Goal: Use online tool/utility: Utilize a website feature to perform a specific function

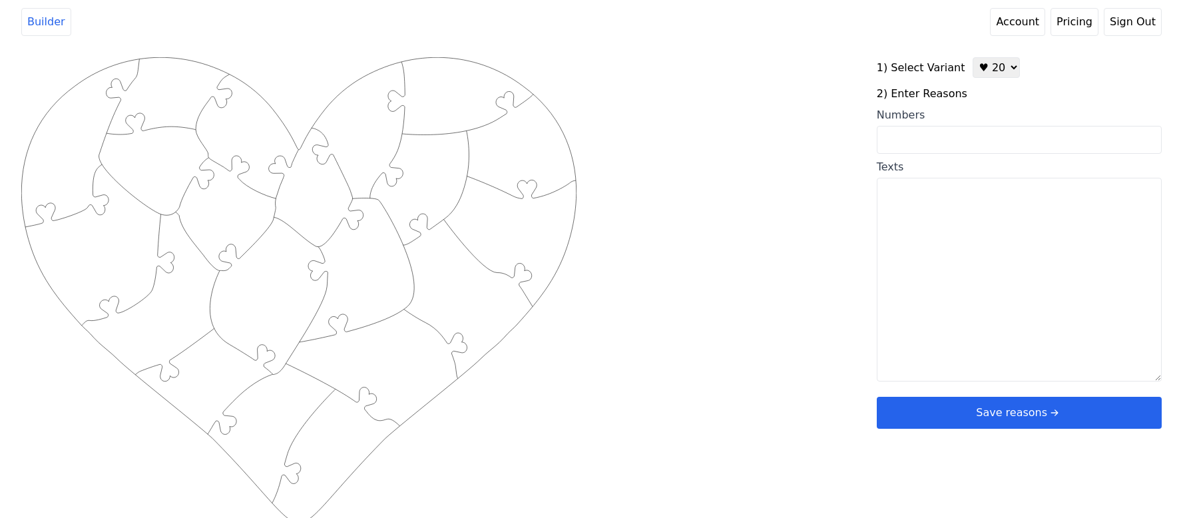
select select "2"
drag, startPoint x: 972, startPoint y: 222, endPoint x: 791, endPoint y: 217, distance: 181.1
click at [791, 217] on div "Created with Snap .strokeh20 {stroke:#00ff00;stroke-width:1.56;stroke-miterlimi…" at bounding box center [591, 269] width 1140 height 425
type textarea "Mladen"
paste textarea "Harmil"
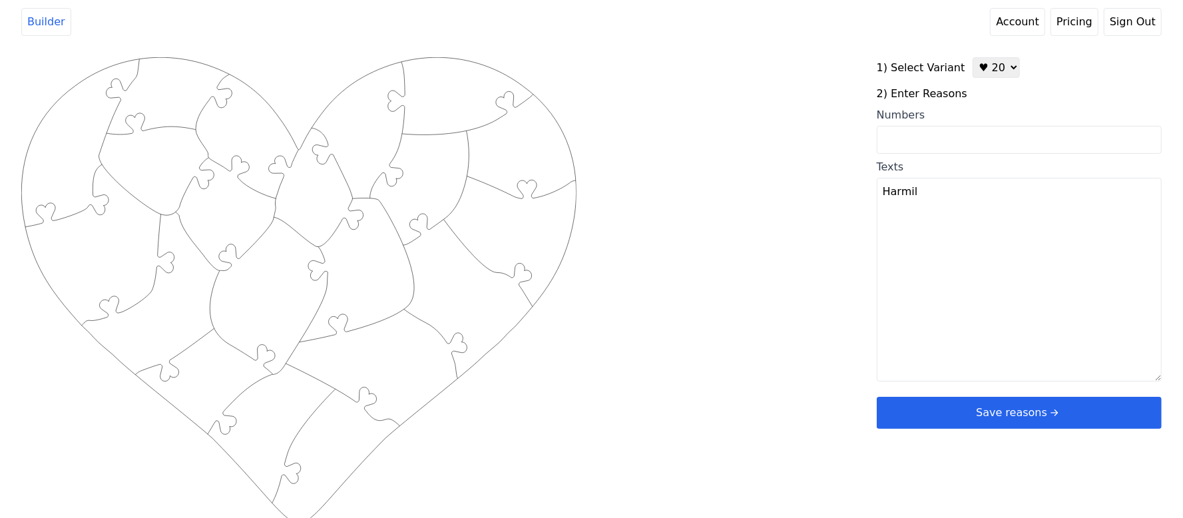
drag, startPoint x: 962, startPoint y: 228, endPoint x: 795, endPoint y: 235, distance: 167.9
click at [795, 235] on div "Created with Snap .strokeh20 {stroke:#00ff00;stroke-width:1.56;stroke-miterlimi…" at bounding box center [591, 269] width 1140 height 425
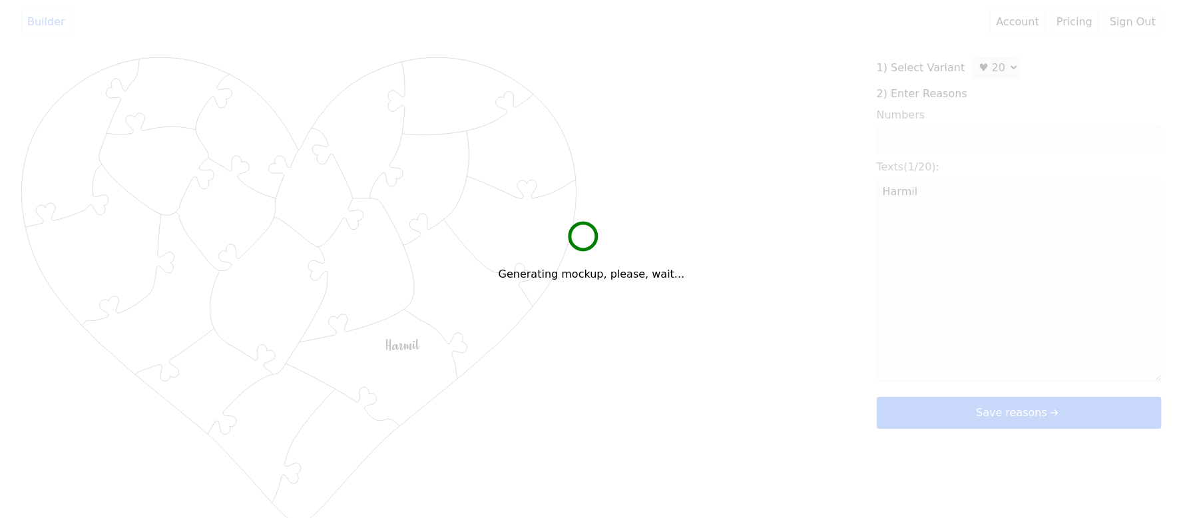
type textarea "Harmil"
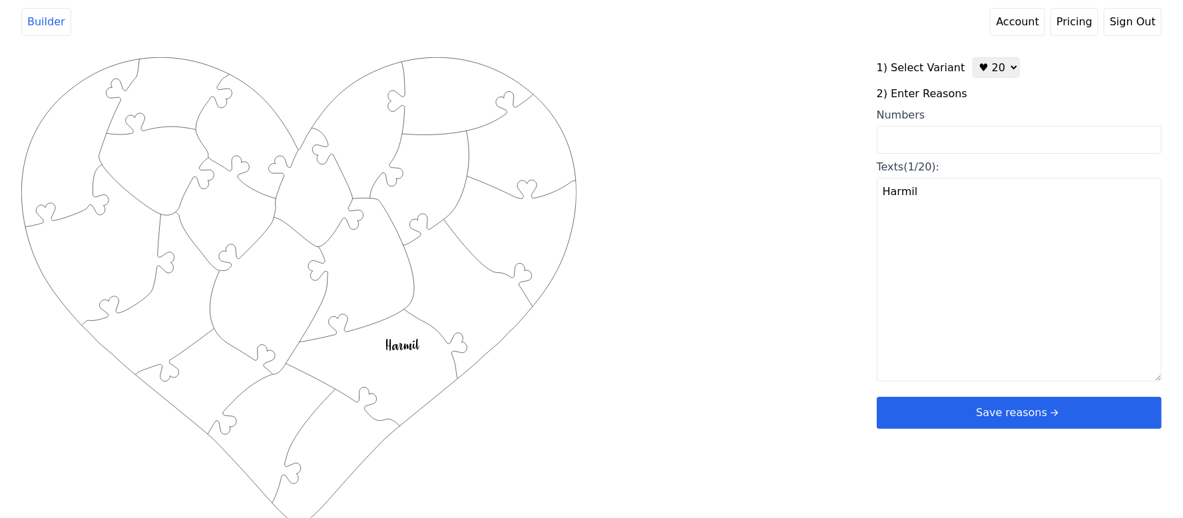
click at [966, 238] on textarea "Harmil" at bounding box center [1018, 280] width 285 height 204
drag, startPoint x: 996, startPoint y: 232, endPoint x: 784, endPoint y: 201, distance: 214.5
click at [745, 228] on div "Created with Snap .strokeh20 {stroke:#00ff00;stroke-width:1.56;stroke-miterlimi…" at bounding box center [591, 269] width 1140 height 425
click at [981, 126] on input "Numbers" at bounding box center [1018, 140] width 285 height 28
drag, startPoint x: 981, startPoint y: 126, endPoint x: 792, endPoint y: 104, distance: 190.3
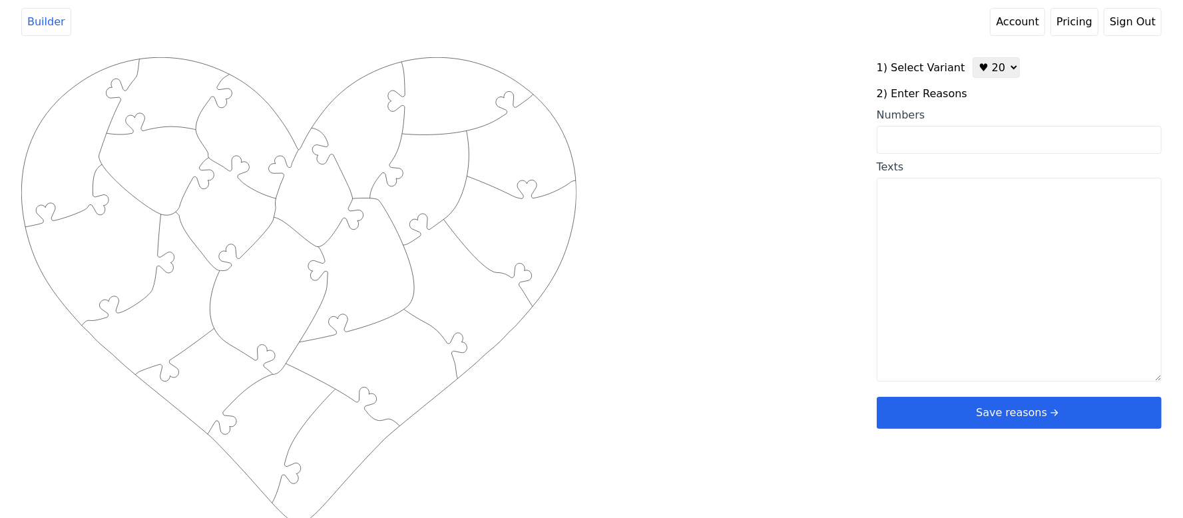
click at [792, 104] on div "Created with Snap .strokeh20 {stroke:#00ff00;stroke-width:1.56;stroke-miterlimi…" at bounding box center [448, 269] width 855 height 425
click at [884, 133] on input "Numbers" at bounding box center [1018, 140] width 285 height 28
paste input "1, 3, 5, 6, 7, 10, 16, 18, 25, 36, 44, 48, 49, 55, 59, 60, 62, 64, 75, 78"
type input "1, 3, 5, 6, 7, 10, 16, 18, 25, 36, 44, 48, 49, 55, 59, 60, 62, 64, 75, 78"
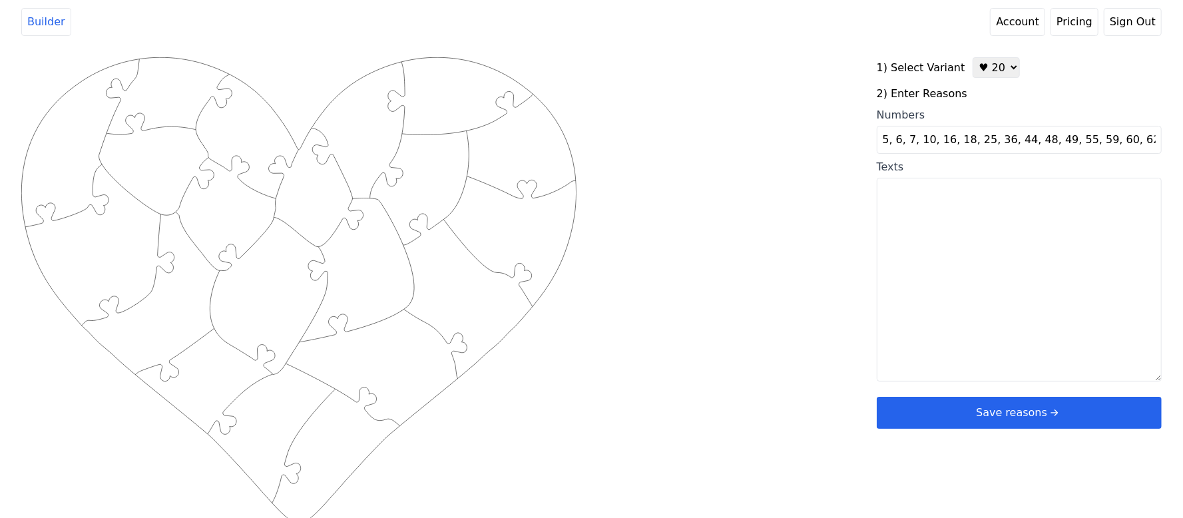
click at [795, 134] on div "Created with Snap .strokeh20 {stroke:#00ff00;stroke-width:1.56;stroke-miterlimi…" at bounding box center [591, 269] width 1140 height 425
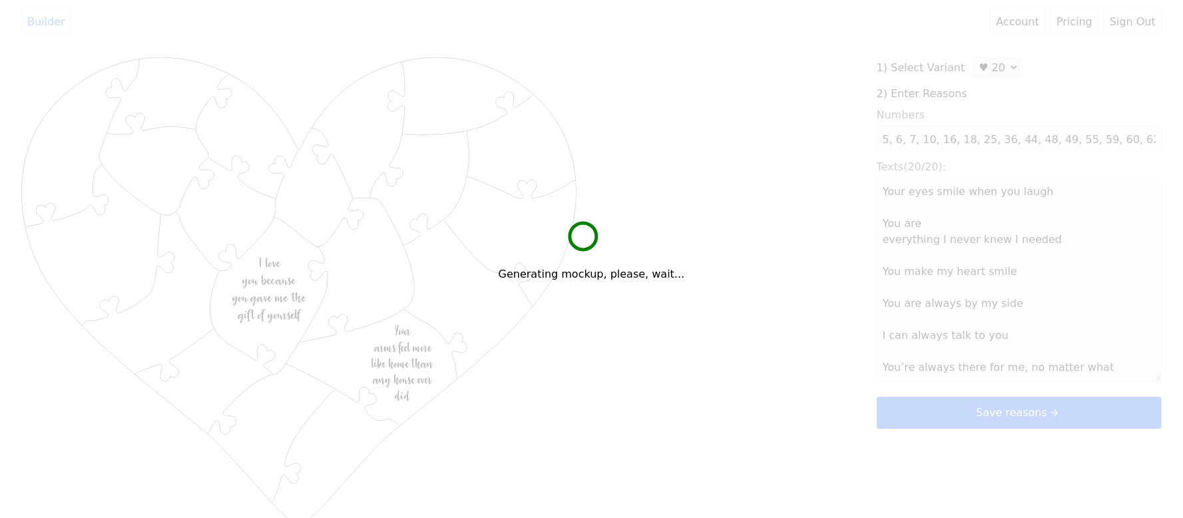
scroll to position [0, 0]
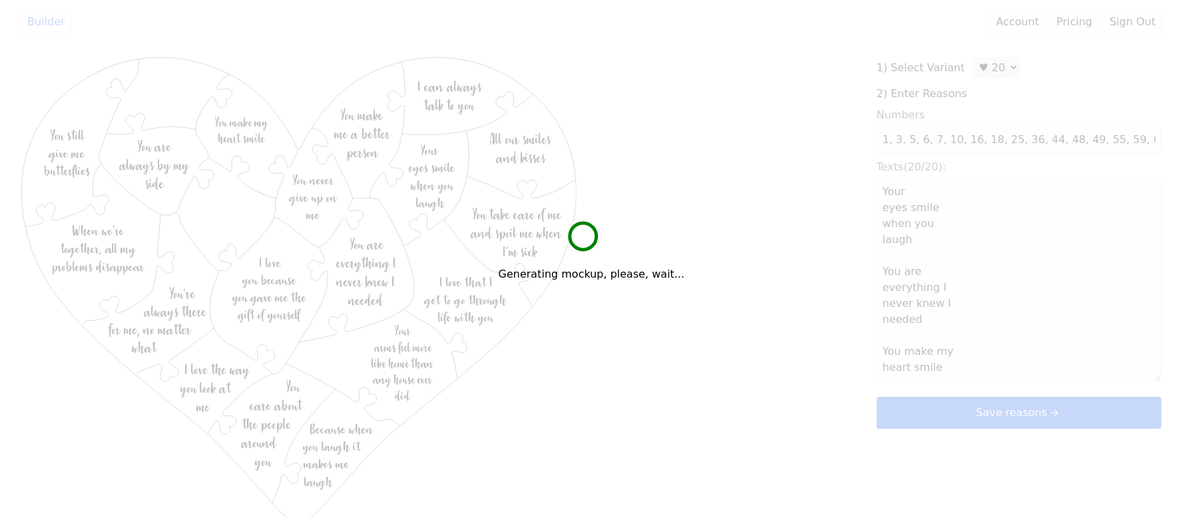
type textarea "Your eyes smile when you laugh You are everything I never knew I needed You mak…"
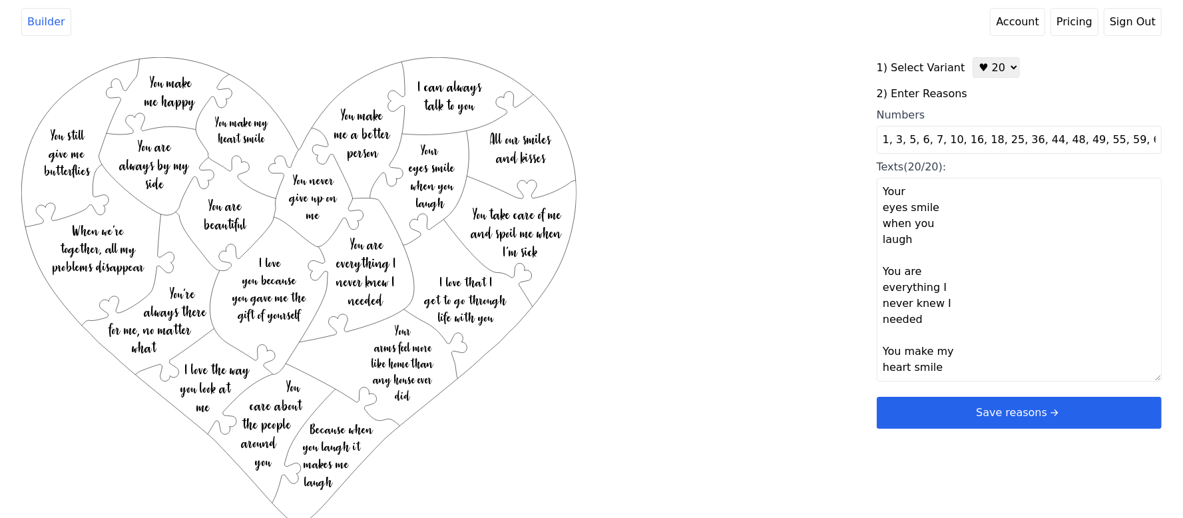
click at [984, 411] on button "Save reasons" at bounding box center [1018, 413] width 285 height 32
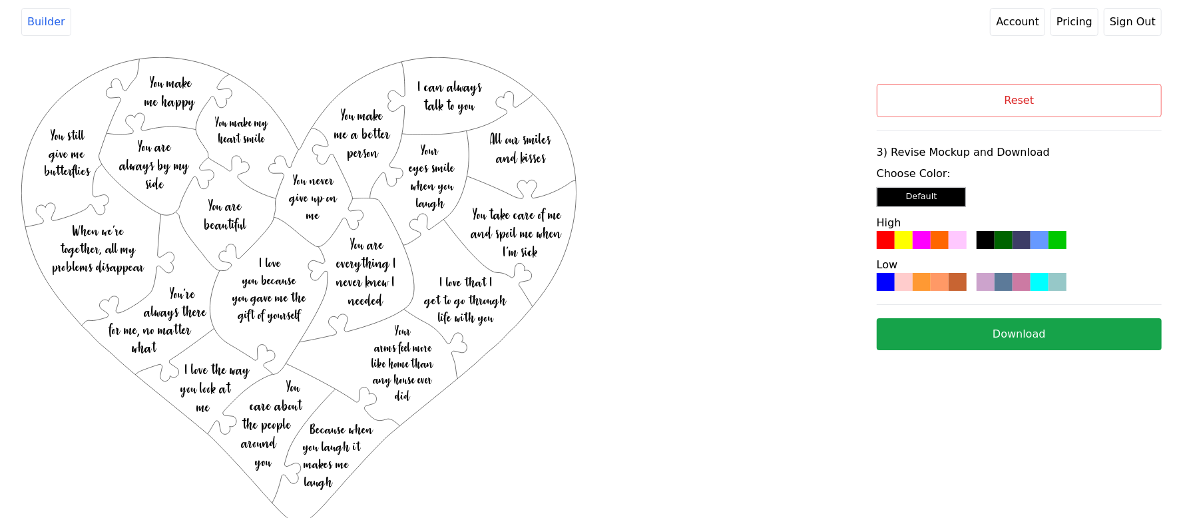
click at [932, 241] on div at bounding box center [939, 240] width 18 height 18
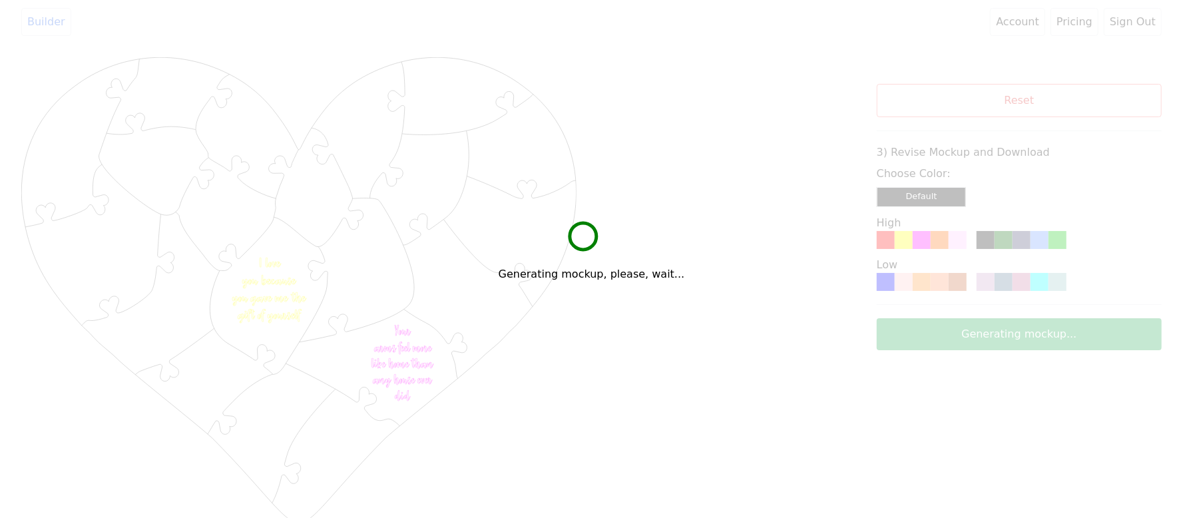
drag, startPoint x: 932, startPoint y: 241, endPoint x: 755, endPoint y: 102, distance: 225.6
click at [755, 102] on div "Generating mockup, please, wait..." at bounding box center [591, 259] width 1183 height 518
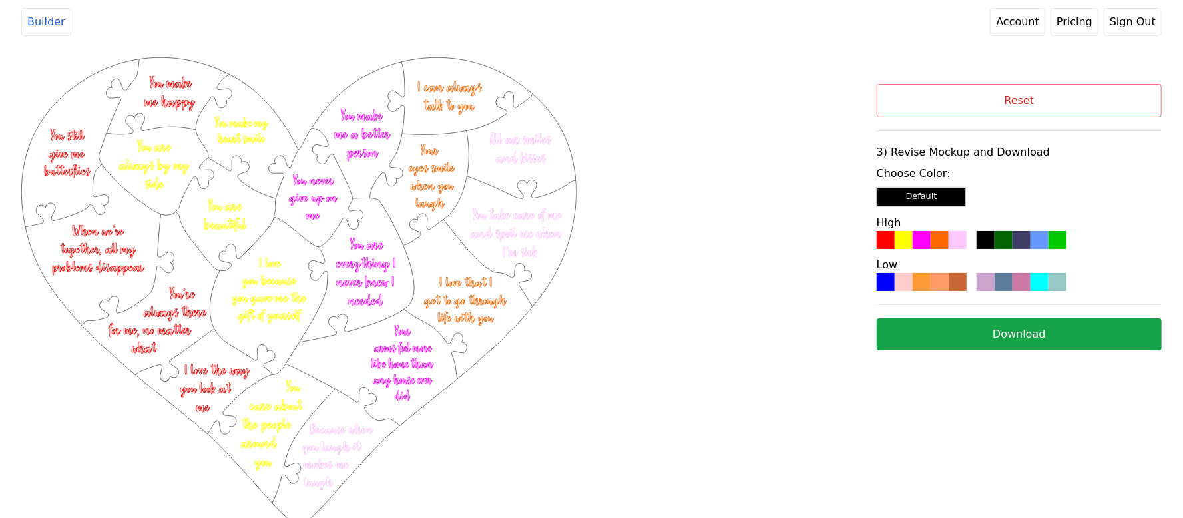
click at [886, 325] on button "Download" at bounding box center [1018, 334] width 285 height 32
click at [935, 104] on button "Reset" at bounding box center [1018, 100] width 285 height 33
select select "2"
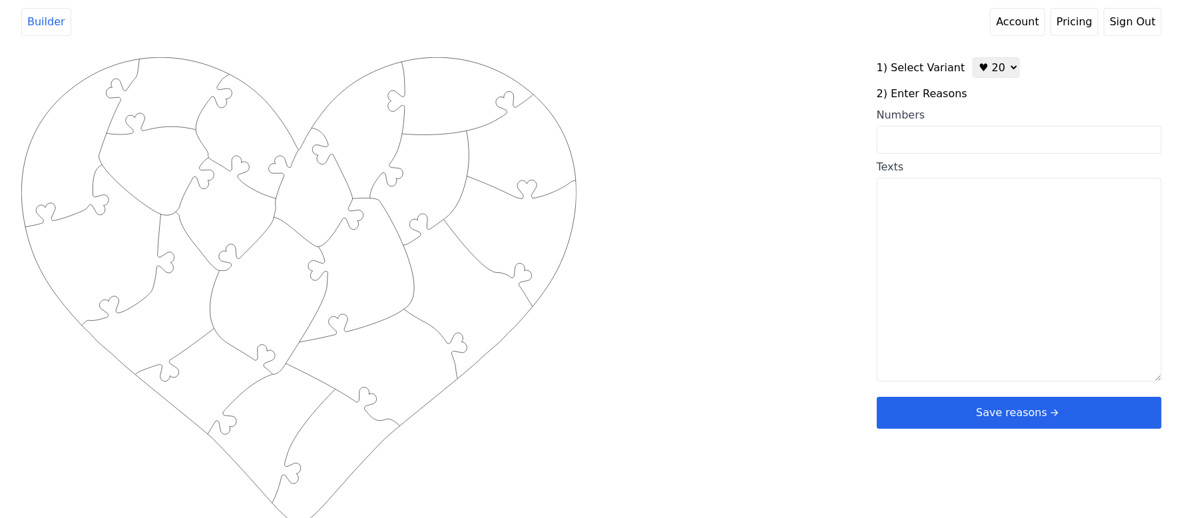
click at [909, 155] on div "1) Select Variant ♥ 12 ♥ 20 ♥ 32 ■ 12 ■ 20 ■ 32 ■ 60 2) Enter Reasons Numbers T…" at bounding box center [1018, 242] width 285 height 371
click at [916, 144] on input "Numbers" at bounding box center [1018, 140] width 285 height 28
paste input "5, 18, 23, 54, 57"
type input "5, 18, 23, 54, 57"
click at [765, 181] on div "Created with Snap .strokeh20 {stroke:#00ff00;stroke-width:1.56;stroke-miterlimi…" at bounding box center [591, 269] width 1140 height 425
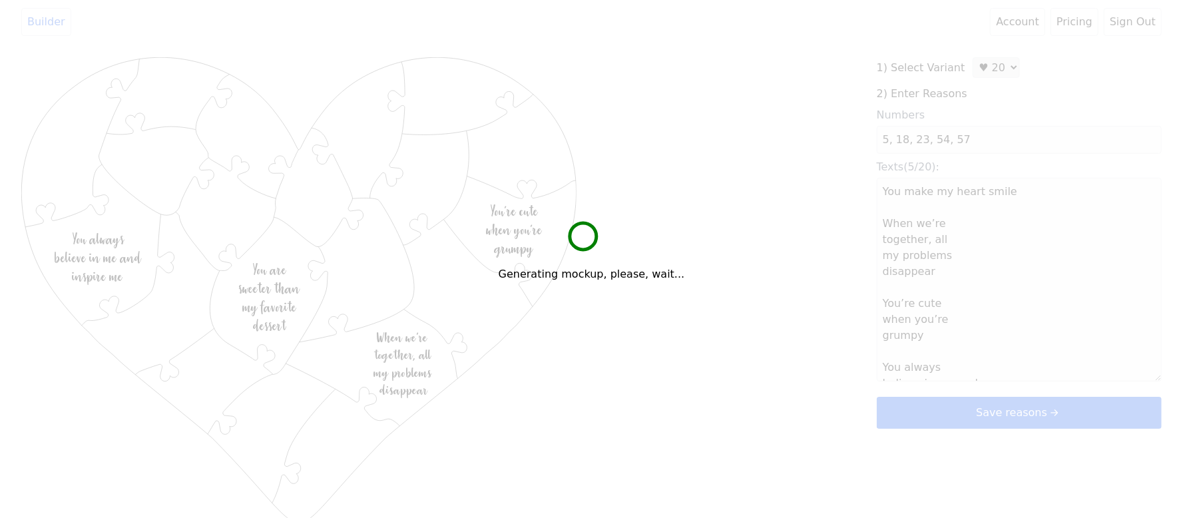
type textarea "You make my heart smile When we’re together, all my problems disappear You’re c…"
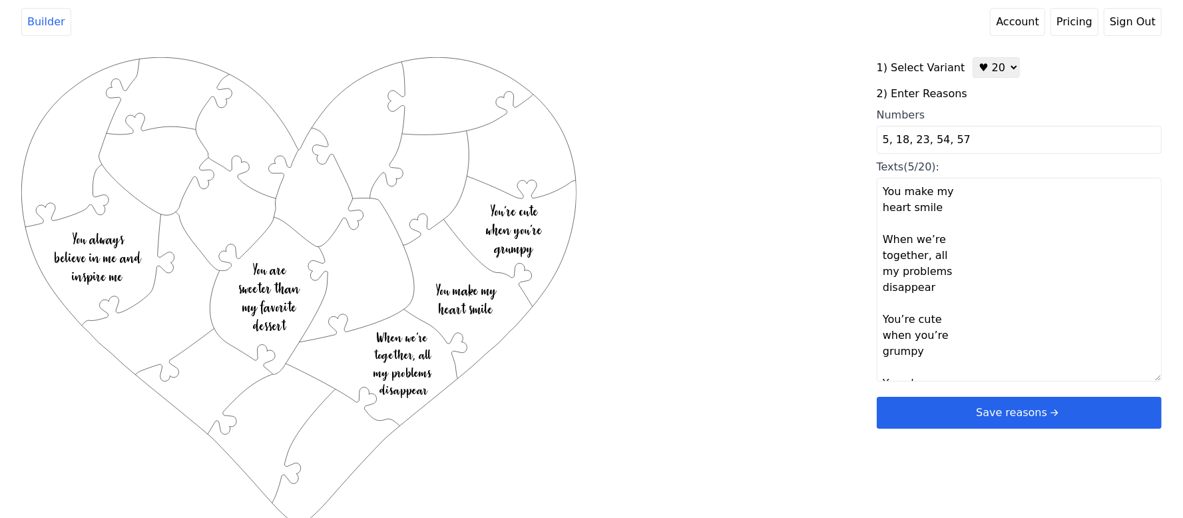
click at [970, 149] on input "5, 18, 23, 54, 57" at bounding box center [1018, 140] width 285 height 28
paste input "62, 69, 75"
type input "5, 18, 23, 54, 57 62, 69, 75"
click at [783, 203] on div "Created with Snap .strokeh20 {stroke:#00ff00;stroke-width:1.56;stroke-miterlimi…" at bounding box center [591, 269] width 1140 height 425
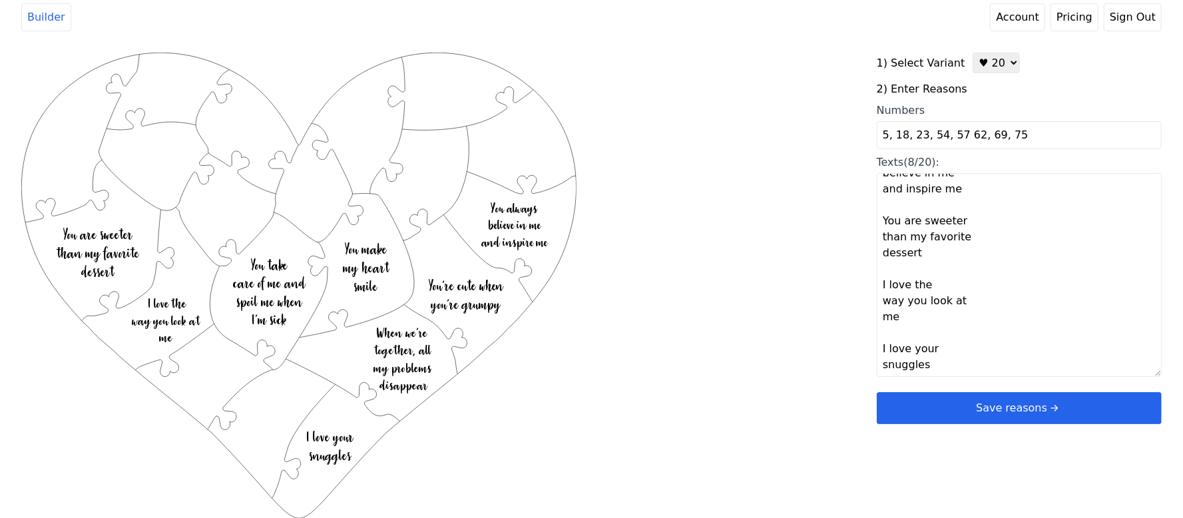
scroll to position [246, 0]
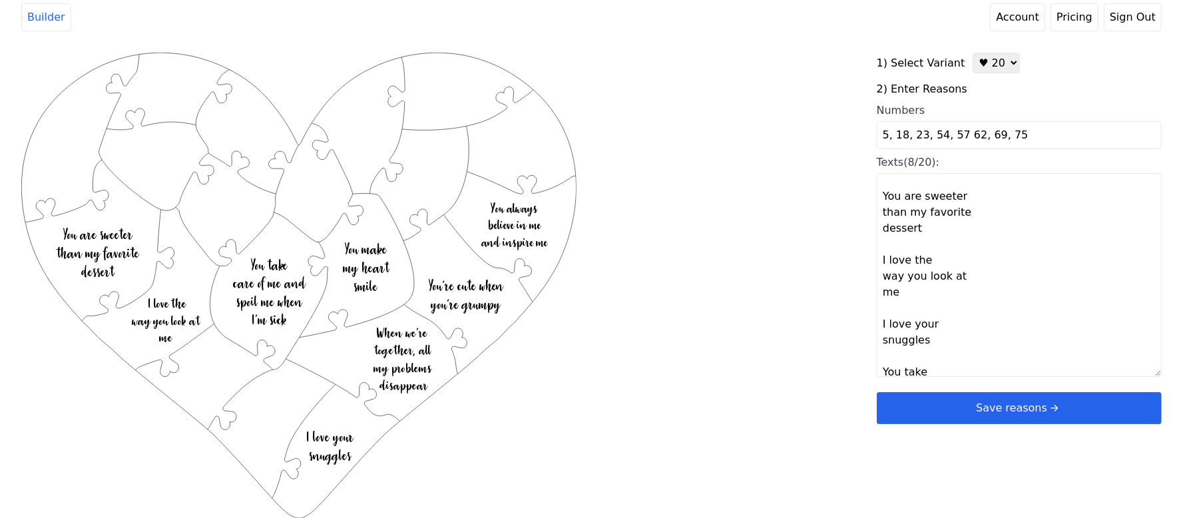
drag, startPoint x: 916, startPoint y: 226, endPoint x: 884, endPoint y: 228, distance: 31.3
click at [884, 228] on textarea "You make my heart smile When we’re together, all my problems disappear You’re c…" at bounding box center [1018, 275] width 285 height 204
paste textarea "coconut icecream"
type textarea "You make my heart smile When we’re together, all my problems disappear You’re c…"
click at [783, 251] on div "Created with Snap .strokeh20 {stroke:#00ff00;stroke-width:1.56;stroke-miterlimi…" at bounding box center [591, 265] width 1140 height 425
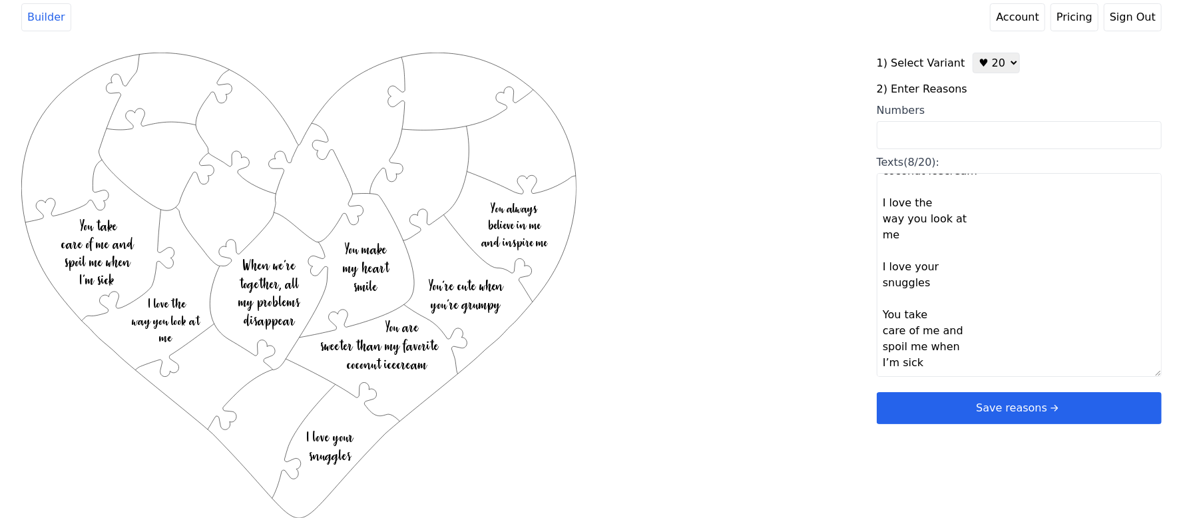
scroll to position [335, 0]
click at [884, 359] on textarea "You make my heart smile When we’re together, all my problems disappear You’re c…" at bounding box center [1018, 275] width 285 height 204
paste textarea "You make me laugh even when I’m mad at you, You give me bear huggies, You care …"
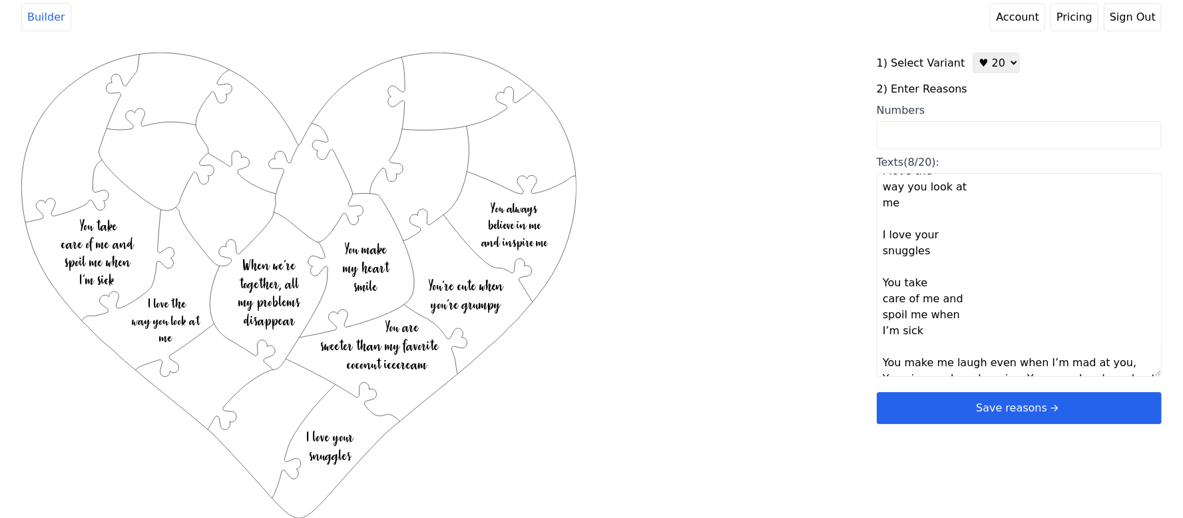
scroll to position [488, 0]
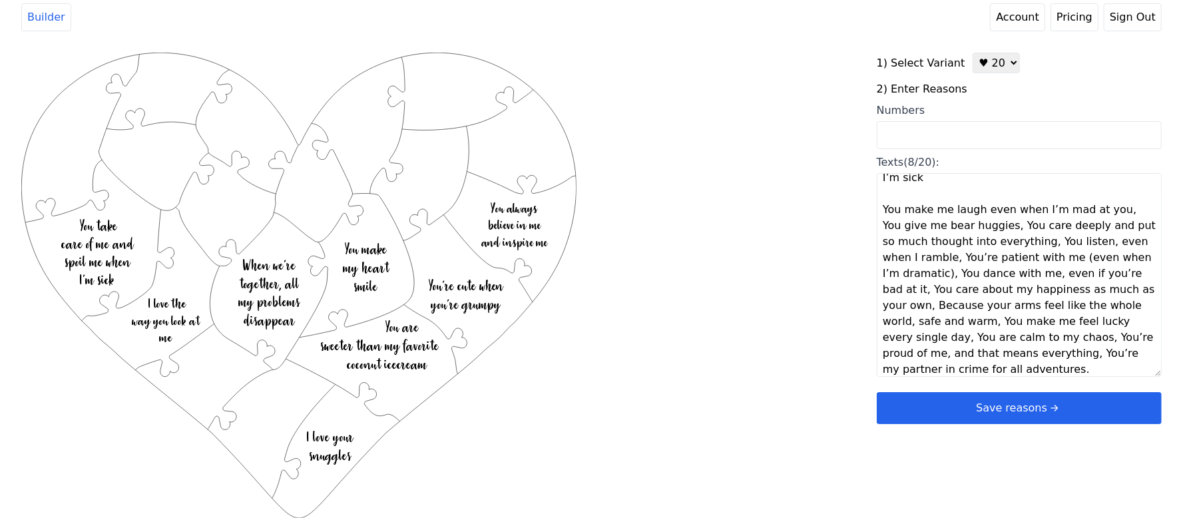
click at [1109, 206] on textarea "You make my heart smile When we’re together, all my problems disappear You’re c…" at bounding box center [1018, 275] width 285 height 204
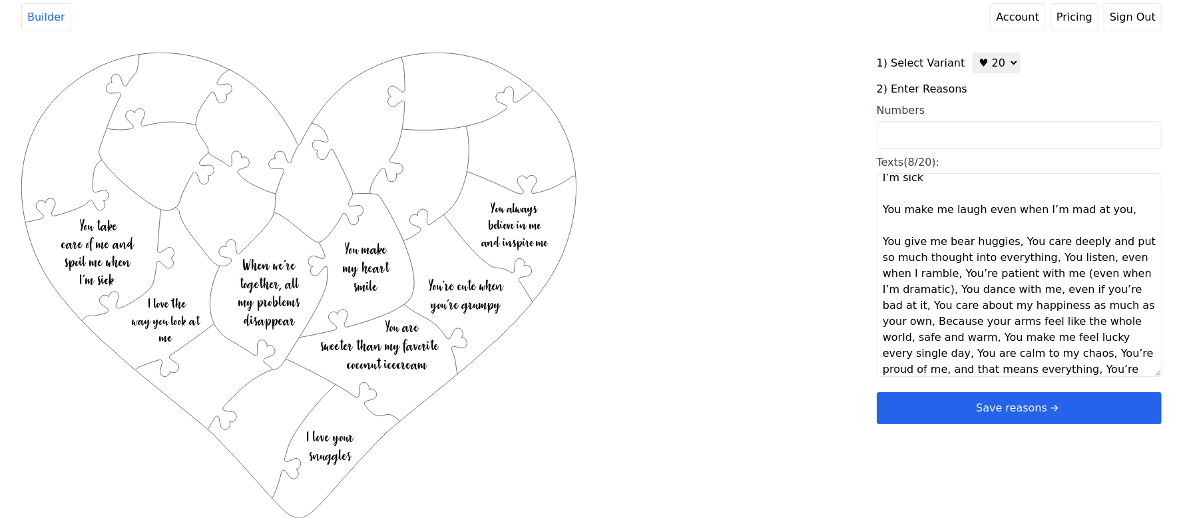
click at [1006, 240] on textarea "You make my heart smile When we’re together, all my problems disappear You’re c…" at bounding box center [1018, 275] width 285 height 204
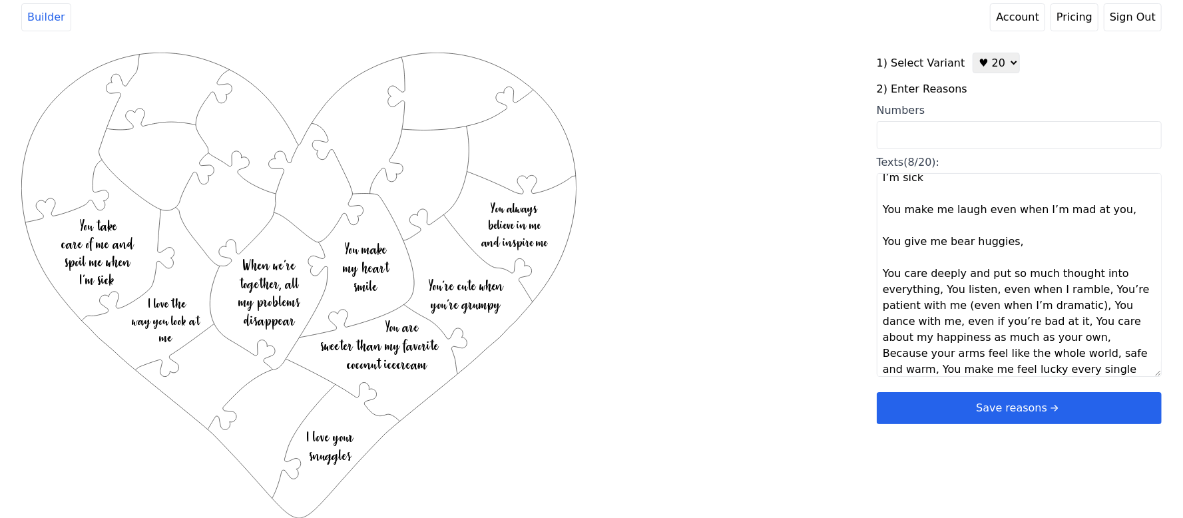
click at [938, 288] on textarea "You make my heart smile When we’re together, all my problems disappear You’re c…" at bounding box center [1018, 275] width 285 height 204
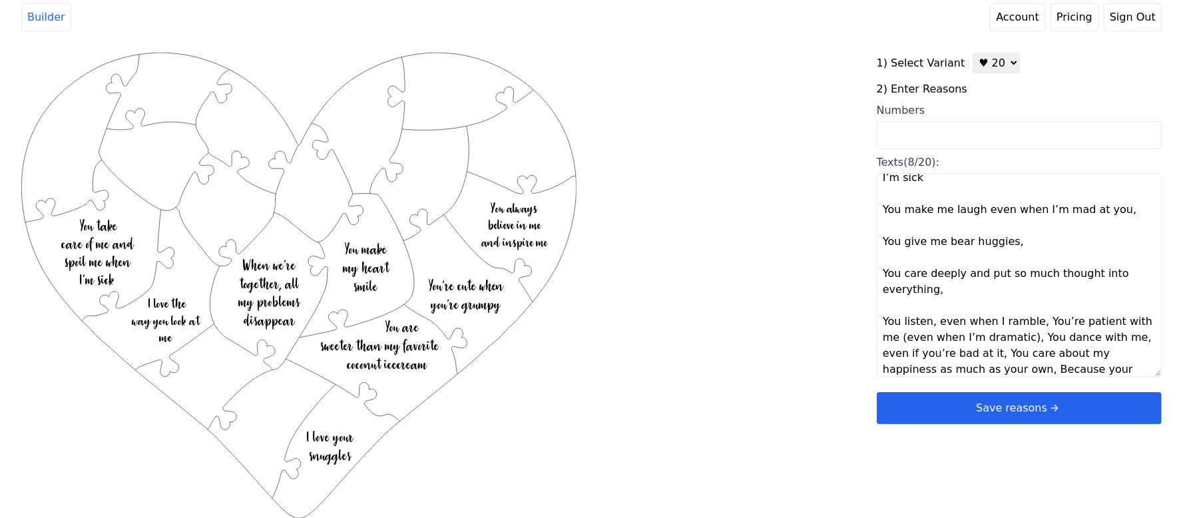
click at [1031, 325] on textarea "You make my heart smile When we’re together, all my problems disappear You’re c…" at bounding box center [1018, 275] width 285 height 204
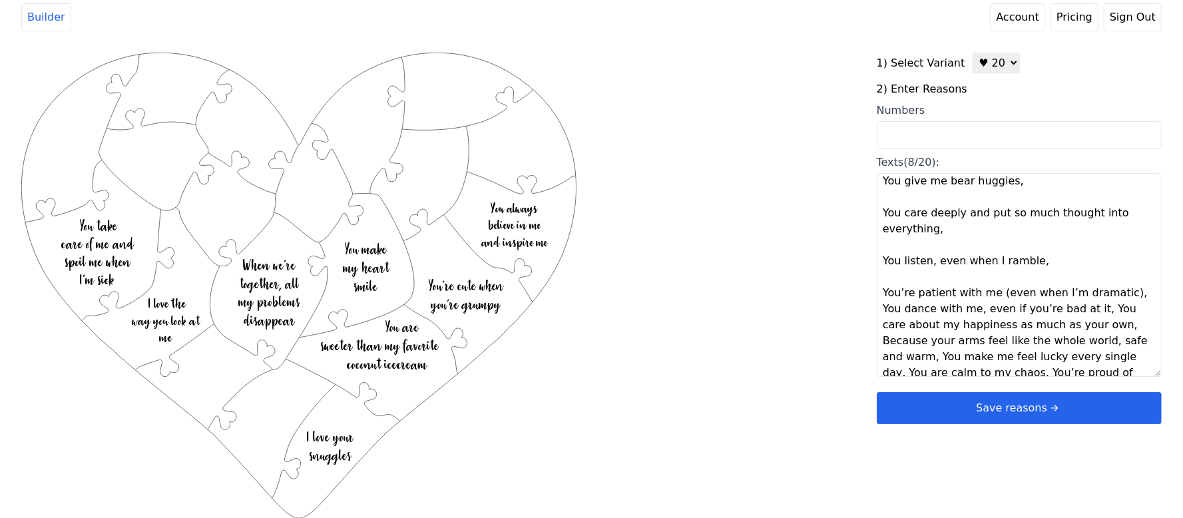
scroll to position [575, 0]
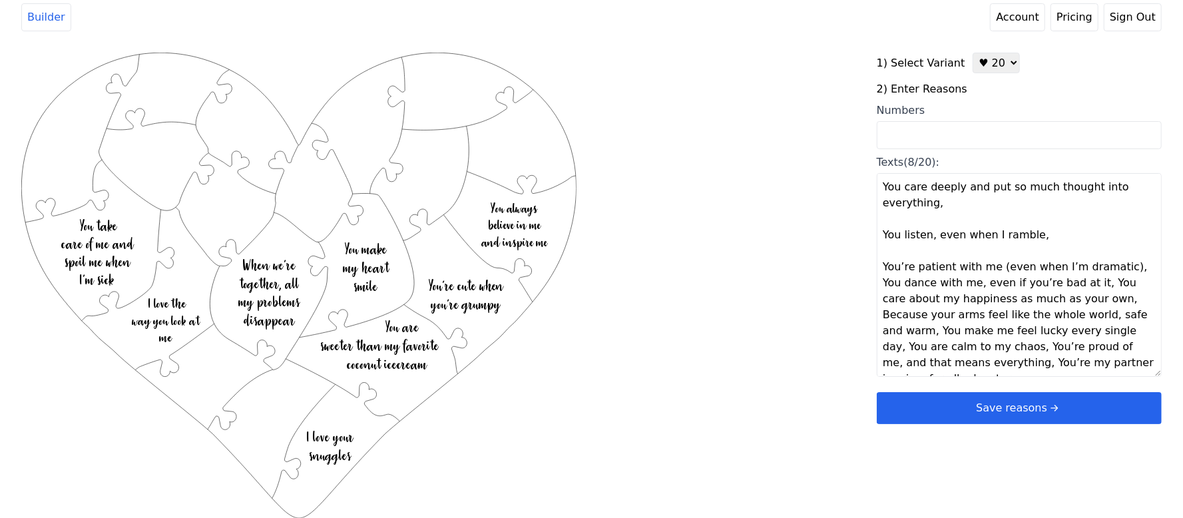
click at [933, 241] on textarea "You make my heart smile When we’re together, all my problems disappear You’re c…" at bounding box center [1018, 275] width 285 height 204
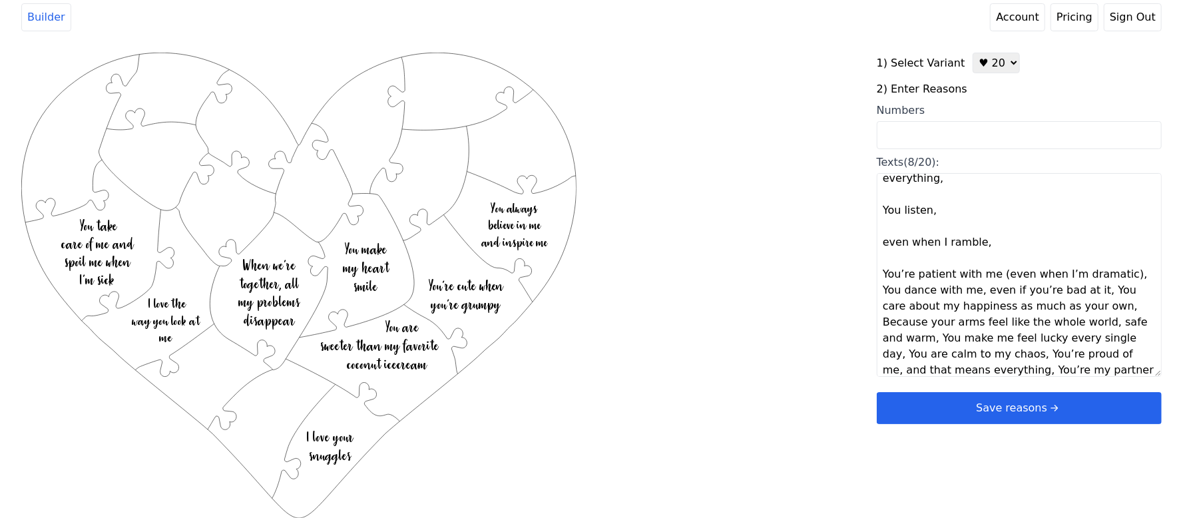
scroll to position [607, 0]
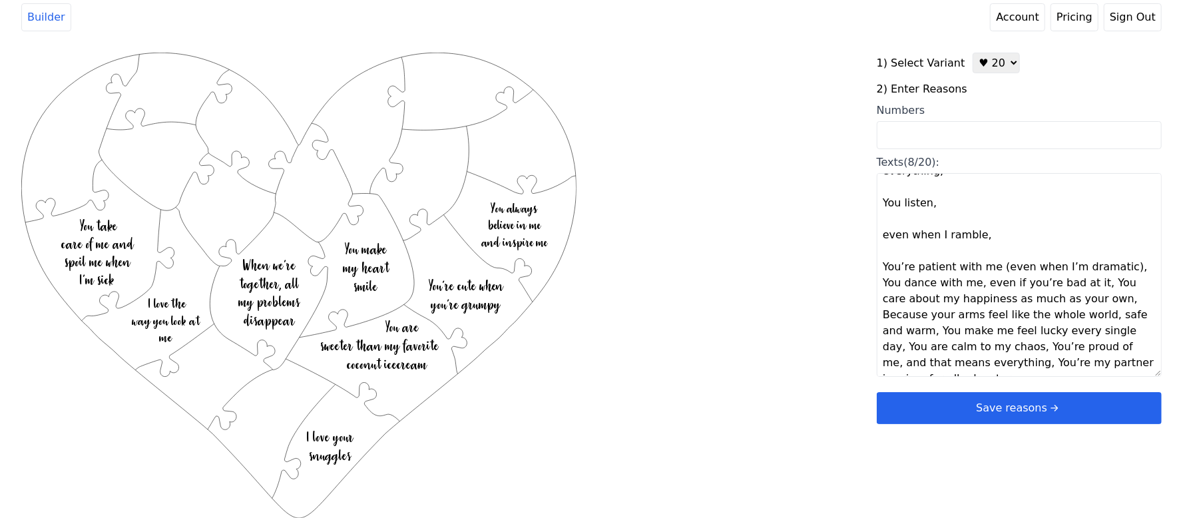
click at [1113, 264] on textarea "You make my heart smile When we’re together, all my problems disappear You’re c…" at bounding box center [1018, 275] width 285 height 204
click at [1089, 299] on textarea "You make my heart smile When we’re together, all my problems disappear You’re c…" at bounding box center [1018, 275] width 285 height 204
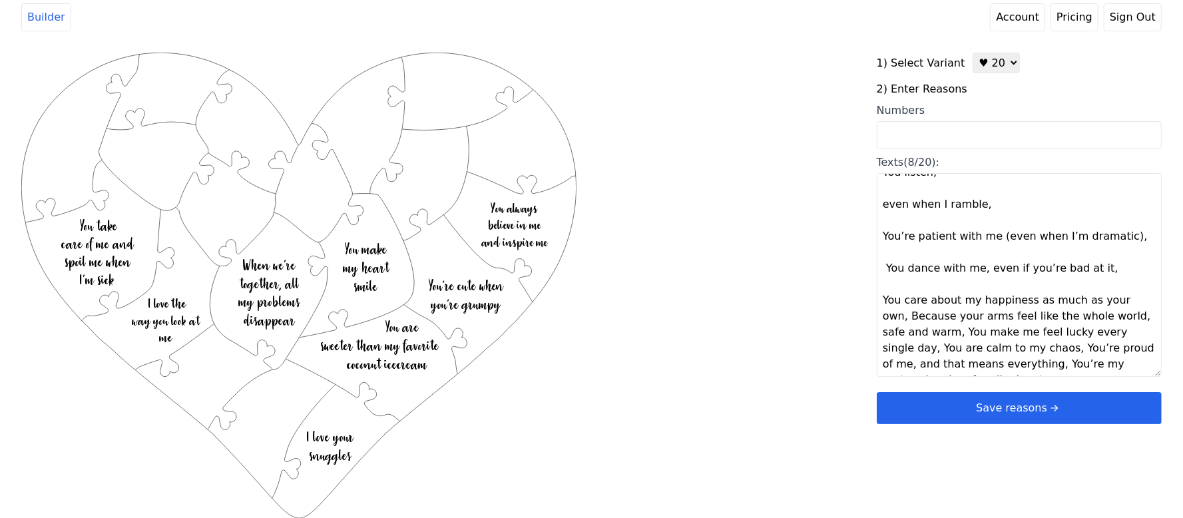
scroll to position [655, 0]
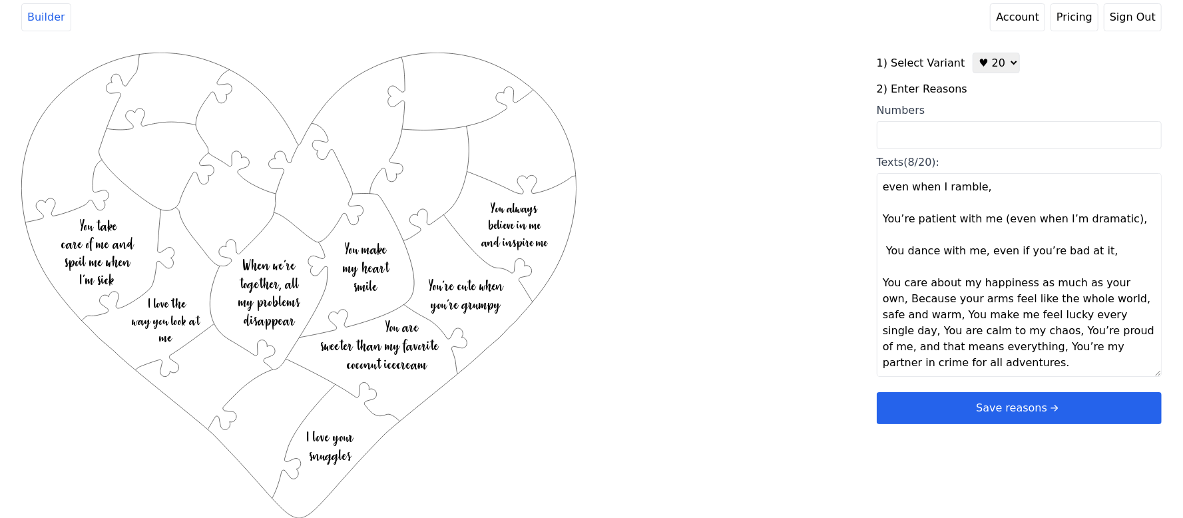
click at [1139, 285] on textarea "You make my heart smile When we’re together, all my problems disappear You’re c…" at bounding box center [1018, 275] width 285 height 204
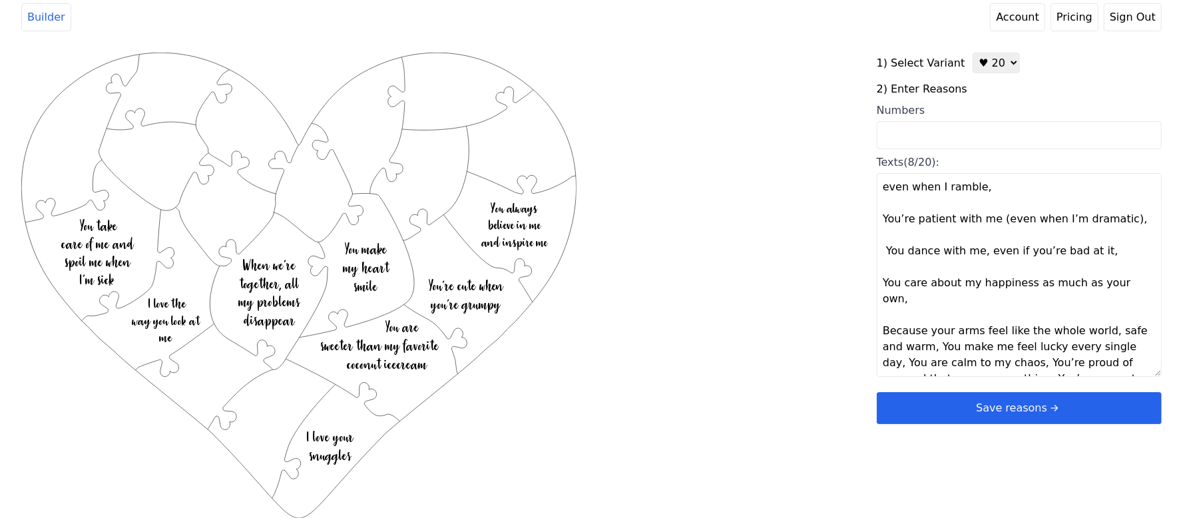
click at [1091, 311] on textarea "You make my heart smile When we’re together, all my problems disappear You’re c…" at bounding box center [1018, 275] width 285 height 204
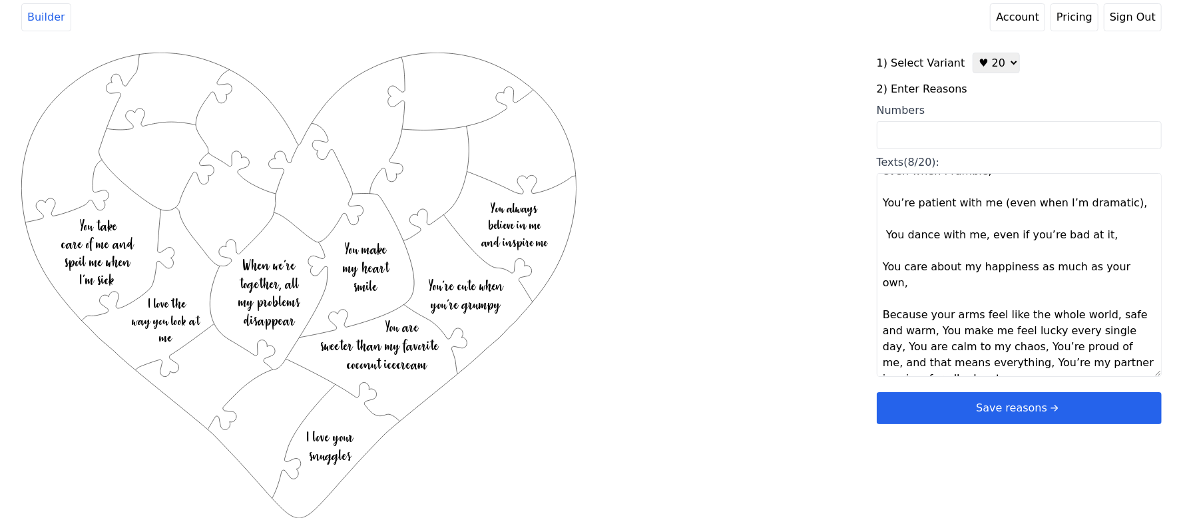
click at [916, 315] on textarea "You make my heart smile When we’re together, all my problems disappear You’re c…" at bounding box center [1018, 275] width 285 height 204
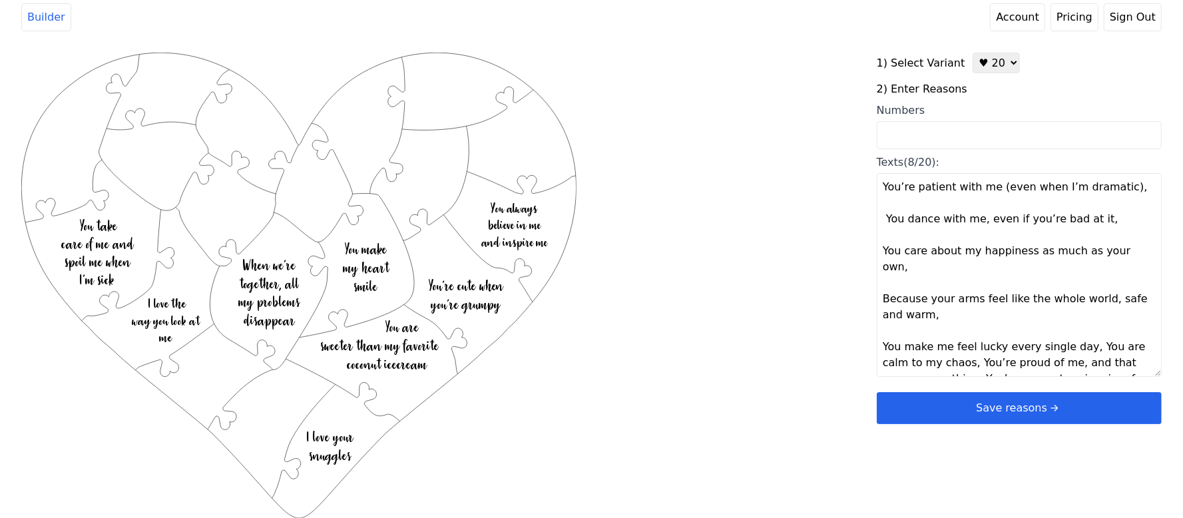
click at [1073, 328] on textarea "You make my heart smile When we’re together, all my problems disappear You’re c…" at bounding box center [1018, 275] width 285 height 204
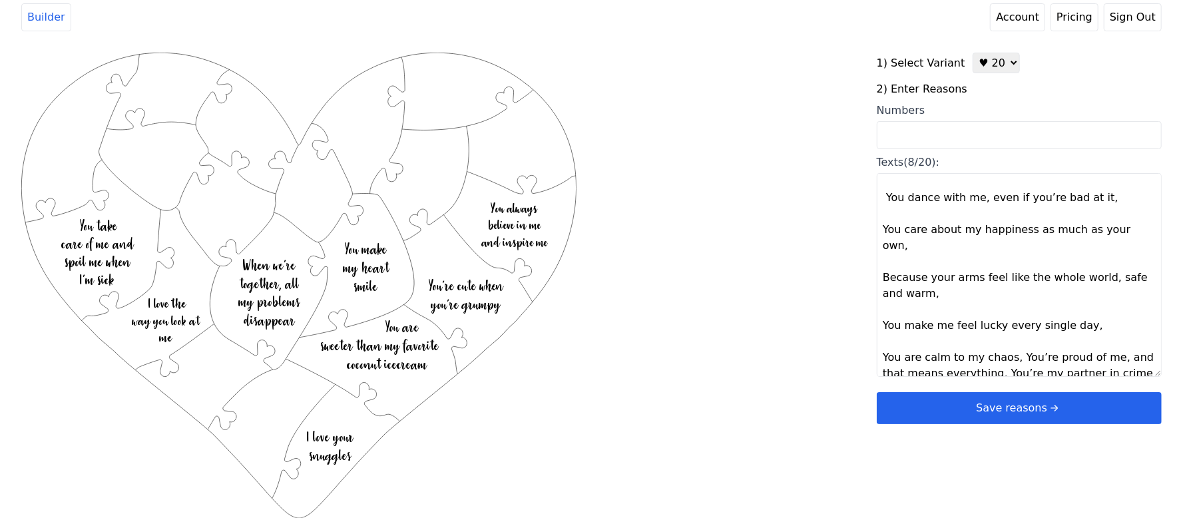
scroll to position [719, 0]
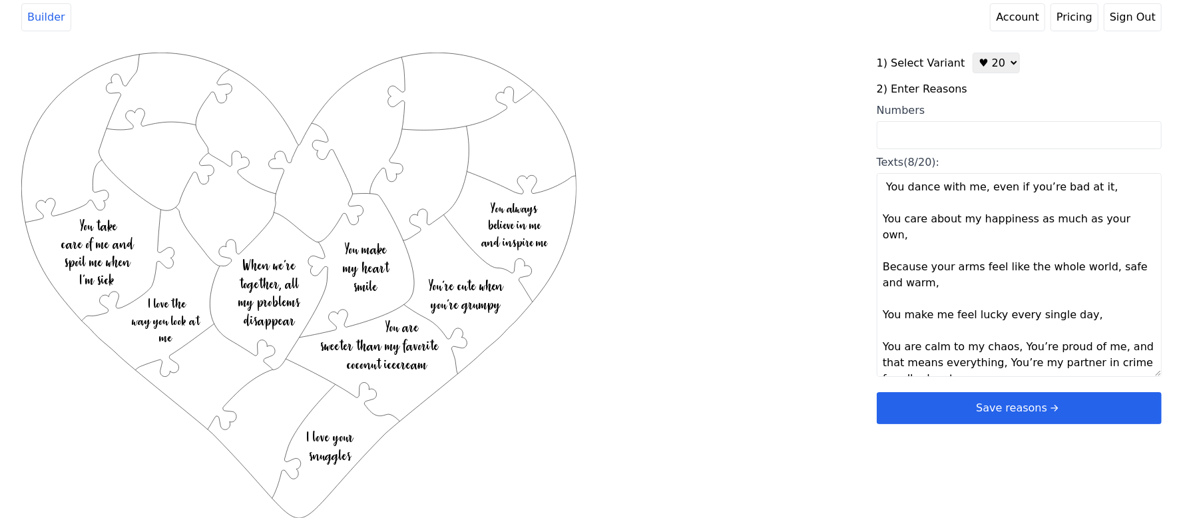
click at [993, 349] on textarea "You make my heart smile When we’re together, all my problems disappear You’re c…" at bounding box center [1018, 275] width 285 height 204
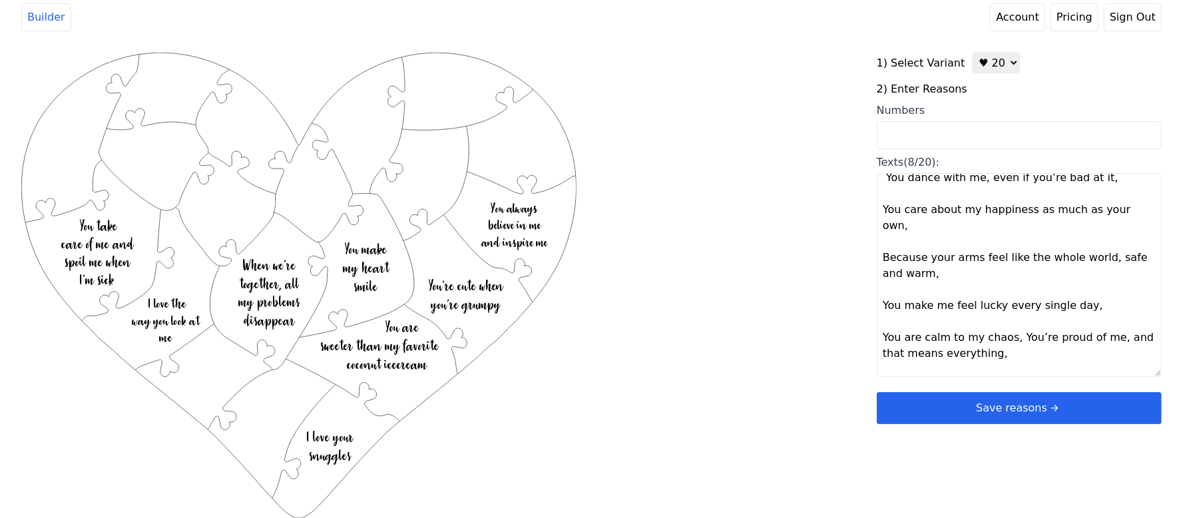
click at [848, 322] on div "Created with Snap .strokeh20 {stroke:#00ff00;stroke-width:1.56;stroke-miterlimi…" at bounding box center [591, 265] width 1140 height 425
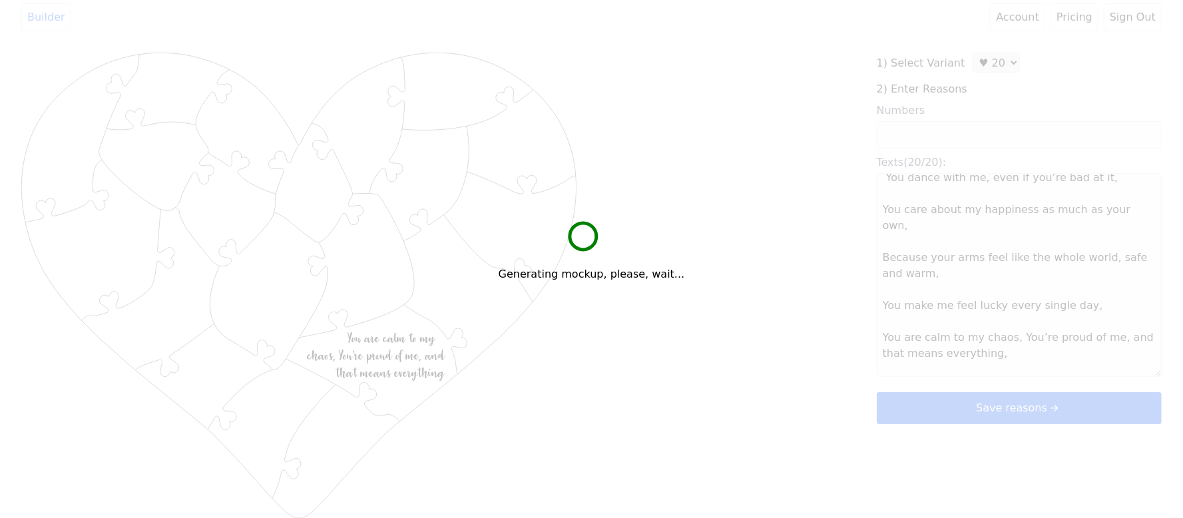
type textarea "You make my heart smile When we’re together, all my problems disappear You’re c…"
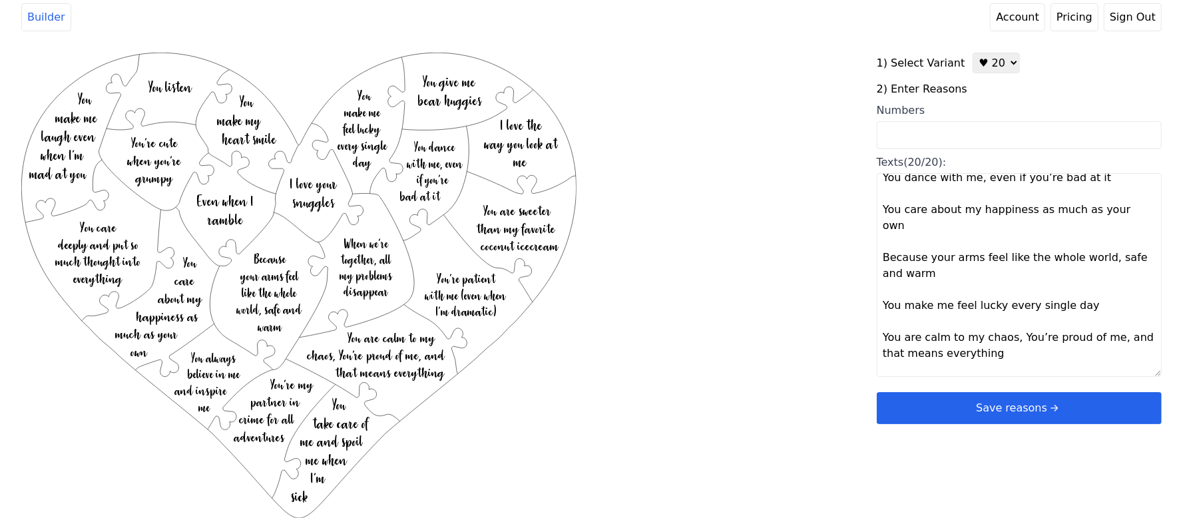
click at [928, 395] on button "Save reasons" at bounding box center [1018, 408] width 285 height 32
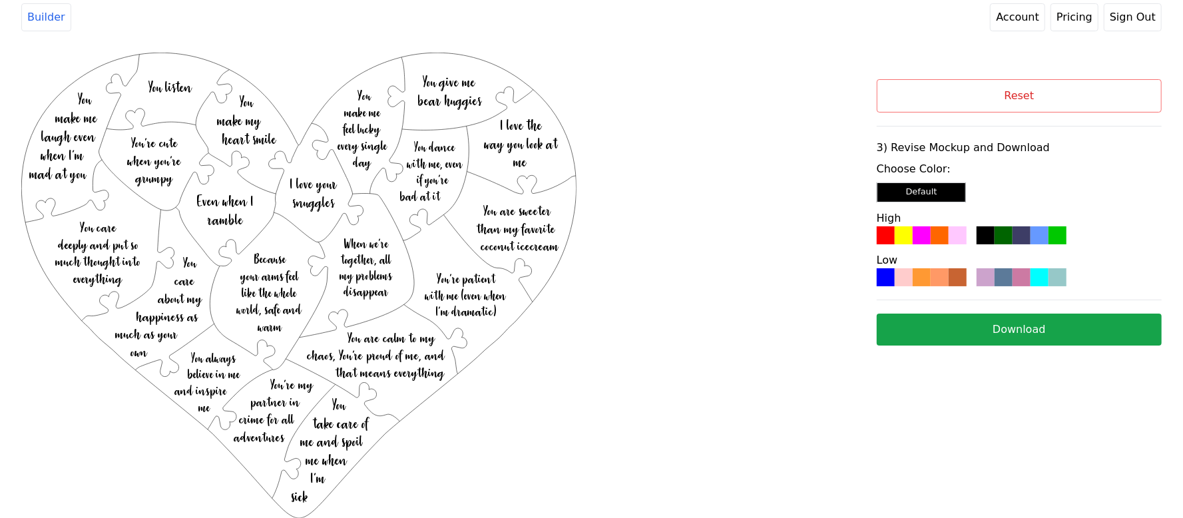
click at [962, 230] on div at bounding box center [957, 235] width 18 height 18
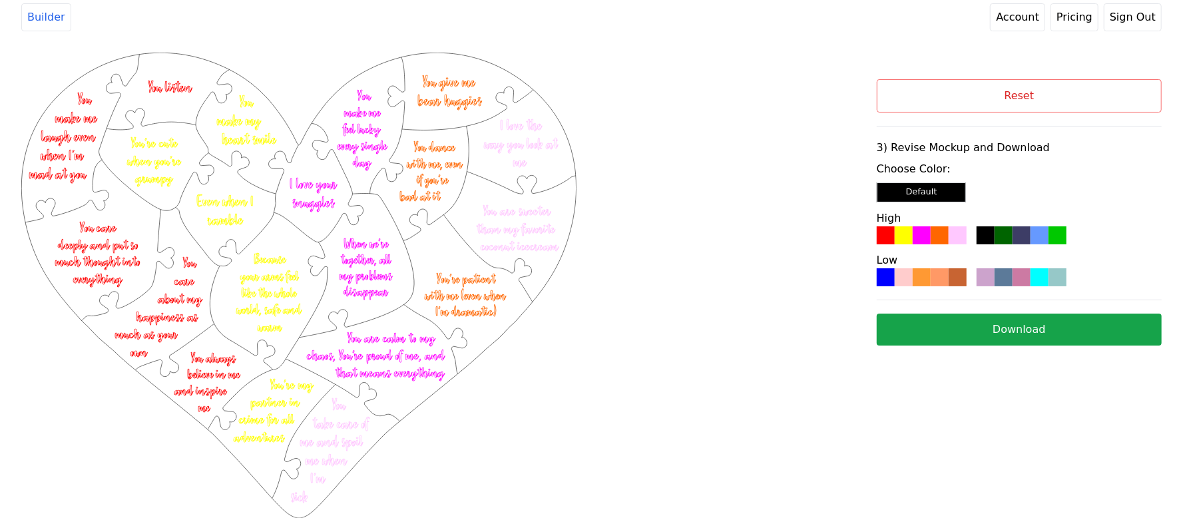
click at [940, 323] on button "Download" at bounding box center [1018, 329] width 285 height 32
click at [1100, 94] on button "Reset" at bounding box center [1018, 95] width 285 height 33
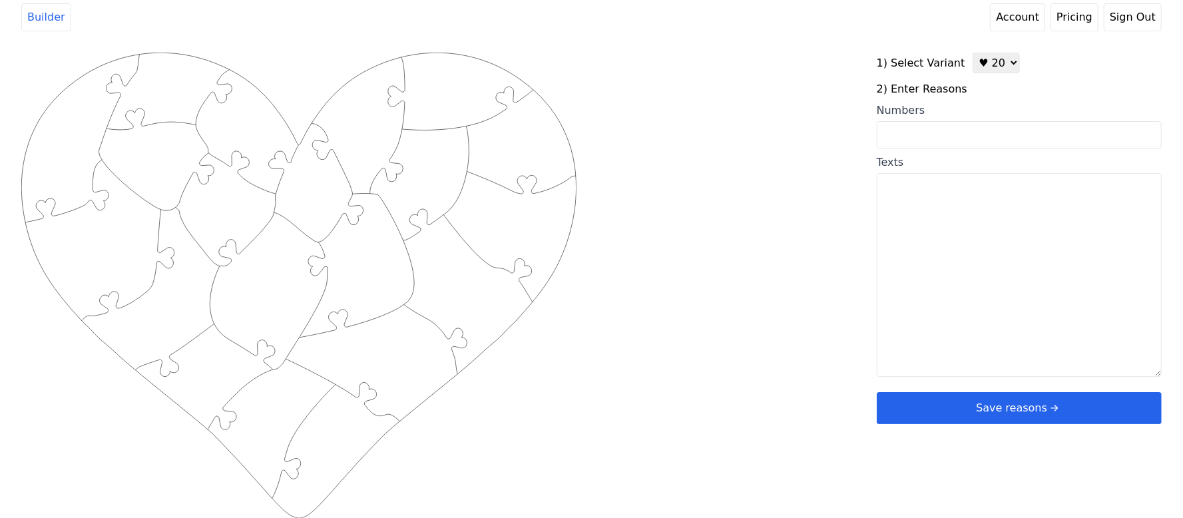
click at [983, 56] on select "♥ 12 ♥ 20 ♥ 32 ■ 12 ■ 20 ■ 32 ■ 60" at bounding box center [995, 63] width 47 height 21
select select "1"
click at [972, 53] on select "♥ 12 ♥ 20 ♥ 32 ■ 12 ■ 20 ■ 32 ■ 60" at bounding box center [995, 63] width 47 height 21
click at [954, 142] on input "Numbers" at bounding box center [1018, 134] width 285 height 28
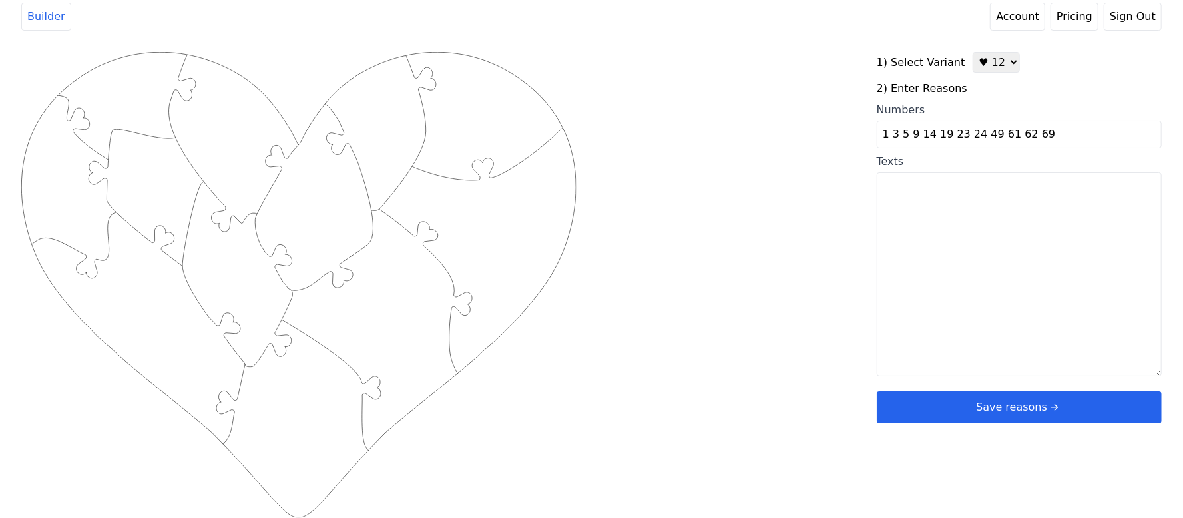
type input "1 3 5 9 14 19 23 24 49 61 62 69"
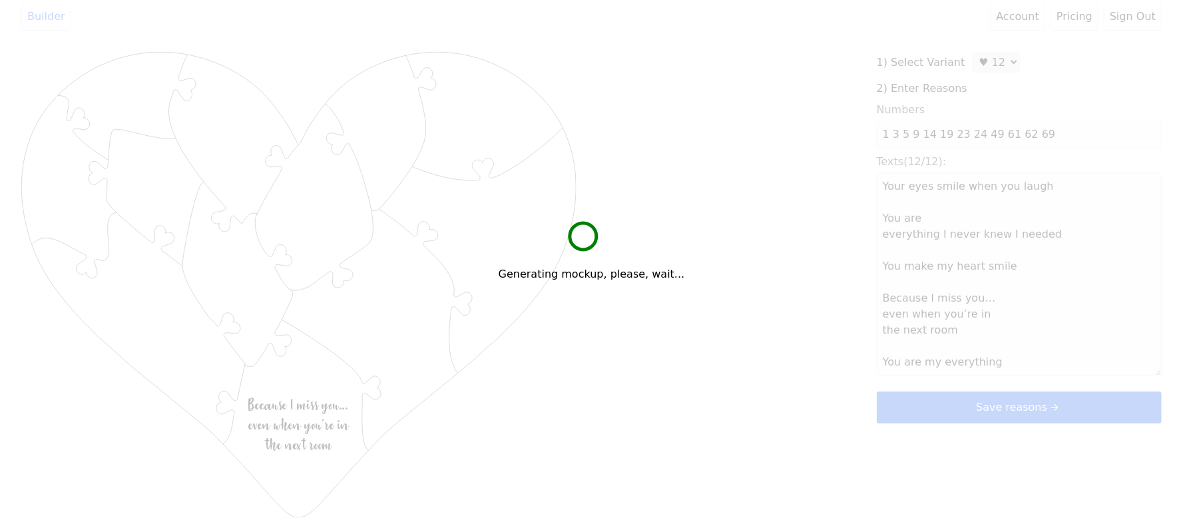
click at [751, 268] on div "Created with Snap .strokeh12 {stroke:#00ff00;stroke-width:1.89;stroke-miterlimi…" at bounding box center [591, 264] width 1140 height 425
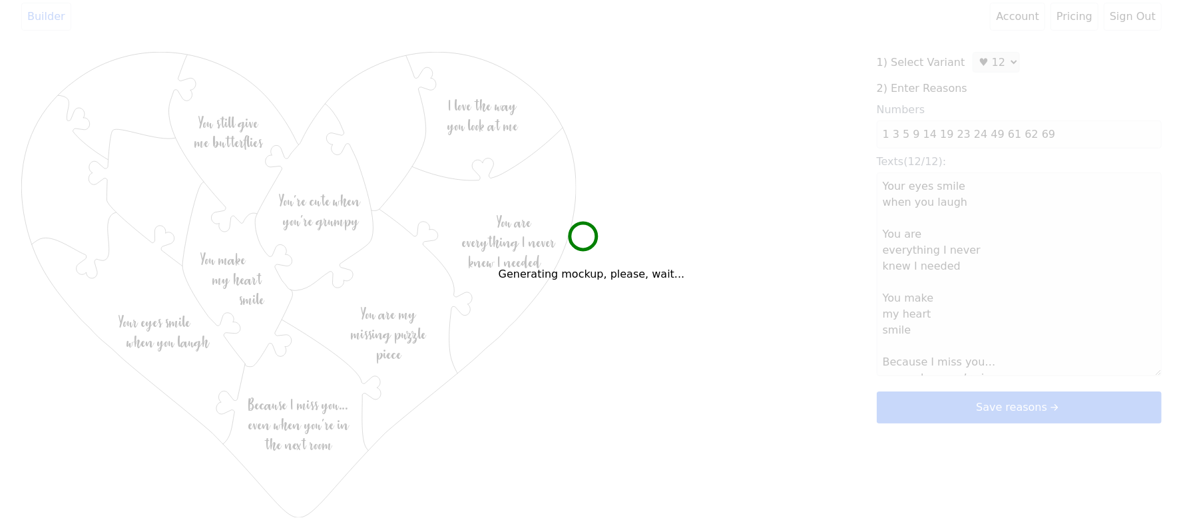
type textarea "Your eyes smile when you laugh You are everything I never knew I needed You mak…"
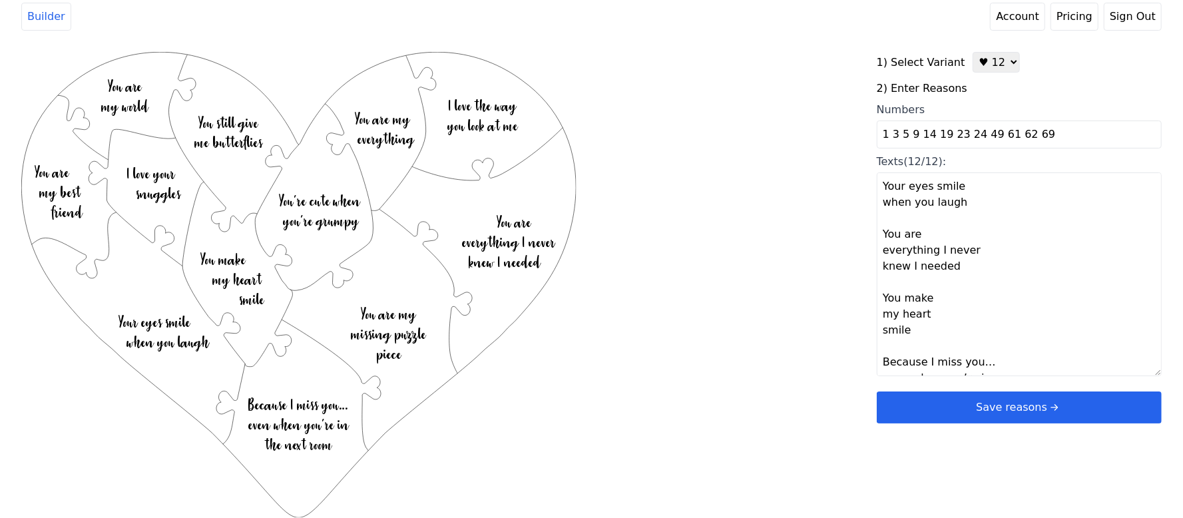
click at [997, 400] on button "Save reasons" at bounding box center [1018, 407] width 285 height 32
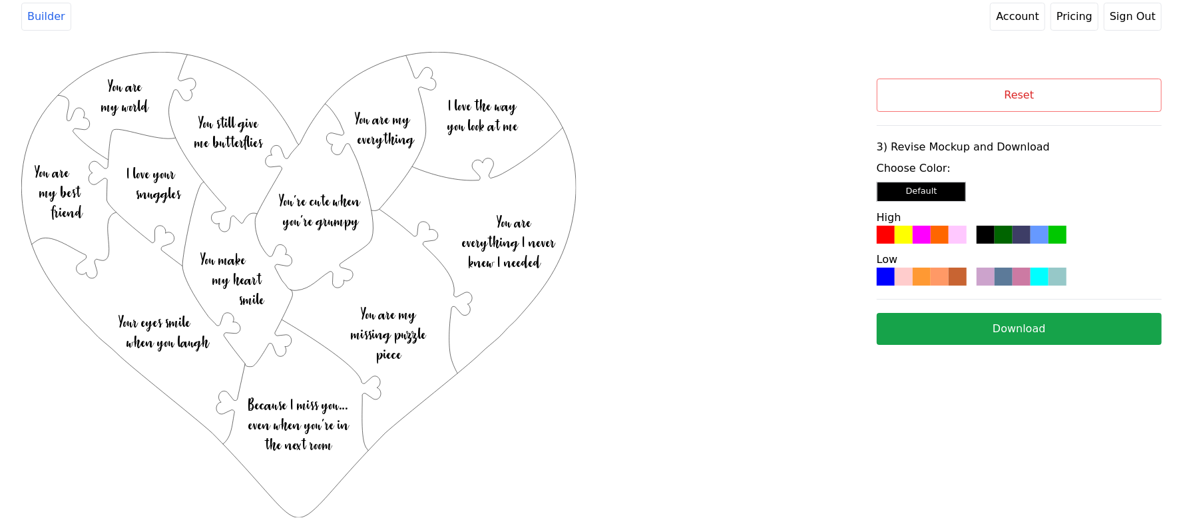
click at [946, 285] on div at bounding box center [939, 277] width 18 height 18
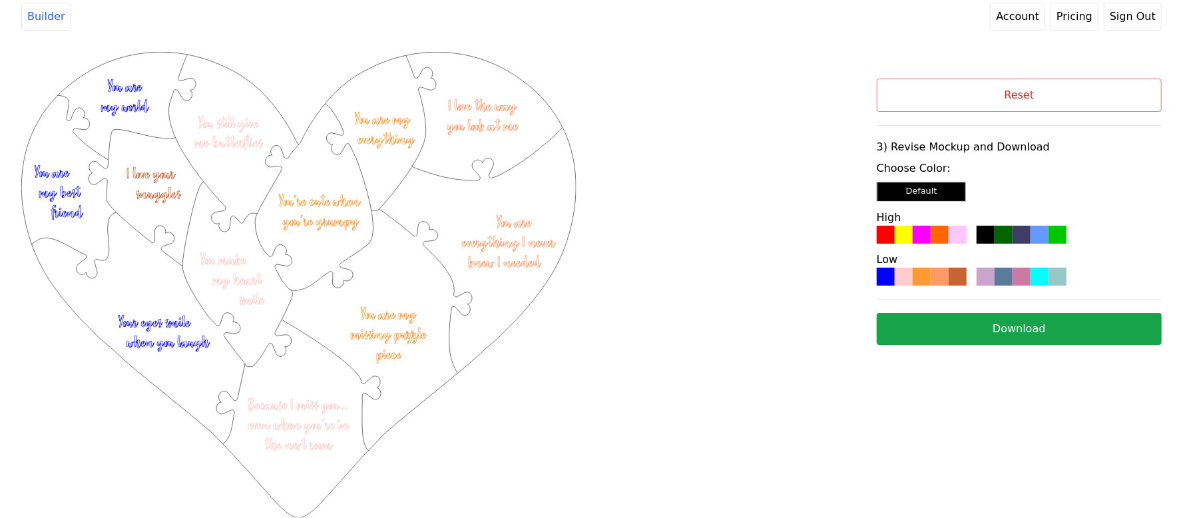
click at [977, 325] on button "Download" at bounding box center [1018, 329] width 285 height 32
click at [1109, 91] on button "Reset" at bounding box center [1018, 95] width 285 height 33
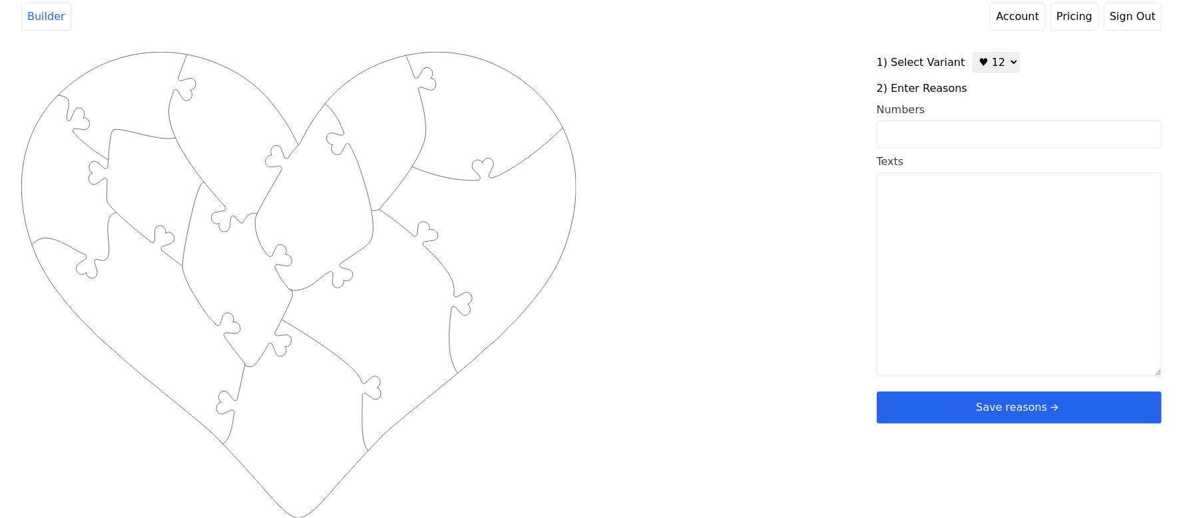
click at [941, 132] on input "Numbers" at bounding box center [1018, 134] width 285 height 28
type input "3 6 7 10 14 16 31 33 44 50 54 58"
click at [799, 286] on div "Created with Snap .strokeh12 {stroke:#00ff00;stroke-width:1.89;stroke-miterlimi…" at bounding box center [591, 264] width 1140 height 425
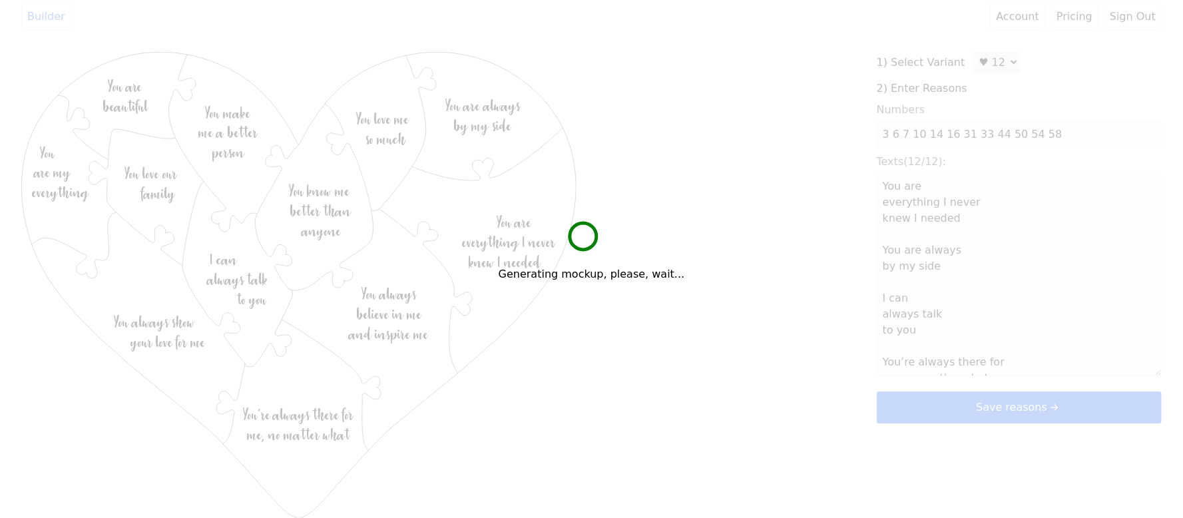
type textarea "You are everything I never knew I needed You are always by my side I can always…"
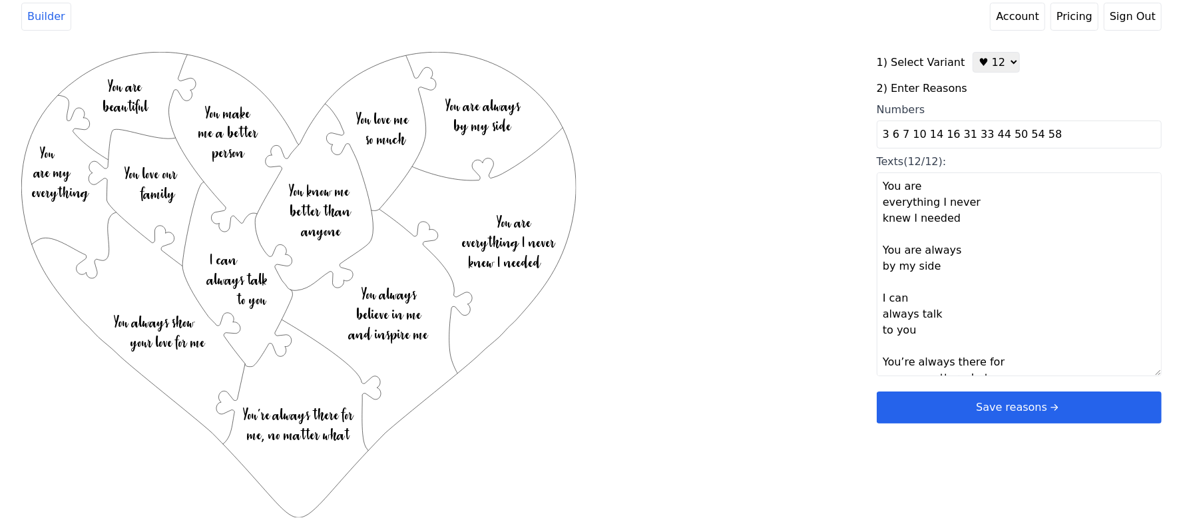
click at [992, 417] on button "Save reasons" at bounding box center [1018, 407] width 285 height 32
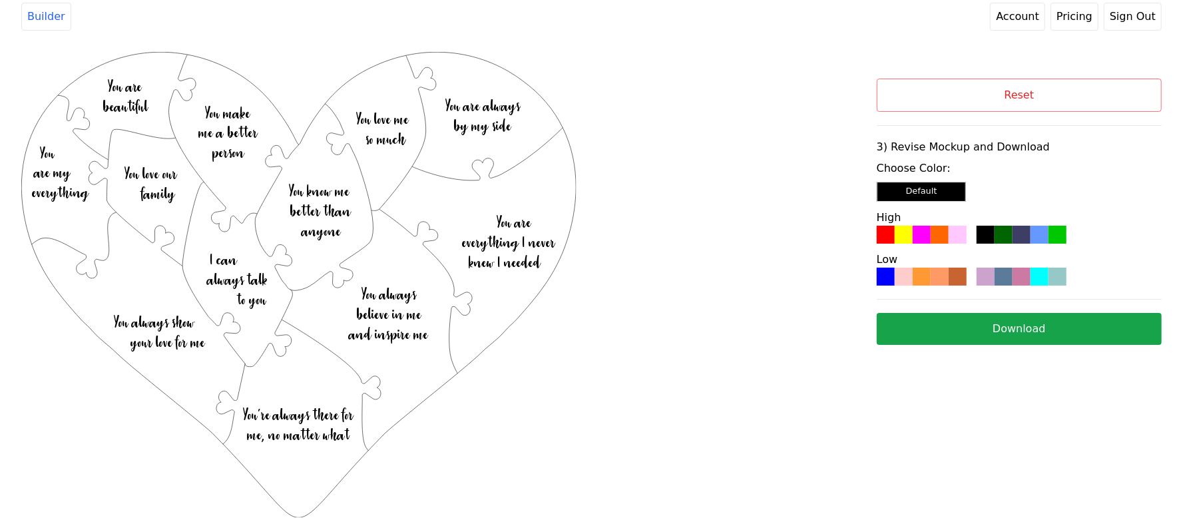
click at [930, 242] on div at bounding box center [939, 235] width 18 height 18
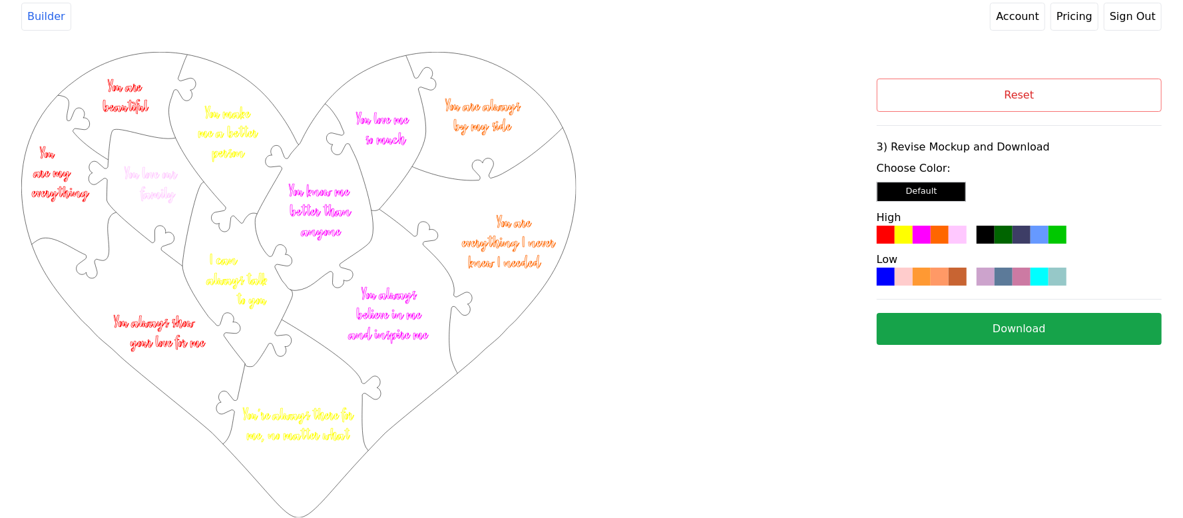
click at [948, 313] on div "Reset 3) Revise Mockup and Download Choose Color: Default High Low Download" at bounding box center [1018, 212] width 285 height 266
click at [954, 323] on button "Download" at bounding box center [1018, 329] width 285 height 32
click at [922, 94] on button "Reset" at bounding box center [1018, 95] width 285 height 33
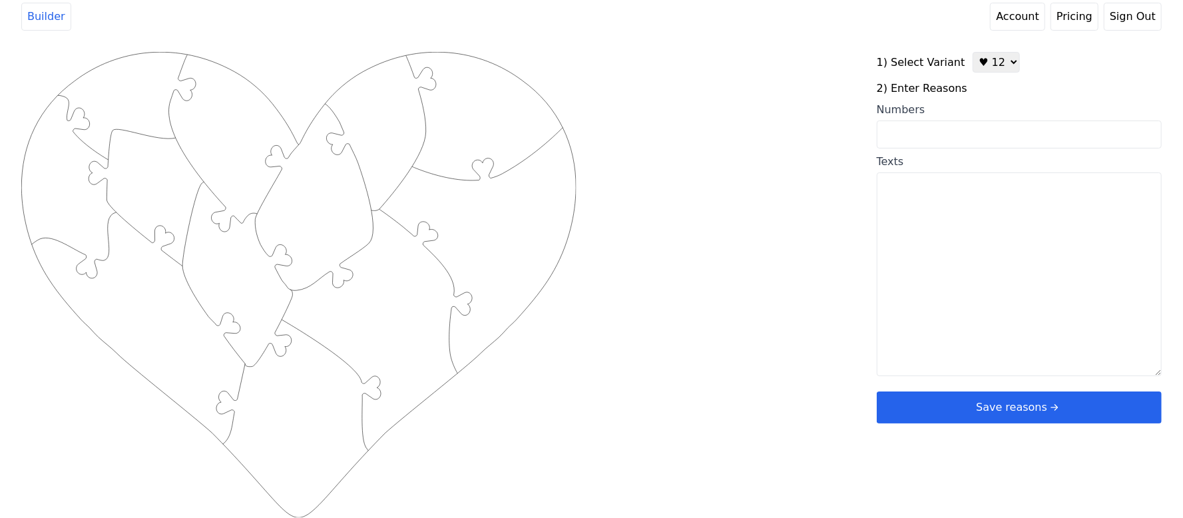
drag, startPoint x: 957, startPoint y: 124, endPoint x: 823, endPoint y: 157, distance: 138.5
click at [823, 157] on div "Created with Snap .strokeh12 {stroke:#00ff00;stroke-width:1.89;stroke-miterlimi…" at bounding box center [448, 264] width 855 height 425
click at [904, 270] on textarea "Texts" at bounding box center [1018, 274] width 285 height 204
paste textarea ") because you are [PERSON_NAME]! 2)5 3)24 4)60 5)67 6)57 7)29 8)64 9)52 10)43 1…"
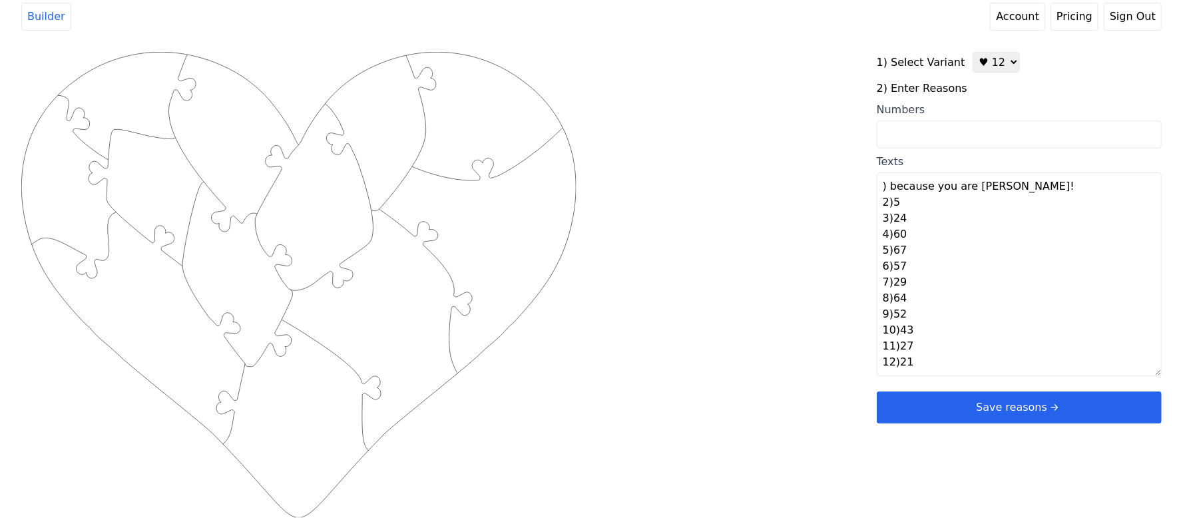
click at [889, 190] on textarea ") because you are [PERSON_NAME]! 2)5 3)24 4)60 5)67 6)57 7)29 8)64 9)52 10)43 1…" at bounding box center [1018, 274] width 285 height 204
click at [1021, 206] on textarea "because you are [PERSON_NAME]! 2)5 3)24 4)60 5)67 6)57 7)29 8)64 9)52 10)43 11)…" at bounding box center [1018, 274] width 285 height 204
click at [1015, 198] on textarea "because you are [PERSON_NAME]! 2)5 3)24 4)60 5)67 6)57 7)29 8)64 9)52 10)43 11)…" at bounding box center [1018, 274] width 285 height 204
click at [1020, 182] on textarea "because you are [PERSON_NAME]! 2)5 3)24 4)60 5)67 6)57 7)29 8)64 9)52 10)43 11)…" at bounding box center [1018, 274] width 285 height 204
drag, startPoint x: 888, startPoint y: 184, endPoint x: 876, endPoint y: 184, distance: 11.3
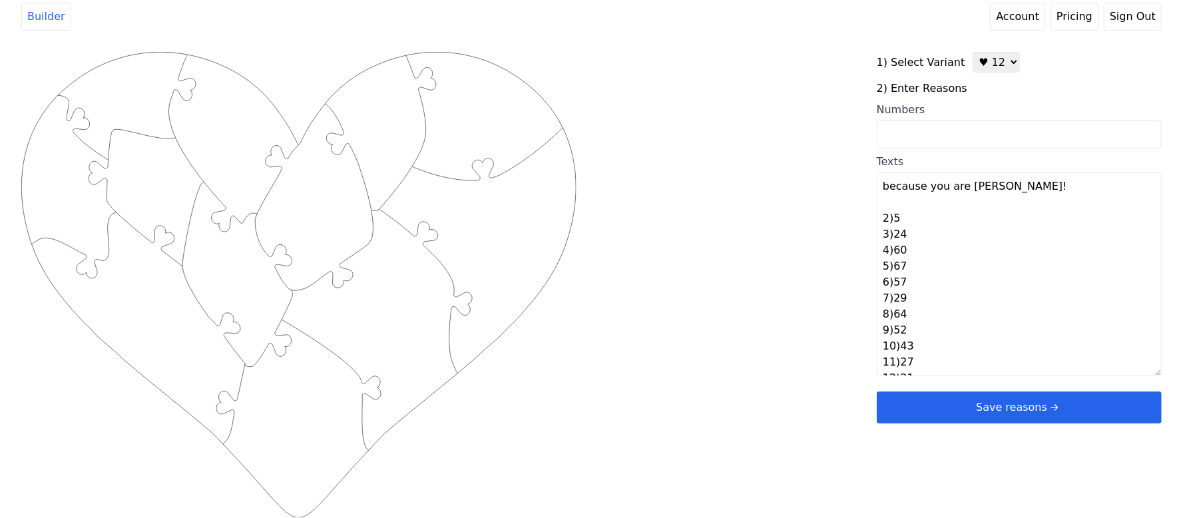
click at [876, 184] on textarea "because you are [PERSON_NAME]! 2)5 3)24 4)60 5)67 6)57 7)29 8)64 9)52 10)43 11)…" at bounding box center [1018, 274] width 285 height 204
click at [889, 220] on textarea "Because you are [PERSON_NAME]! 2)5 3)24 4)60 5)67 6)57 7)29 8)64 9)52 10)43 11)…" at bounding box center [1018, 274] width 285 height 204
drag, startPoint x: 879, startPoint y: 202, endPoint x: 964, endPoint y: 373, distance: 190.8
click at [964, 373] on textarea "Because you are [PERSON_NAME]! 25 3)24 4)60 5)67 6)57 7)29 8)64 9)52 10)43 11)2…" at bounding box center [1018, 274] width 285 height 204
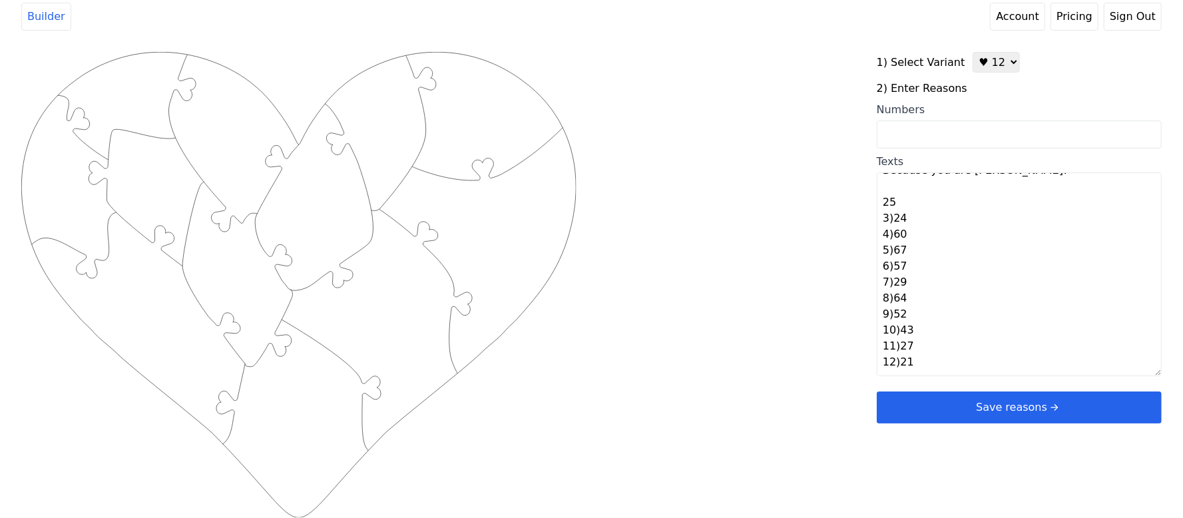
type textarea "Because you are [PERSON_NAME]!"
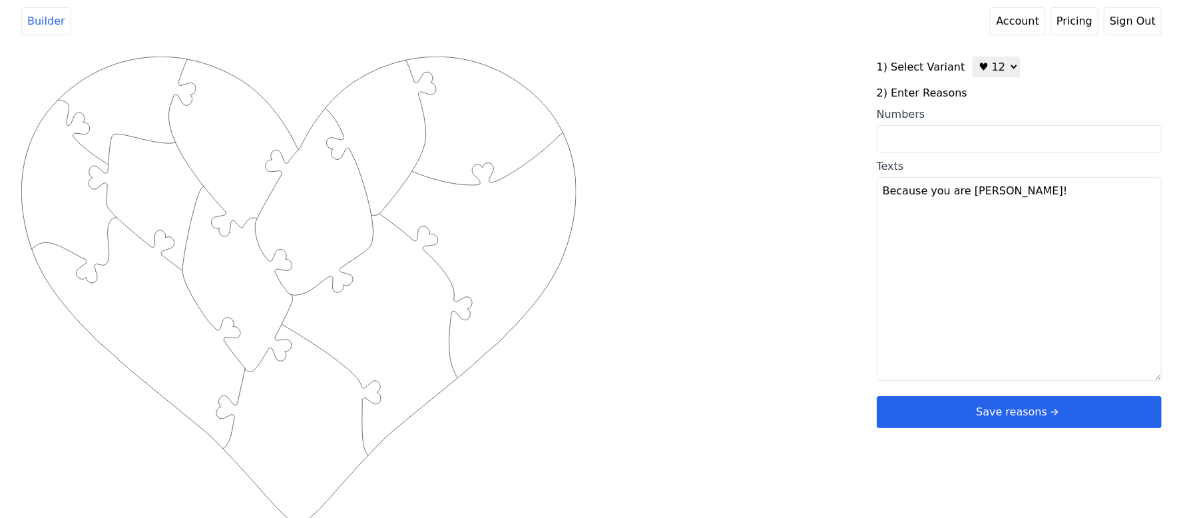
scroll to position [0, 0]
drag, startPoint x: 1012, startPoint y: 202, endPoint x: 882, endPoint y: 206, distance: 129.1
click at [882, 206] on textarea "Because you are [PERSON_NAME]!" at bounding box center [1018, 280] width 285 height 204
drag, startPoint x: 882, startPoint y: 190, endPoint x: 1031, endPoint y: 186, distance: 149.1
click at [1031, 186] on textarea "Because you are [PERSON_NAME]!" at bounding box center [1018, 280] width 285 height 204
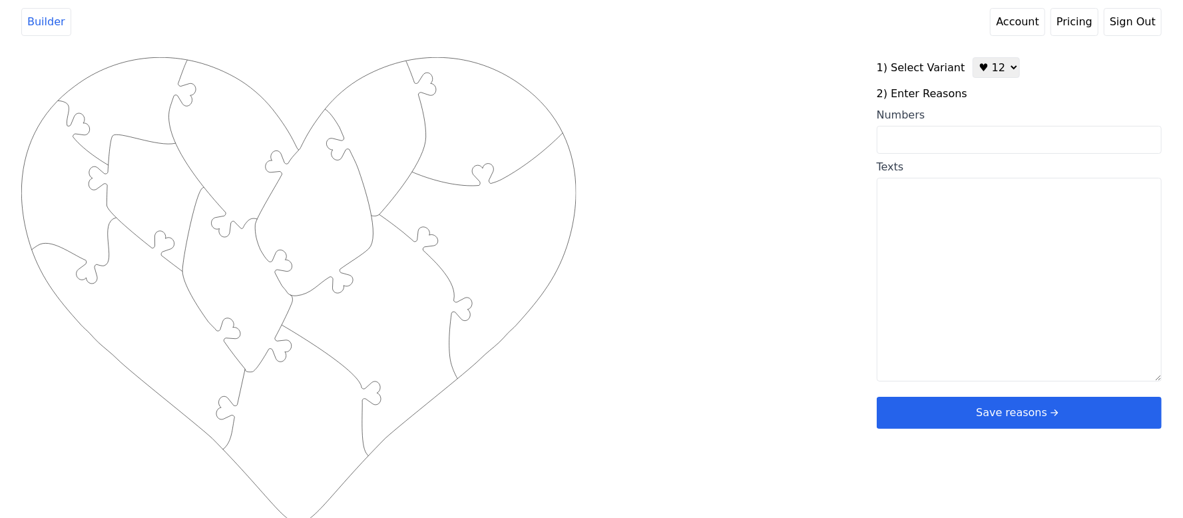
click at [970, 137] on input "Numbers" at bounding box center [1018, 140] width 285 height 28
drag, startPoint x: 964, startPoint y: 157, endPoint x: 1000, endPoint y: 204, distance: 58.4
click at [1000, 204] on textarea "Texts" at bounding box center [1018, 280] width 285 height 204
click at [944, 150] on input "Numbers" at bounding box center [1018, 140] width 285 height 28
paste input "NECHAMA1) because you are [PERSON_NAME]! 2)5 3)24 4)60 5)67 6)57 7)29 8)64 9)52…"
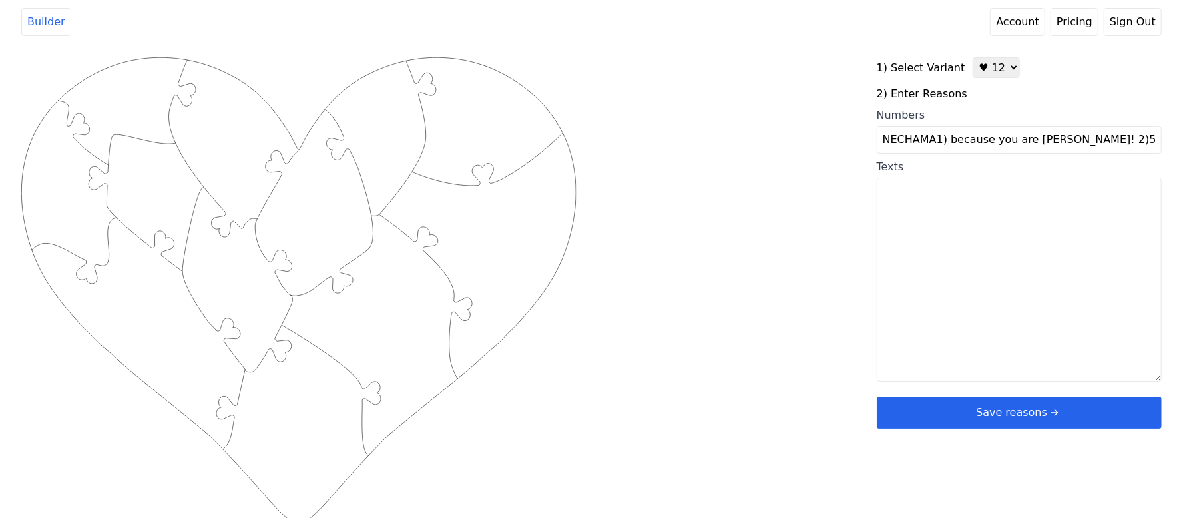
drag, startPoint x: 890, startPoint y: 140, endPoint x: 780, endPoint y: 153, distance: 110.6
click at [780, 153] on div "Created with Snap .strokeh12 {stroke:#00ff00;stroke-width:1.89;stroke-miterlimi…" at bounding box center [591, 269] width 1140 height 425
click at [900, 144] on input "5 3)24 4)60 5)67 6)57 7)29 8)64 9)52 10)43 11)27 12)21" at bounding box center [1018, 140] width 285 height 28
click at [913, 139] on input "5 24 4)60 5)67 6)57 7)29 8)64 9)52 10)43 11)27 12)21" at bounding box center [1018, 140] width 285 height 28
click at [930, 142] on input "5 24 60 5)67 6)57 7)29 8)64 9)52 10)43 11)27 12)21" at bounding box center [1018, 140] width 285 height 28
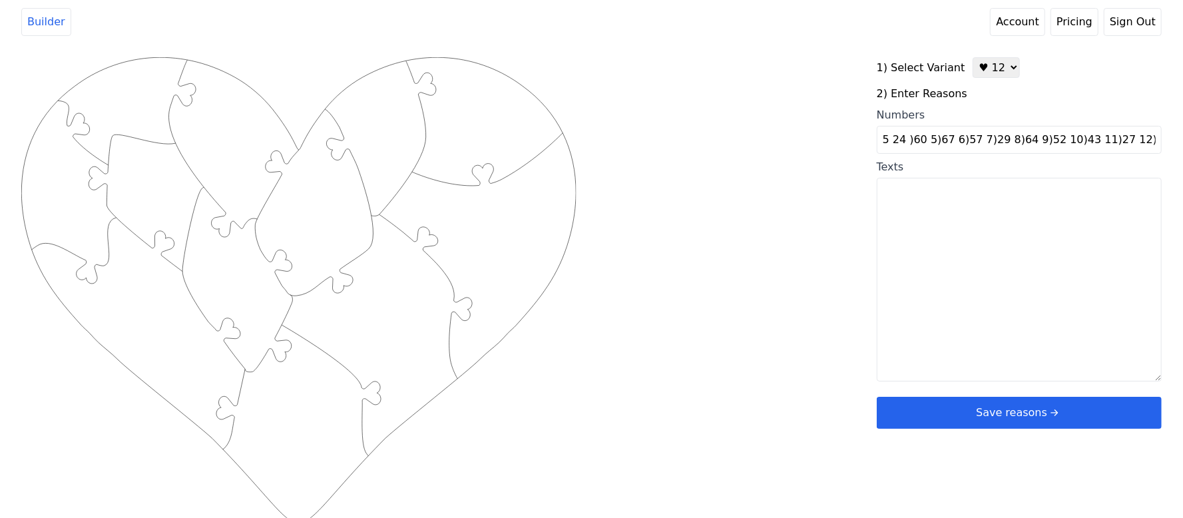
click at [932, 141] on input "5 24 )60 5)67 6)57 7)29 8)64 9)52 10)43 11)27 12)21" at bounding box center [1018, 140] width 285 height 28
click at [906, 137] on input "5 24 )60 67 6)57 7)29 8)64 9)52 10)43 11)27 12)21" at bounding box center [1018, 140] width 285 height 28
click at [943, 145] on input "5 24 60 67 6)57 7)29 8)64 9)52 10)43 11)27 12)21" at bounding box center [1018, 140] width 285 height 28
click at [956, 136] on input "5 24 60 67 57 7)29 8)64 9)52 10)43 11)27 12)21" at bounding box center [1018, 140] width 285 height 28
click at [968, 140] on input "5 24 60 67 57 29 8)64 9)52 10)43 11)27 12)21" at bounding box center [1018, 140] width 285 height 28
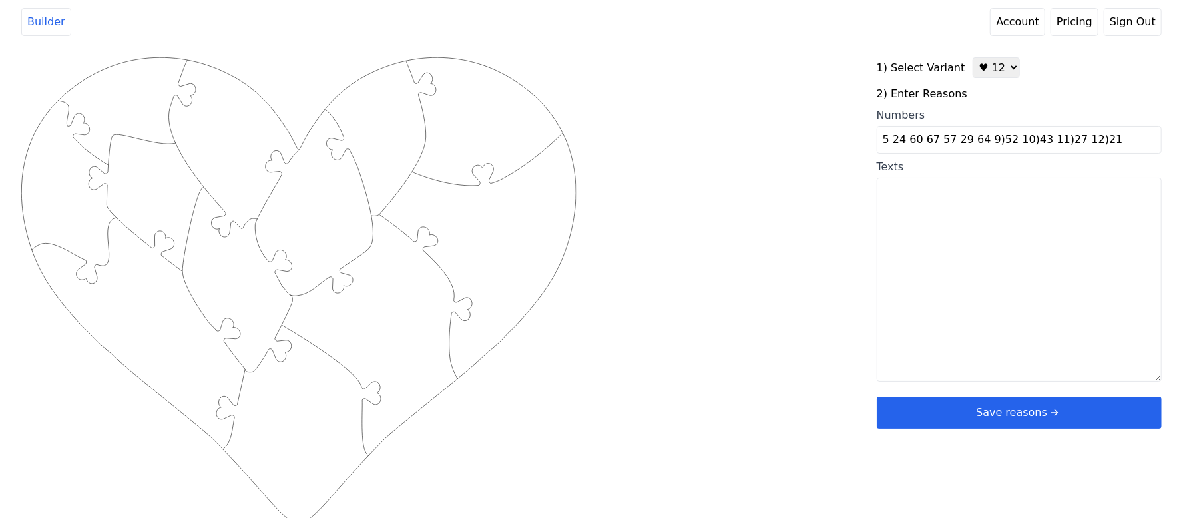
click at [984, 142] on input "5 24 60 67 57 29 64 9)52 10)43 11)27 12)21" at bounding box center [1018, 140] width 285 height 28
click at [1001, 145] on input "5 24 60 67 57 29 64 52 10)43 11)27 12)21" at bounding box center [1018, 140] width 285 height 28
click at [1012, 139] on input "5 24 60 67 57 29 64 52 43 11)27 12)21" at bounding box center [1018, 140] width 285 height 28
click at [1031, 142] on input "5 24 60 67 57 29 64 52 43 27 12)21" at bounding box center [1018, 140] width 285 height 28
type input "5 24 60 67 57 29 64 52 43 27 21"
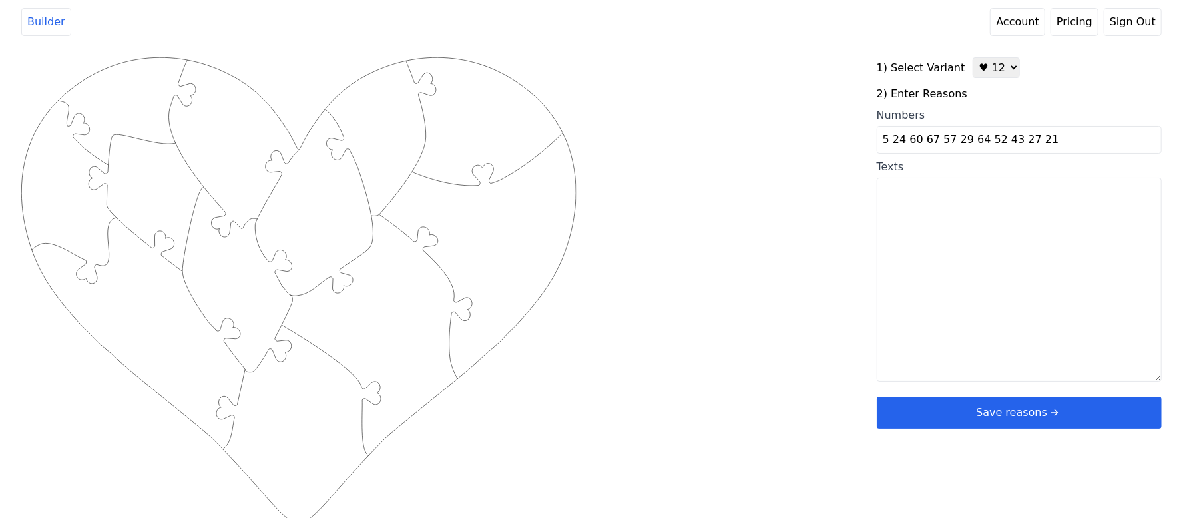
click at [845, 226] on div "Created with Snap .strokeh12 {stroke:#00ff00;stroke-width:1.89;stroke-miterlimi…" at bounding box center [591, 269] width 1140 height 425
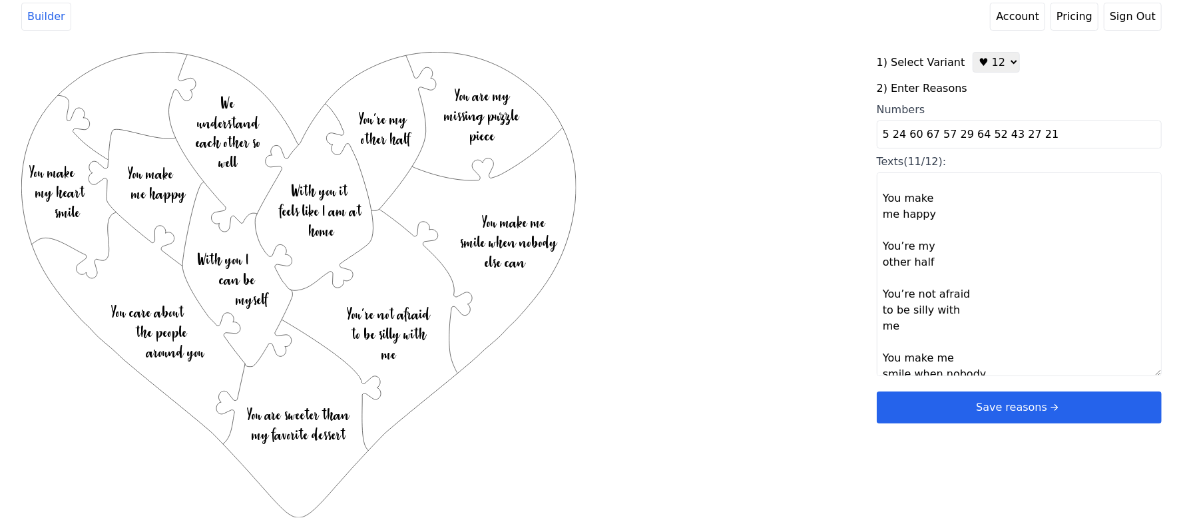
scroll to position [495, 0]
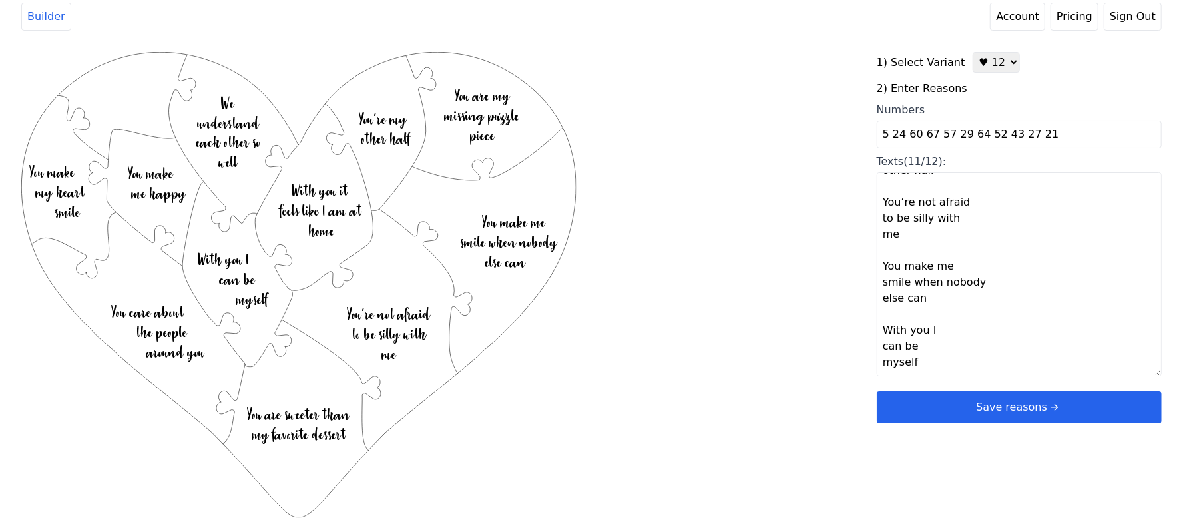
click at [894, 357] on textarea "You make my heart smile You are my missing puzzle piece You care about the peop…" at bounding box center [1018, 274] width 285 height 204
paste textarea "because you are [PERSON_NAME]!"
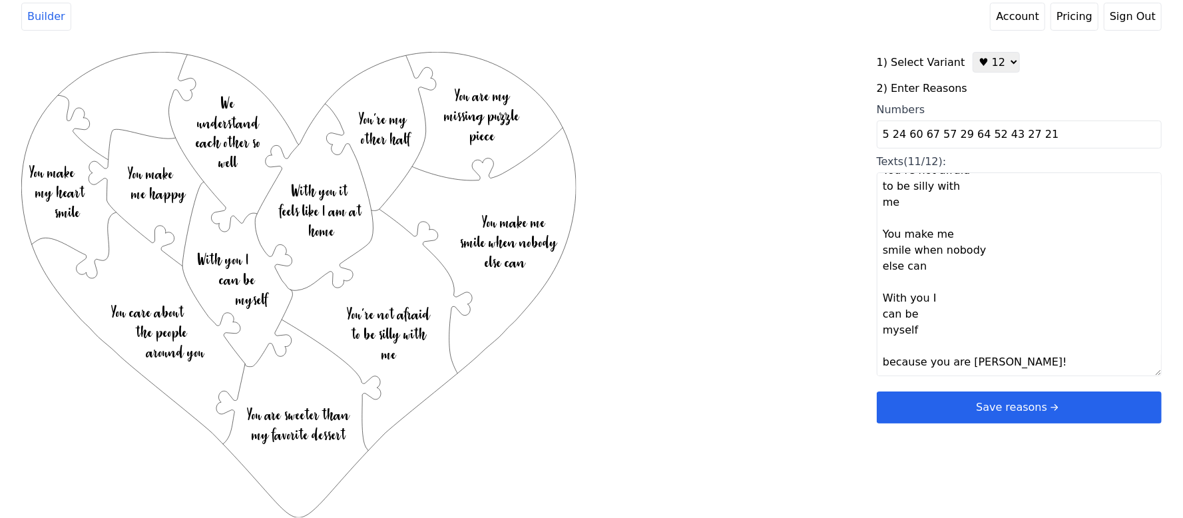
type textarea "You make my heart smile You are my missing puzzle piece You care about the peop…"
click at [801, 357] on div "Created with Snap .strokeh12 {stroke:#00ff00;stroke-width:1.89;stroke-miterlimi…" at bounding box center [591, 264] width 1140 height 425
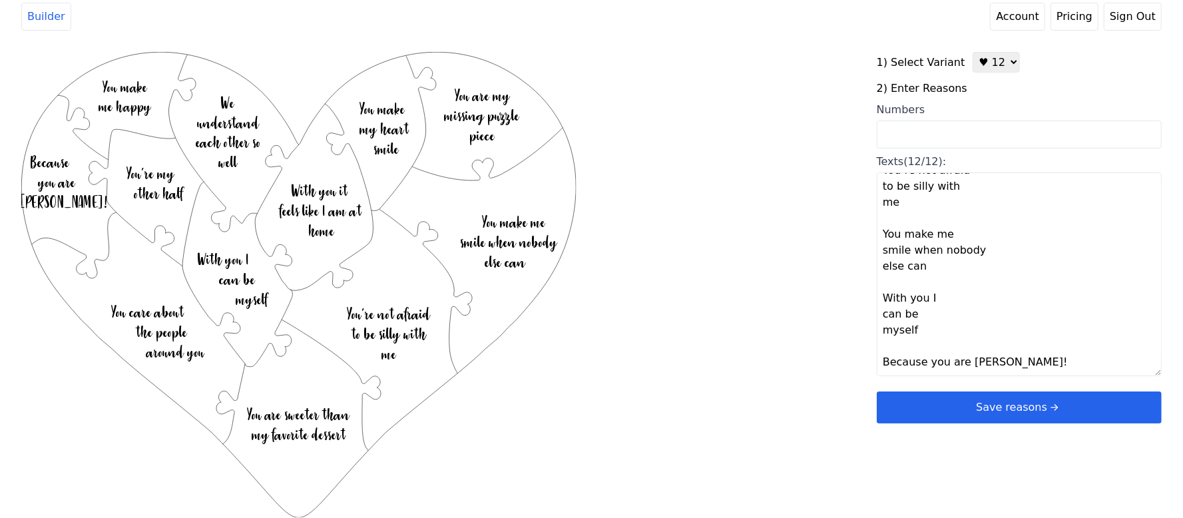
click at [991, 405] on button "Save reasons" at bounding box center [1018, 407] width 285 height 32
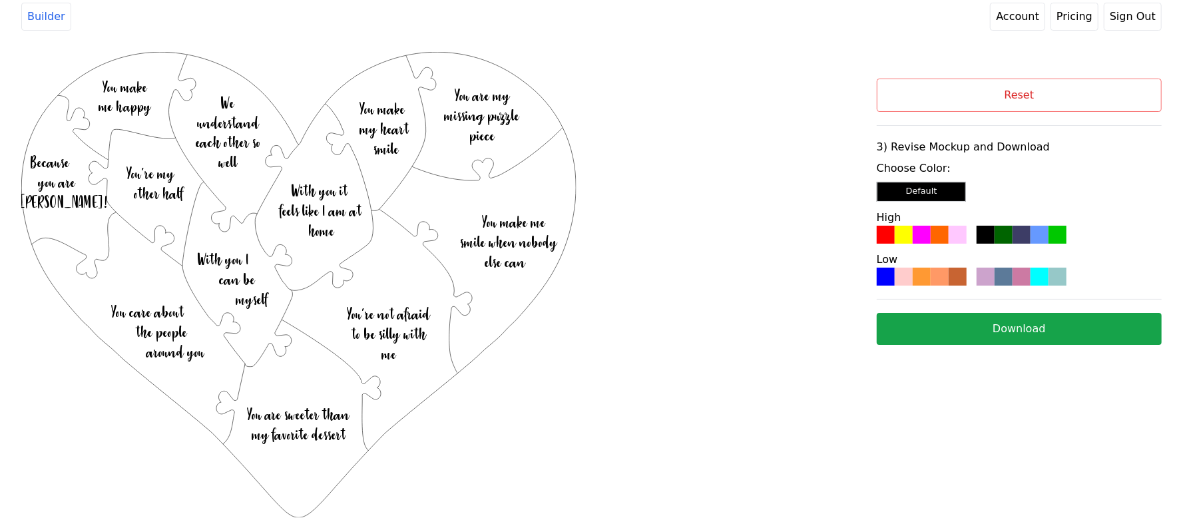
click at [1021, 235] on div at bounding box center [1021, 235] width 18 height 18
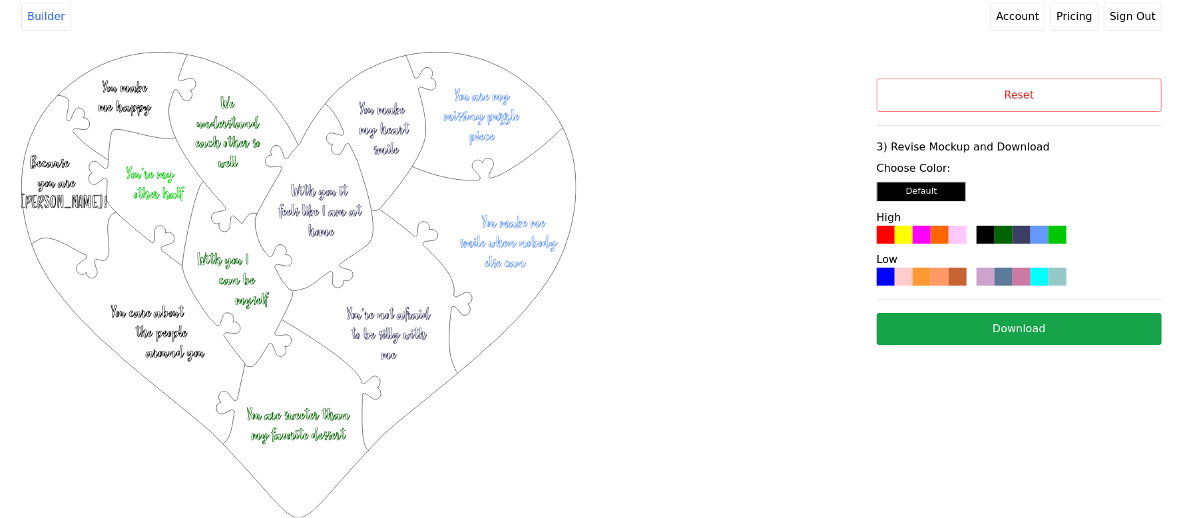
click at [981, 333] on button "Download" at bounding box center [1018, 329] width 285 height 32
click at [1123, 96] on button "Reset" at bounding box center [1018, 95] width 285 height 33
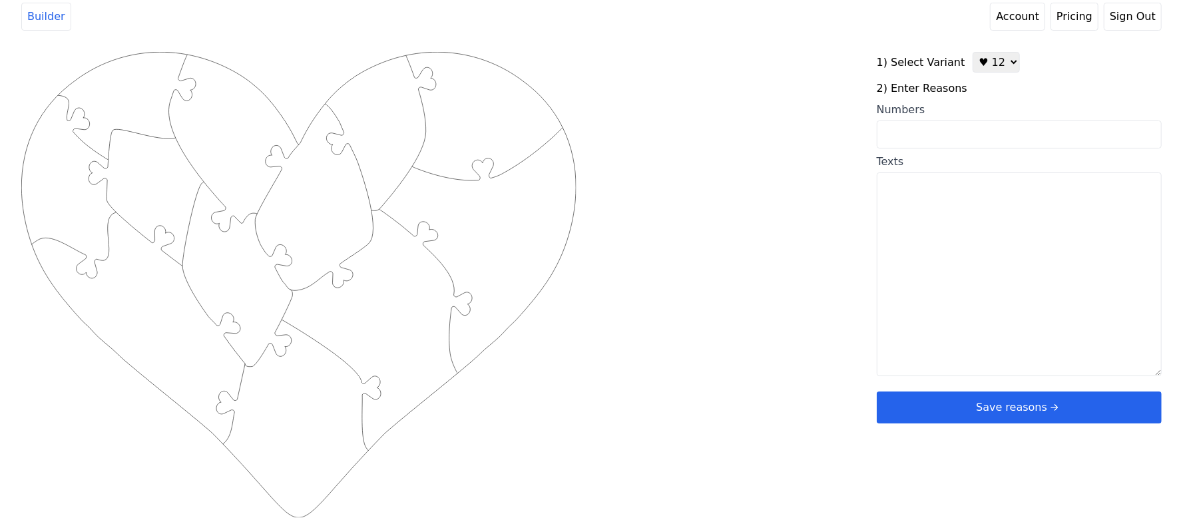
click at [951, 273] on textarea "Texts" at bounding box center [1018, 274] width 285 height 204
paste textarea "You are creative, You are thoughtful, You are hardworking, You are handsome, Yo…"
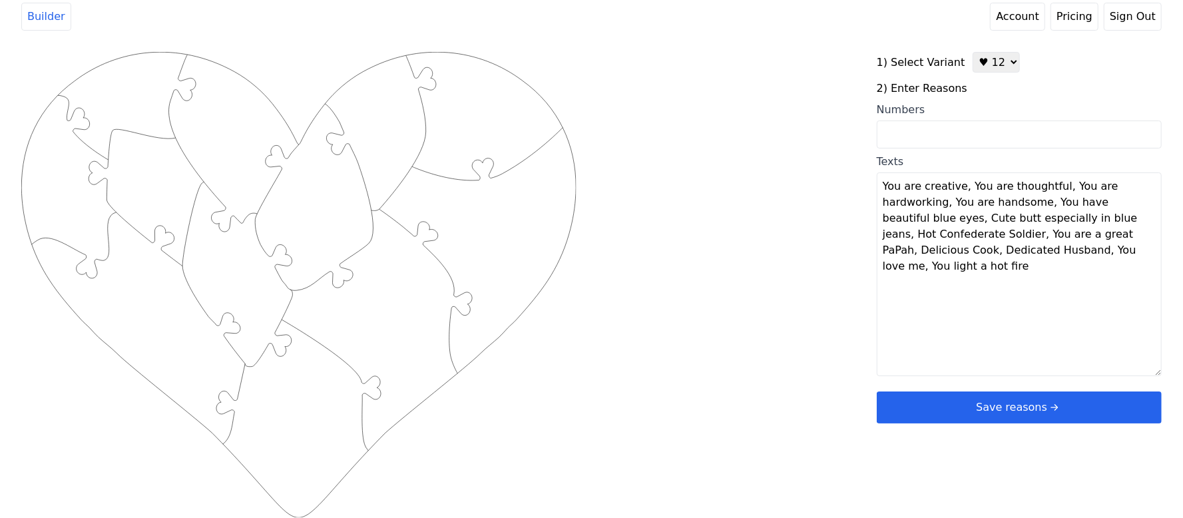
scroll to position [0, 0]
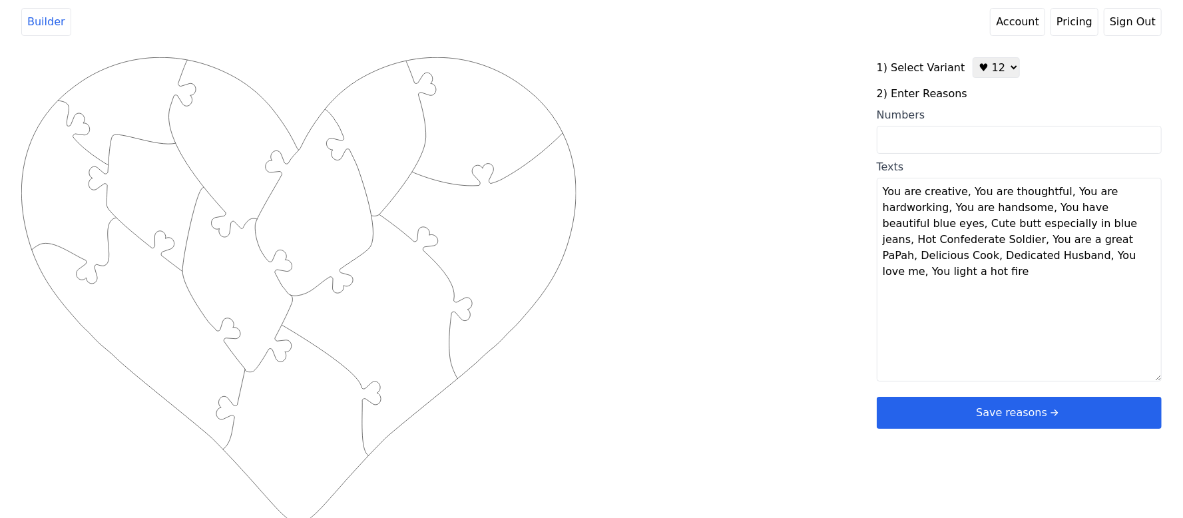
click at [960, 192] on textarea "You are creative, You are thoughtful, You are hardworking, You are handsome, Yo…" at bounding box center [1018, 280] width 285 height 204
drag, startPoint x: 960, startPoint y: 192, endPoint x: 978, endPoint y: 195, distance: 18.2
click at [980, 197] on textarea "You are creative, You are thoughtful, You are hardworking, You are handsome, Yo…" at bounding box center [1018, 280] width 285 height 204
click at [960, 192] on textarea "You are creative, You are thoughtful, You are hardworking, You are handsome, Yo…" at bounding box center [1018, 280] width 285 height 204
click at [975, 212] on textarea "You are creative, You are thoughtful, You are hardworking, You are handsome, Yo…" at bounding box center [1018, 280] width 285 height 204
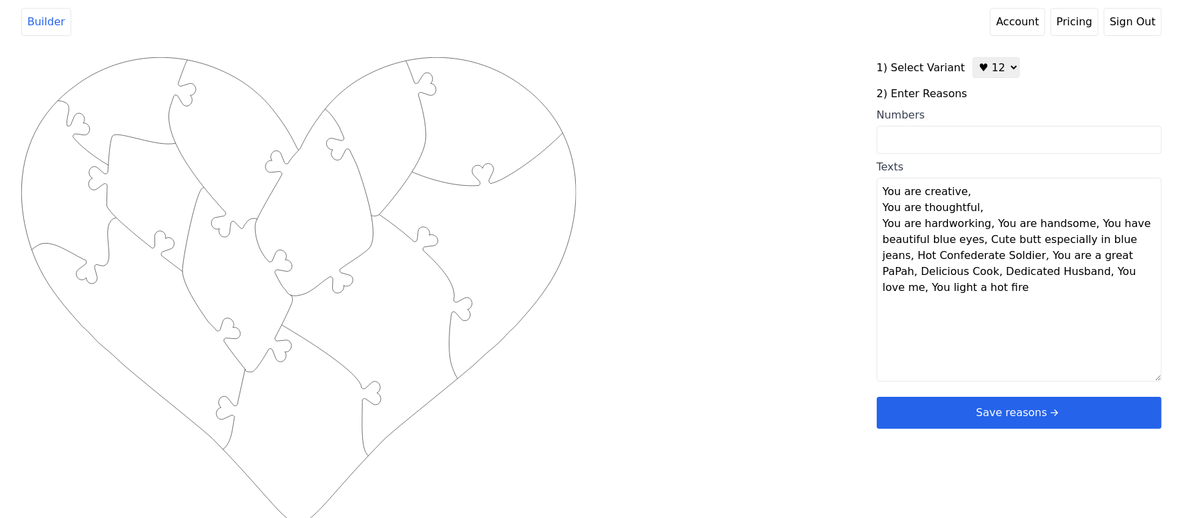
click at [984, 224] on textarea "You are creative, You are thoughtful, You are hardworking, You are handsome, Yo…" at bounding box center [1018, 280] width 285 height 204
click at [974, 241] on textarea "You are creative, You are thoughtful, You are hardworking, You are handsome, Yo…" at bounding box center [1018, 280] width 285 height 204
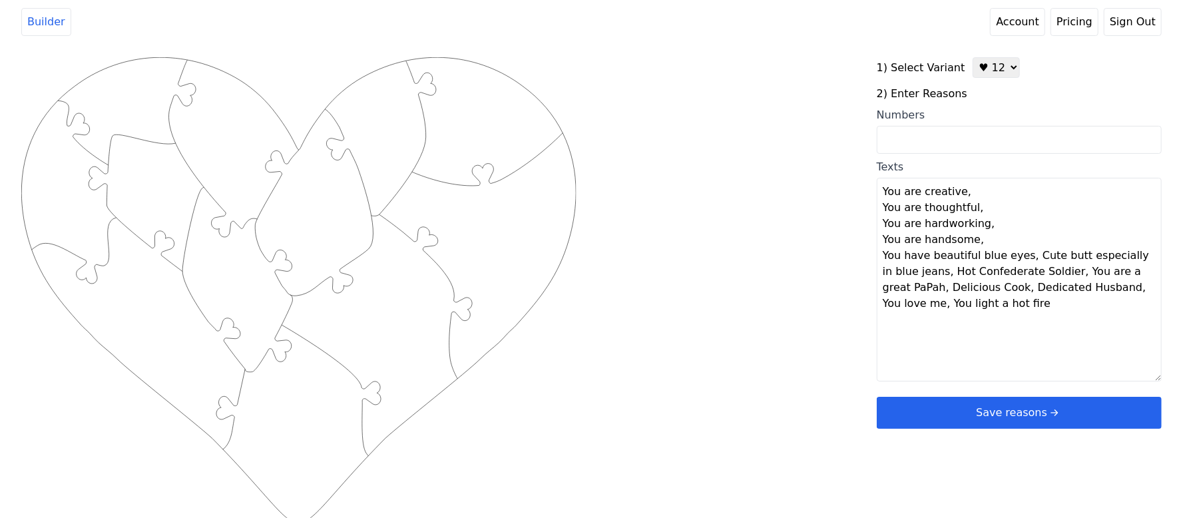
click at [1022, 256] on textarea "You are creative, You are thoughtful, You are hardworking, You are handsome, Yo…" at bounding box center [1018, 280] width 285 height 204
click at [1043, 273] on textarea "You are creative, You are thoughtful, You are hardworking, You are handsome, Yo…" at bounding box center [1018, 280] width 285 height 204
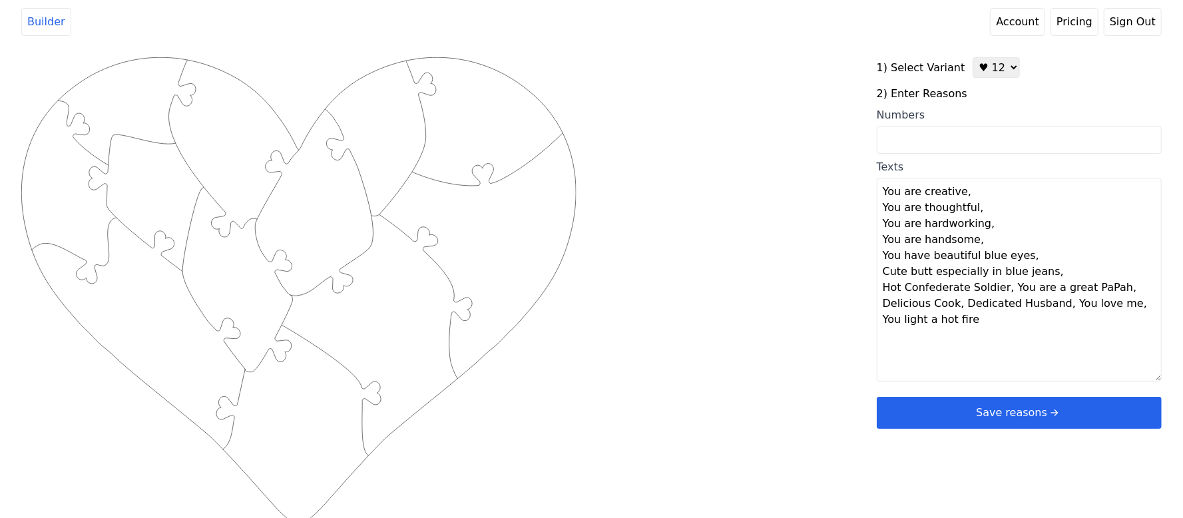
click at [1002, 289] on textarea "You are creative, You are thoughtful, You are hardworking, You are handsome, Yo…" at bounding box center [1018, 280] width 285 height 204
click at [993, 306] on textarea "You are creative, You are thoughtful, You are hardworking, You are handsome, Yo…" at bounding box center [1018, 280] width 285 height 204
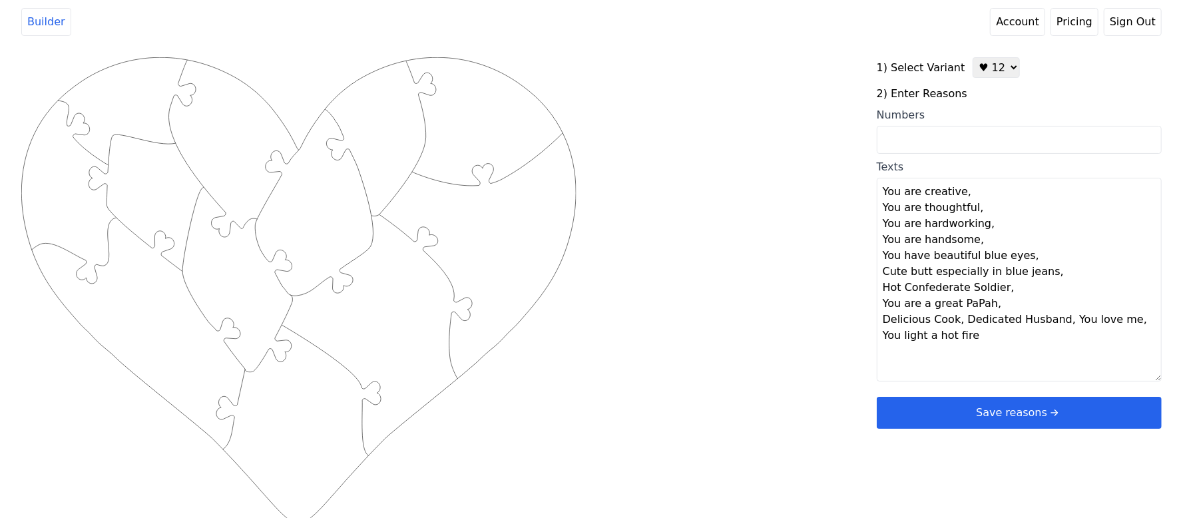
click at [1057, 317] on textarea "You are creative, You are thoughtful, You are hardworking, You are handsome, Yo…" at bounding box center [1018, 280] width 285 height 204
click at [948, 339] on textarea "You are creative, You are thoughtful, You are hardworking, You are handsome, Yo…" at bounding box center [1018, 280] width 285 height 204
click at [946, 339] on textarea "You are creative, You are thoughtful, You are hardworking, You are handsome, Yo…" at bounding box center [1018, 280] width 285 height 204
click at [827, 343] on div "Created with Snap .strokeh12 {stroke:#00ff00;stroke-width:1.89;stroke-miterlimi…" at bounding box center [591, 269] width 1140 height 425
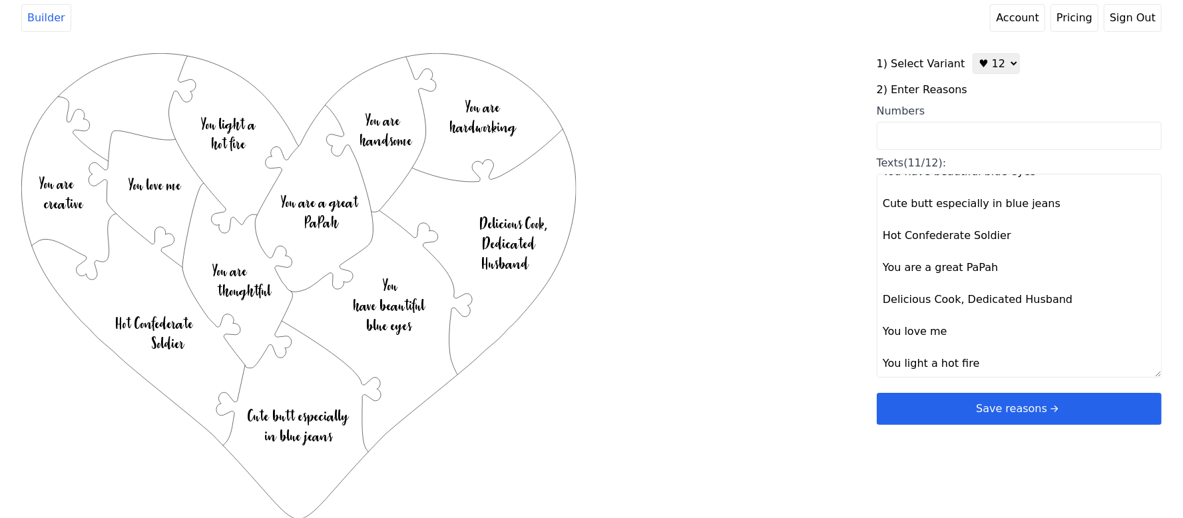
scroll to position [5, 0]
click at [958, 303] on textarea "You are creative You are thoughtful You are hardworking You are handsome You ha…" at bounding box center [1018, 274] width 285 height 204
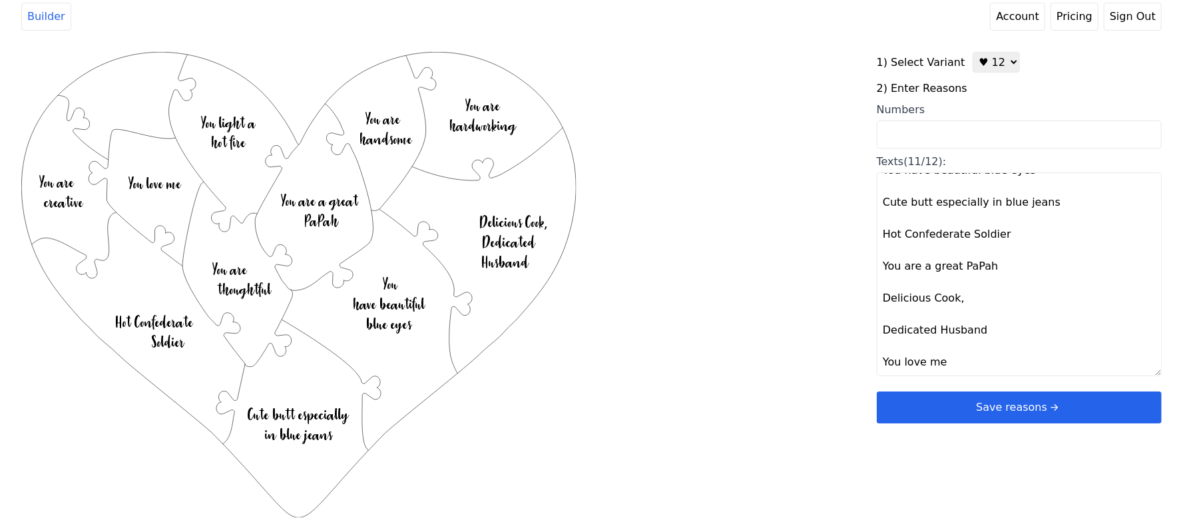
click at [808, 312] on div "Created with Snap .strokeh12 {stroke:#00ff00;stroke-width:1.89;stroke-miterlimi…" at bounding box center [591, 264] width 1140 height 425
type textarea "You are creative You are thoughtful You are hardworking You are handsome You ha…"
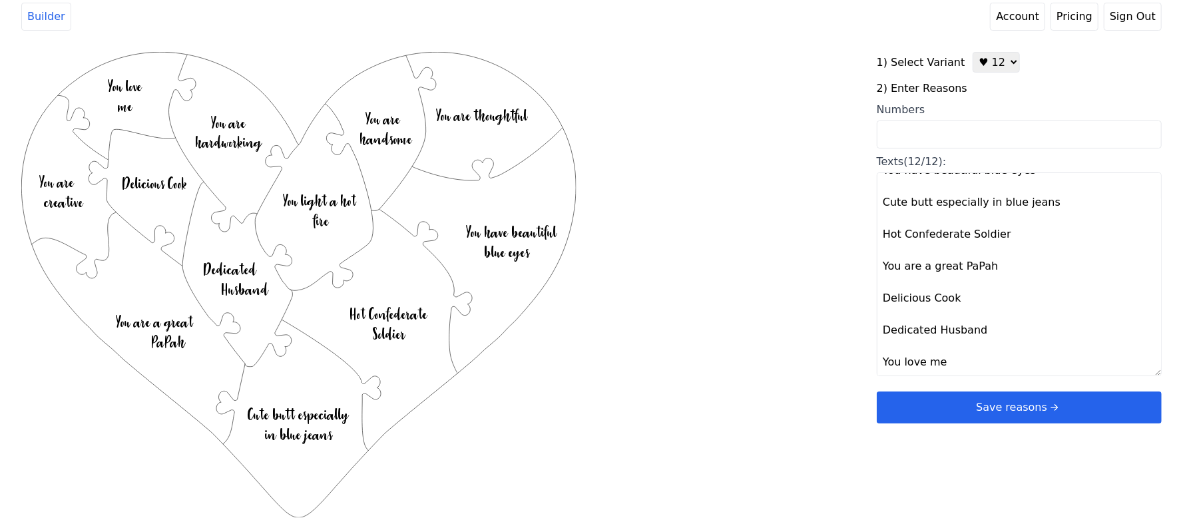
click at [940, 400] on button "Save reasons" at bounding box center [1018, 407] width 285 height 32
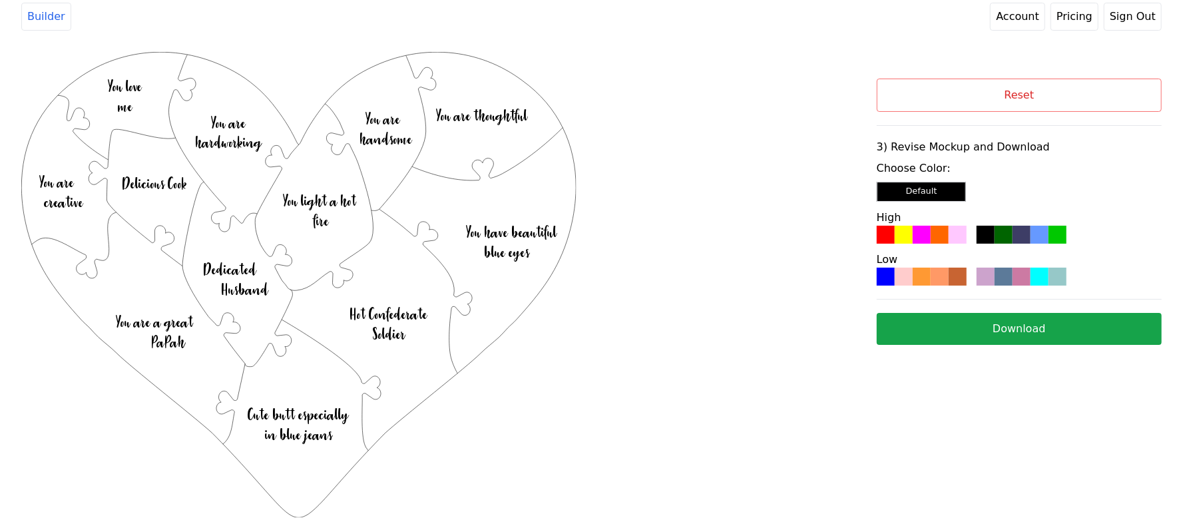
click at [930, 291] on div "Reset 3) Revise Mockup and Download Choose Color: Default High Low Download" at bounding box center [1018, 212] width 285 height 266
click at [937, 285] on div at bounding box center [939, 277] width 18 height 18
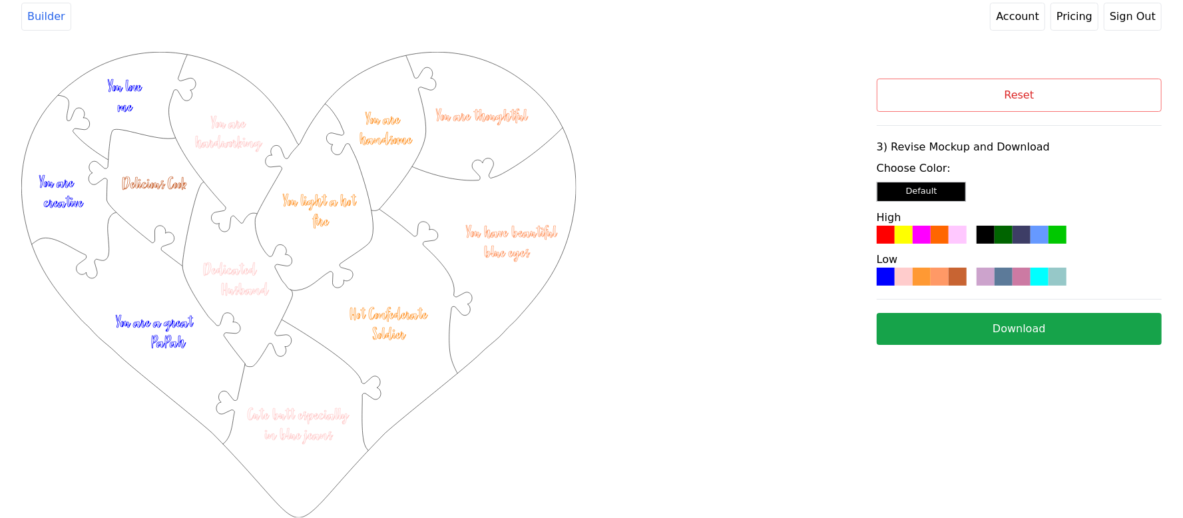
click at [944, 330] on button "Download" at bounding box center [1018, 329] width 285 height 32
click at [1091, 81] on button "Reset" at bounding box center [1018, 95] width 285 height 33
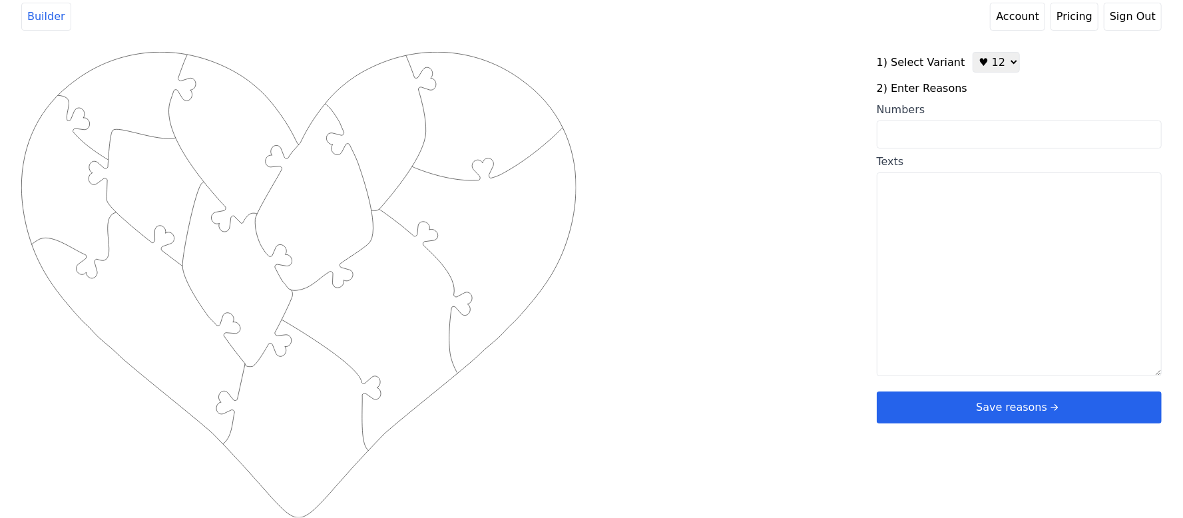
click at [999, 59] on select "♥ 12 ♥ 20 ♥ 32 ■ 12 ■ 20 ■ 32 ■ 60" at bounding box center [995, 62] width 47 height 21
select select "2"
click at [972, 52] on select "♥ 12 ♥ 20 ♥ 32 ■ 12 ■ 20 ■ 32 ■ 60" at bounding box center [995, 62] width 47 height 21
click at [950, 139] on input "Numbers" at bounding box center [1018, 135] width 285 height 28
paste input "1,2,3,4,5,6,7,10,12,13,14,19,21,28,30,44,53,61,63,67"
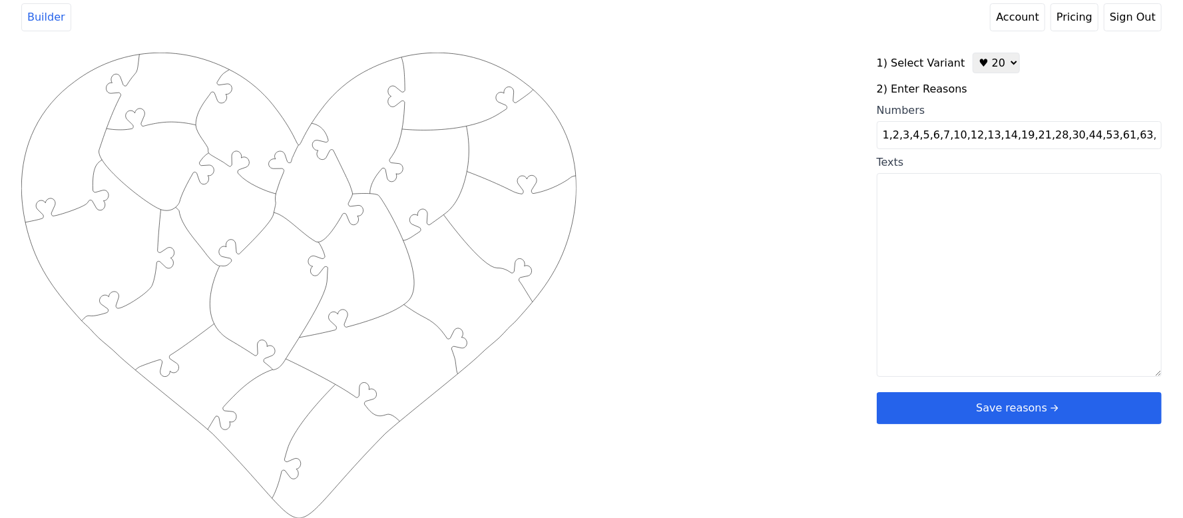
type input "1,2,3,4,5,6,7,10,12,13,14,19,21,28,30,44,53,61,63,67"
click at [725, 133] on div "Created with Snap .strokeh20 {stroke:#00ff00;stroke-width:1.56;stroke-miterlimi…" at bounding box center [591, 265] width 1140 height 425
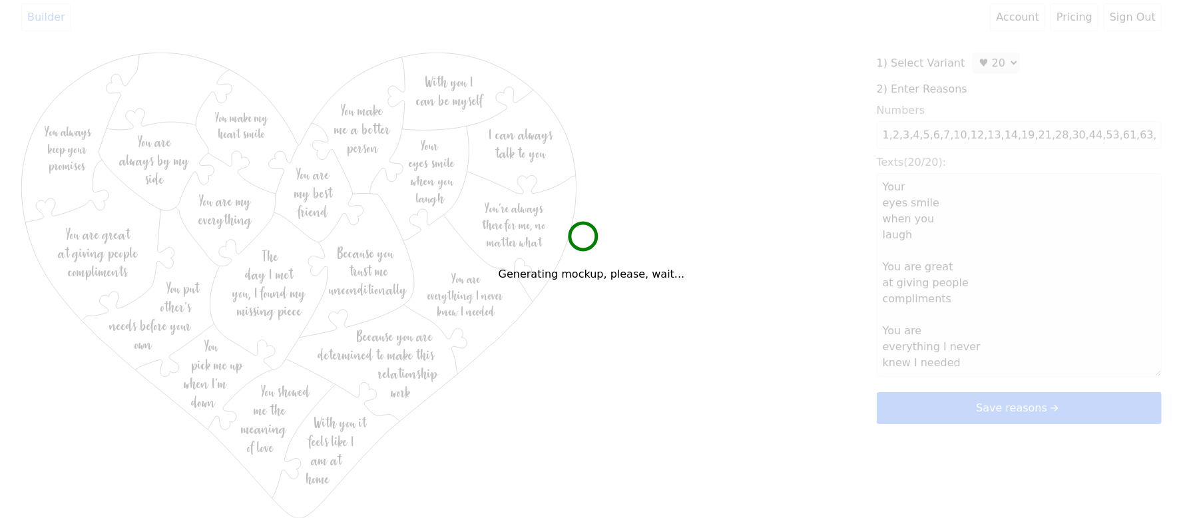
type textarea "Your eyes smile when you laugh You are great at giving people compliments You a…"
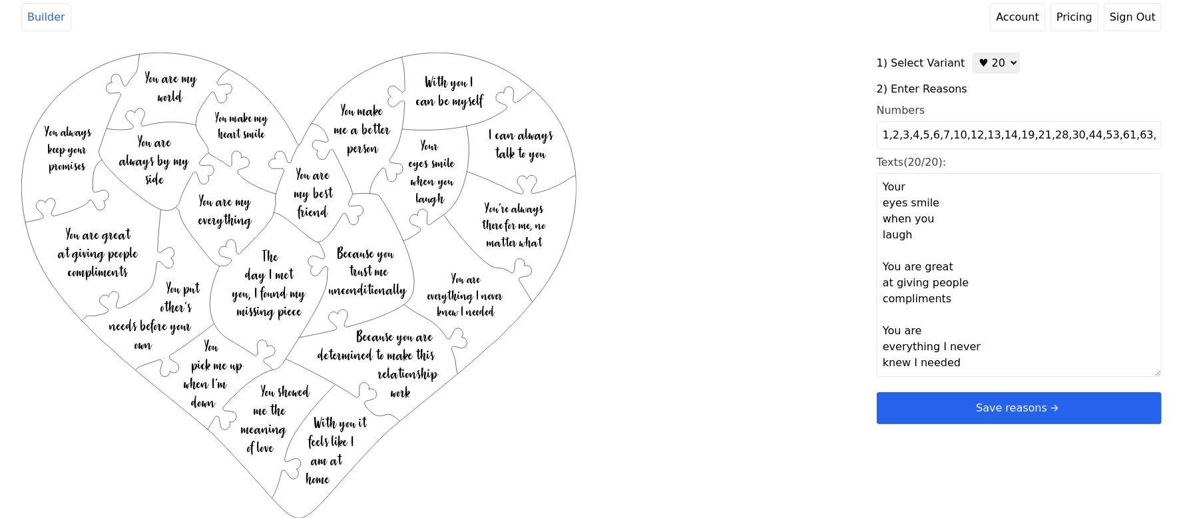
click at [913, 409] on button "Save reasons" at bounding box center [1018, 408] width 285 height 32
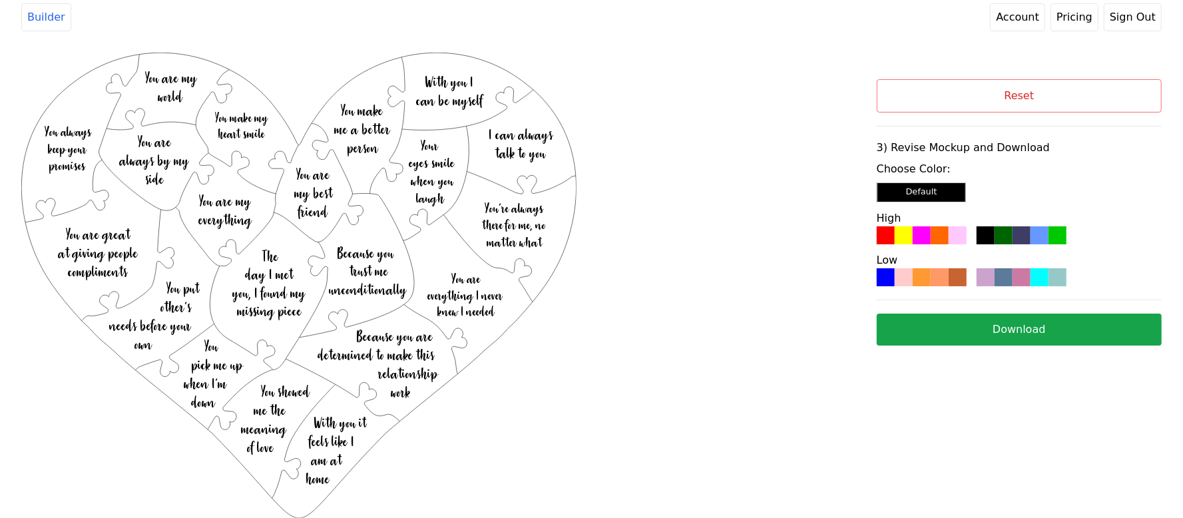
click at [933, 285] on div at bounding box center [939, 277] width 18 height 18
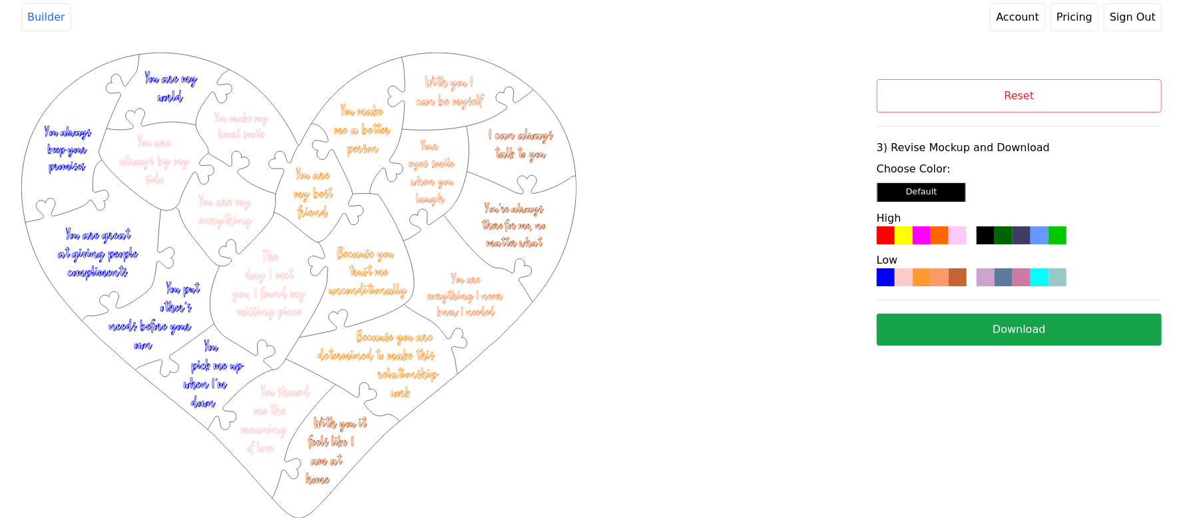
click at [922, 318] on button "Download" at bounding box center [1018, 329] width 285 height 32
click at [1113, 110] on button "Reset" at bounding box center [1018, 95] width 285 height 33
select select "2"
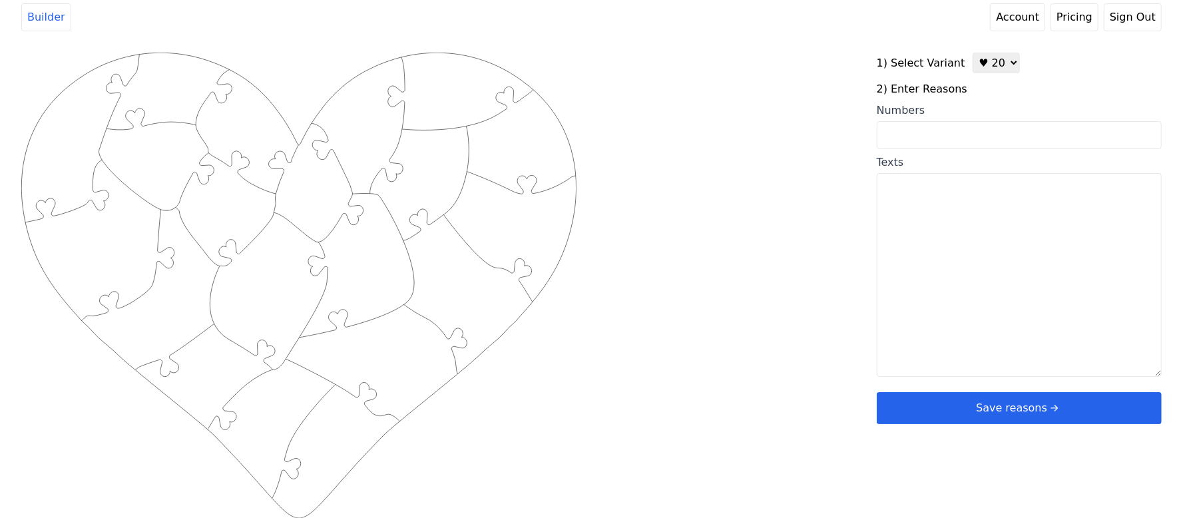
click at [978, 208] on textarea "Texts" at bounding box center [1018, 275] width 285 height 204
paste textarea "1 You make me happy 2 you make me a better person 3 I can always talk to you 4 …"
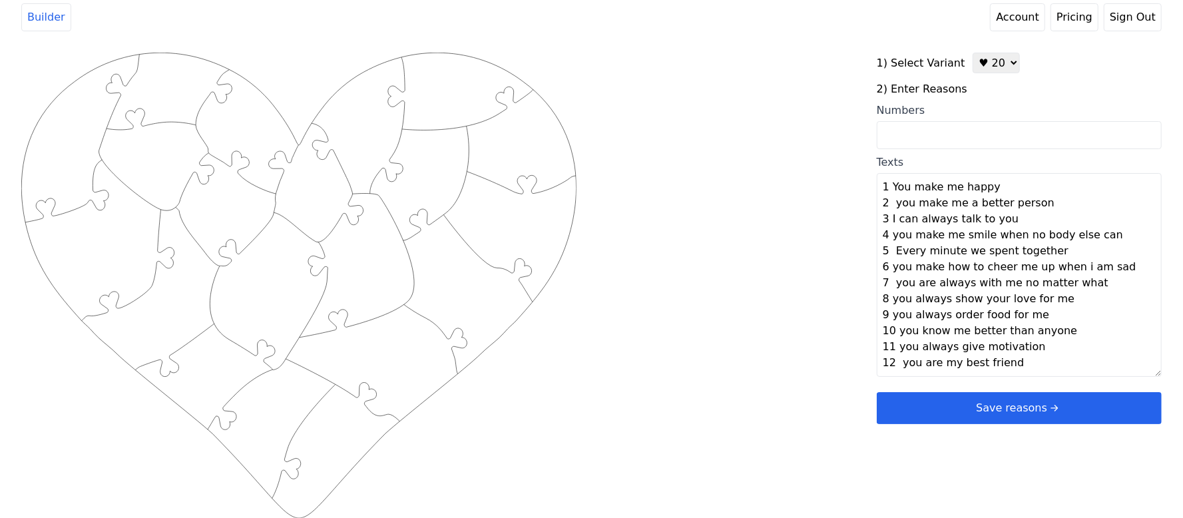
click at [717, 251] on div "Created with Snap .strokeh20 {stroke:#00ff00;stroke-width:1.56;stroke-miterlimi…" at bounding box center [591, 265] width 1140 height 425
type textarea "You make me happy You make me a better person I can always talk to you You make…"
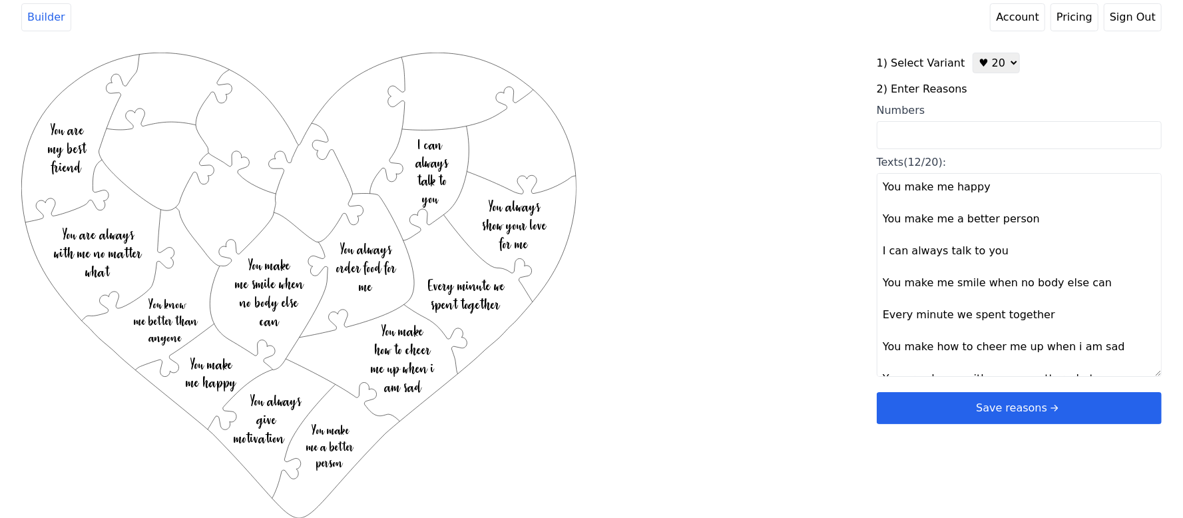
click at [775, 229] on div "Created with Snap .strokeh20 {stroke:#00ff00;stroke-width:1.56;stroke-miterlimi…" at bounding box center [448, 265] width 855 height 425
click at [988, 59] on select "♥ 12 ♥ 20 ♥ 32 ■ 12 ■ 20 ■ 32 ■ 60" at bounding box center [995, 63] width 47 height 21
select select "1"
click at [972, 53] on select "♥ 12 ♥ 20 ♥ 32 ■ 12 ■ 20 ■ 32 ■ 60" at bounding box center [995, 63] width 47 height 21
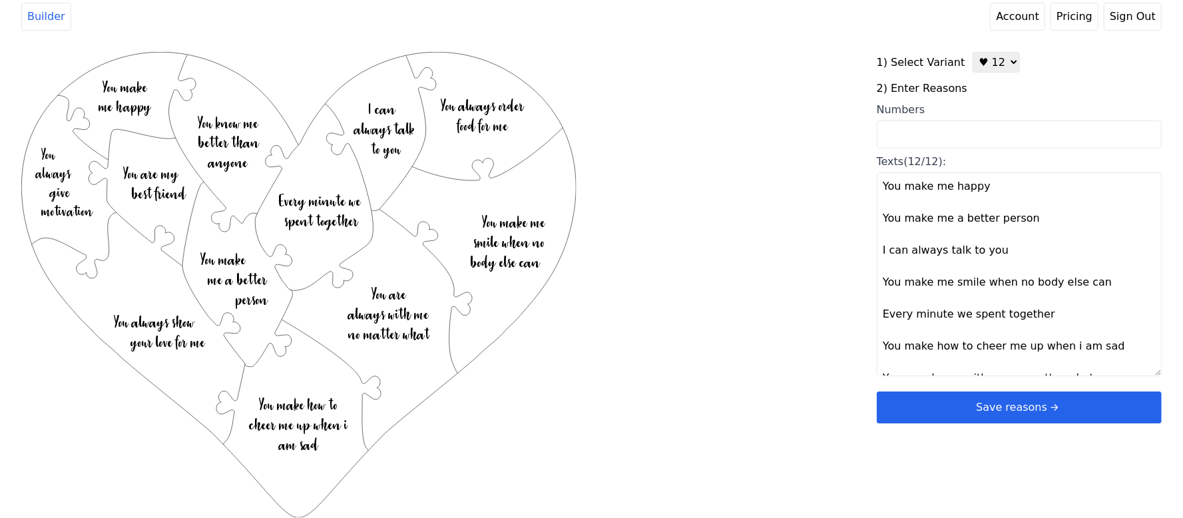
click at [969, 409] on button "Save reasons" at bounding box center [1018, 407] width 285 height 32
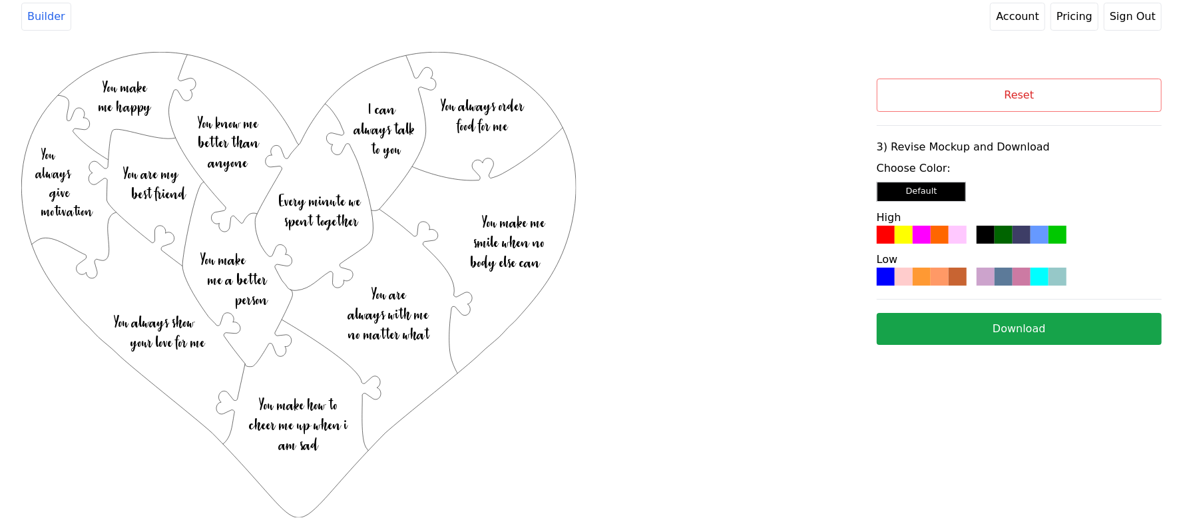
click at [879, 234] on div at bounding box center [885, 235] width 18 height 18
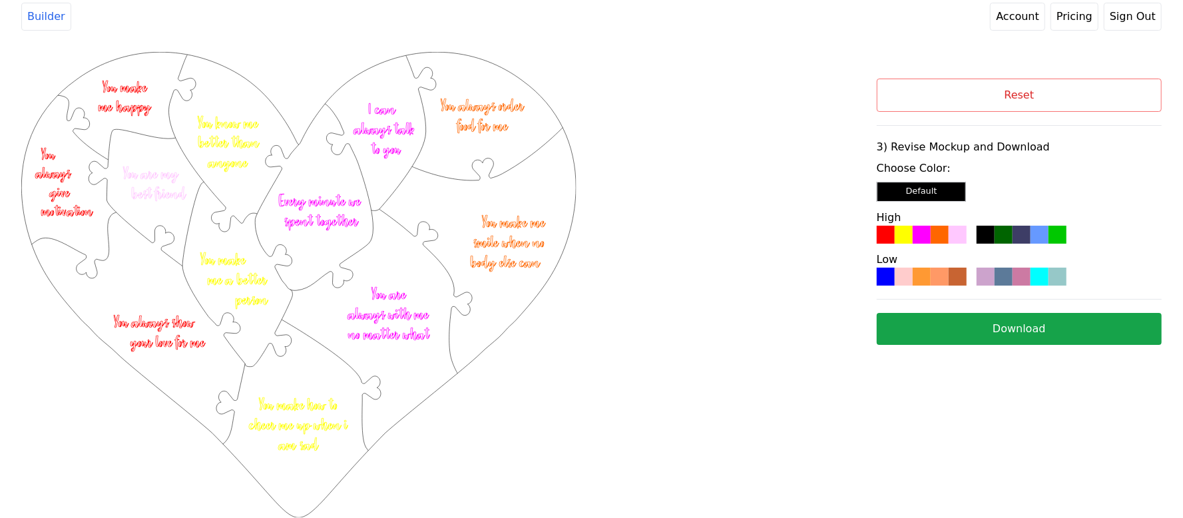
click at [935, 333] on button "Download" at bounding box center [1018, 329] width 285 height 32
click at [1091, 96] on button "Reset" at bounding box center [1018, 95] width 285 height 33
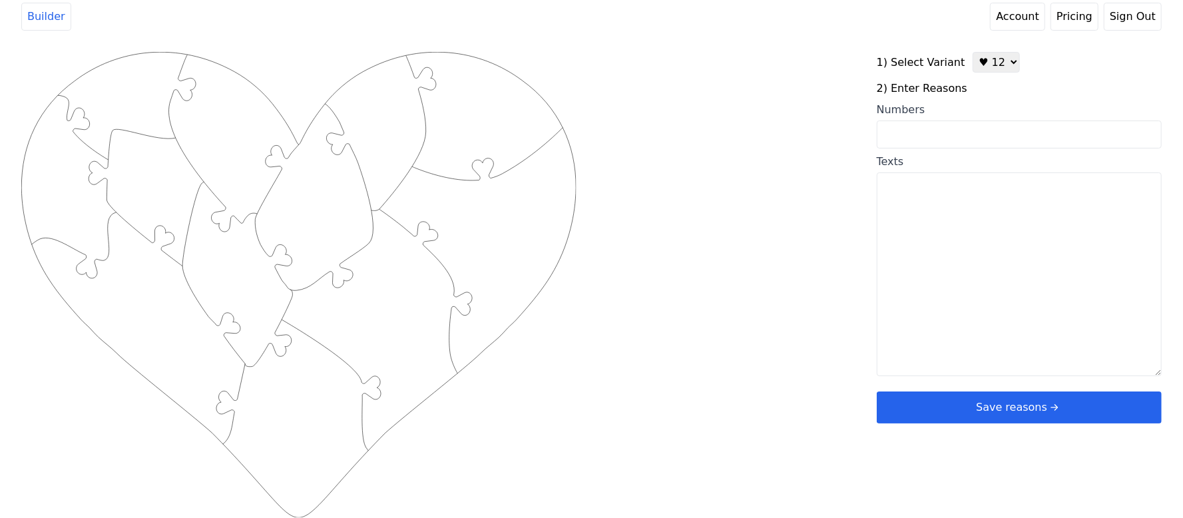
drag, startPoint x: 1002, startPoint y: 62, endPoint x: 1001, endPoint y: 73, distance: 10.7
click at [1002, 62] on select "♥ 12 ♥ 20 ♥ 32 ■ 12 ■ 20 ■ 32 ■ 60" at bounding box center [995, 62] width 47 height 21
select select "2"
click at [972, 52] on select "♥ 12 ♥ 20 ♥ 32 ■ 12 ■ 20 ■ 32 ■ 60" at bounding box center [995, 62] width 47 height 21
click at [976, 141] on input "Numbers" at bounding box center [1018, 135] width 285 height 28
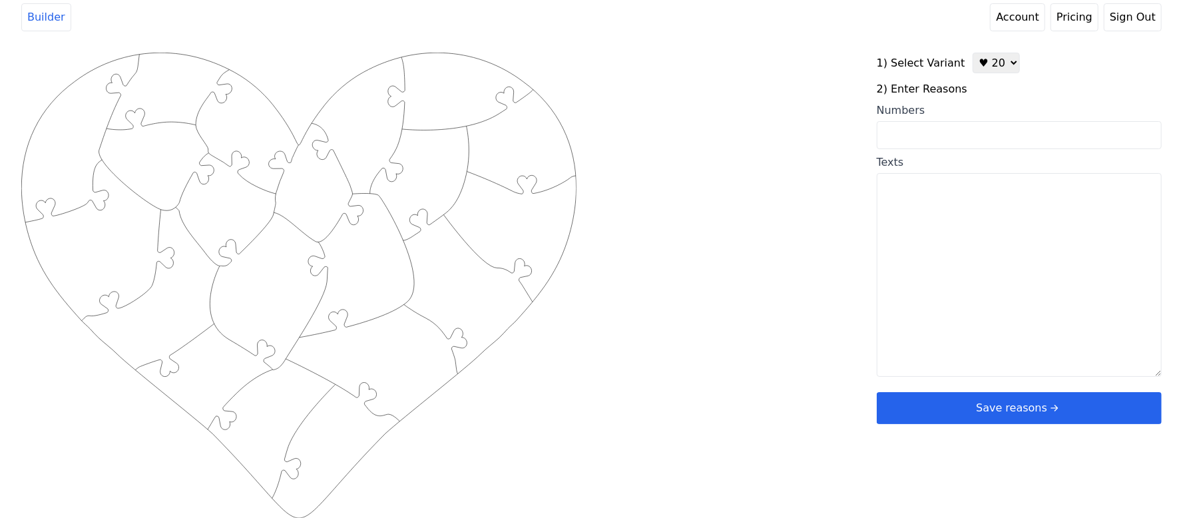
paste input "1, 9, 33, 21, 43, 44,45, 42, 14, 49, 48, 53,54, 64,68, 69, 80, 76, 78, 81"
type input "1, 9, 33, 21, 43, 44,45, 42, 14, 49, 48, 53,54, 64,68, 69, 80, 76, 78, 81"
click at [727, 158] on div "Created with Snap .strokeh20 {stroke:#00ff00;stroke-width:1.56;stroke-miterlimi…" at bounding box center [591, 265] width 1140 height 425
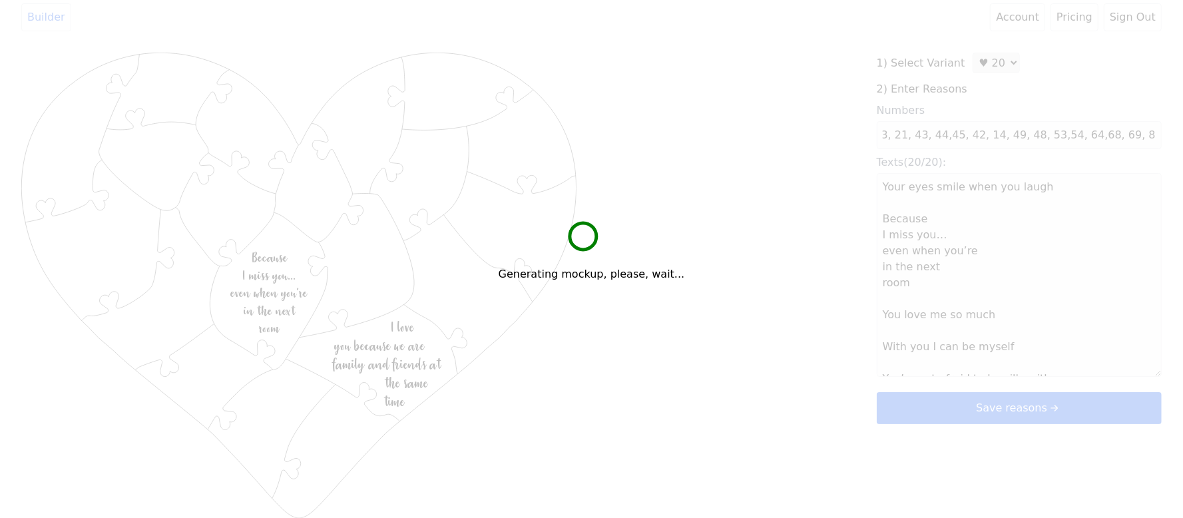
scroll to position [0, 0]
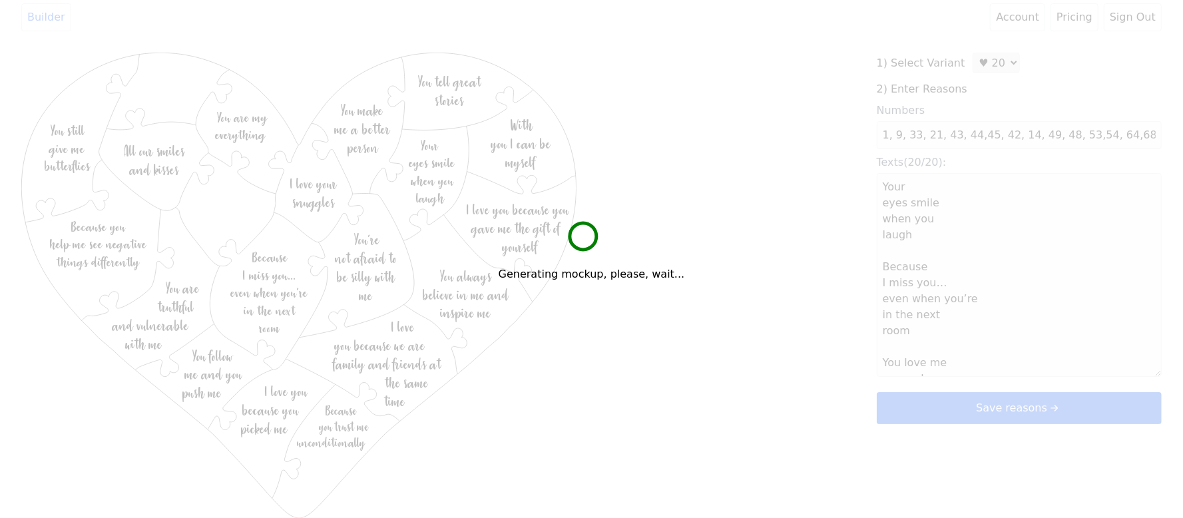
type textarea "Your eyes smile when you laugh Because I miss you… even when you’re in the next…"
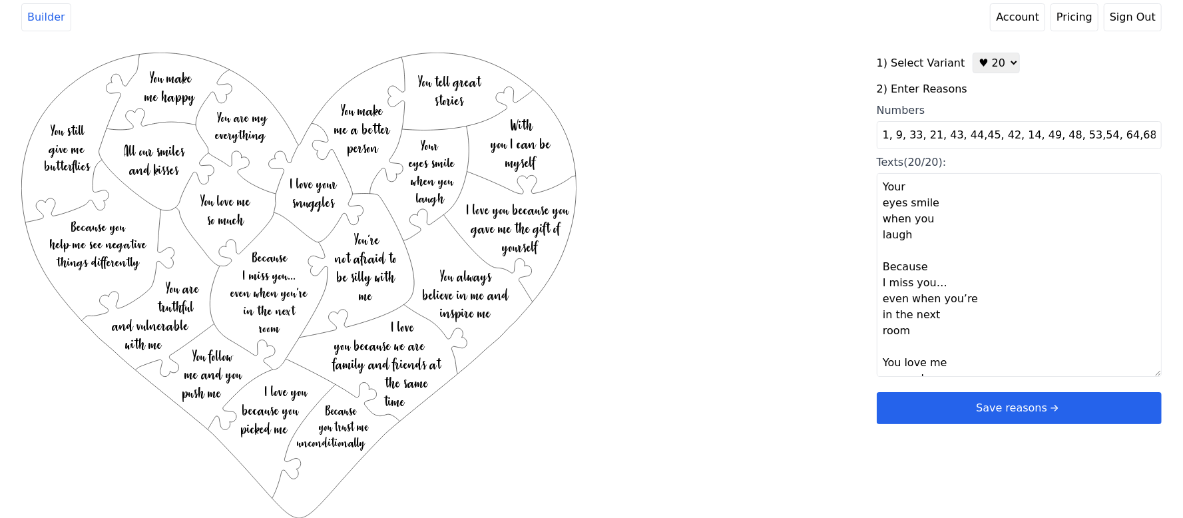
click at [951, 397] on button "Save reasons" at bounding box center [1018, 408] width 285 height 32
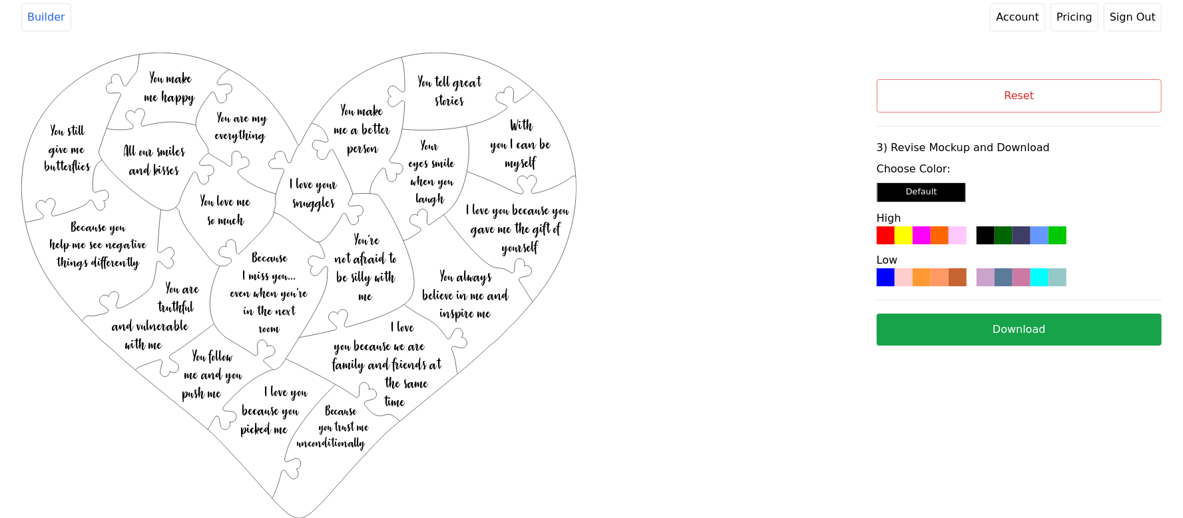
click at [951, 233] on div at bounding box center [957, 235] width 18 height 18
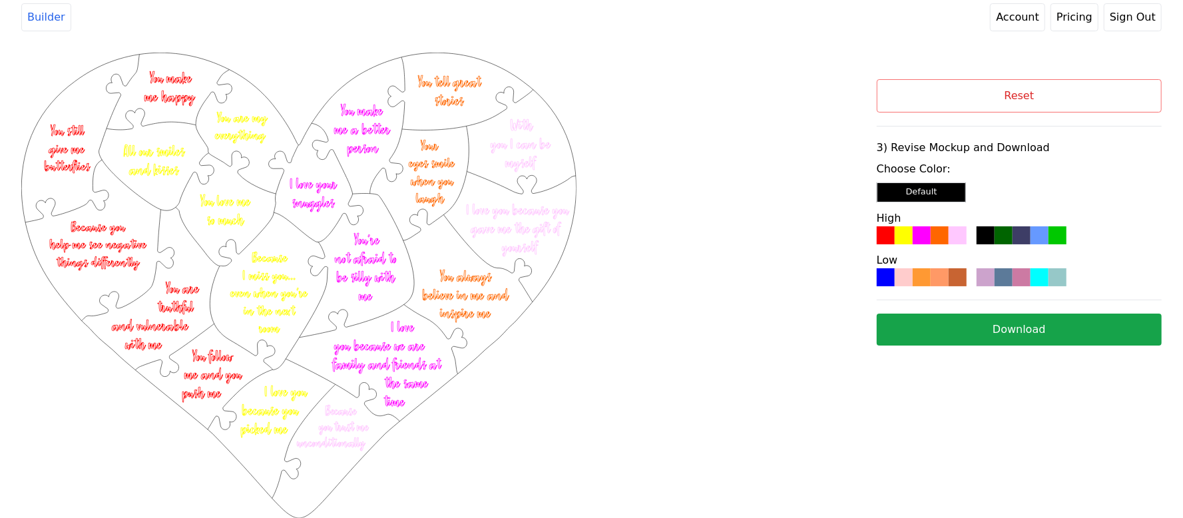
click at [975, 326] on button "Download" at bounding box center [1018, 329] width 285 height 32
click at [1092, 94] on button "Reset" at bounding box center [1018, 95] width 285 height 33
select select "2"
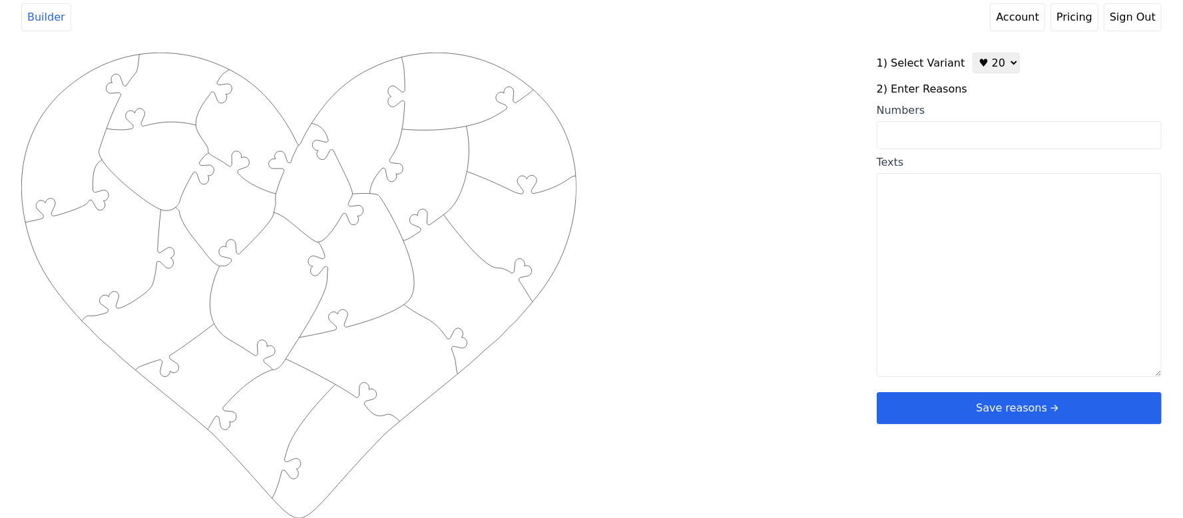
click at [994, 136] on input "Numbers" at bounding box center [1018, 135] width 285 height 28
paste input "3,9,10,12,19,21,23,26,30,34,35,36,37,54,55,60,72,73,74,76"
type input "3,9,10,12,19,21,23,26,30,34,35,36,37,54,55,60,72,73,74,76"
click at [818, 170] on div "Created with Snap .strokeh20 {stroke:#00ff00;stroke-width:1.56;stroke-miterlimi…" at bounding box center [591, 265] width 1140 height 425
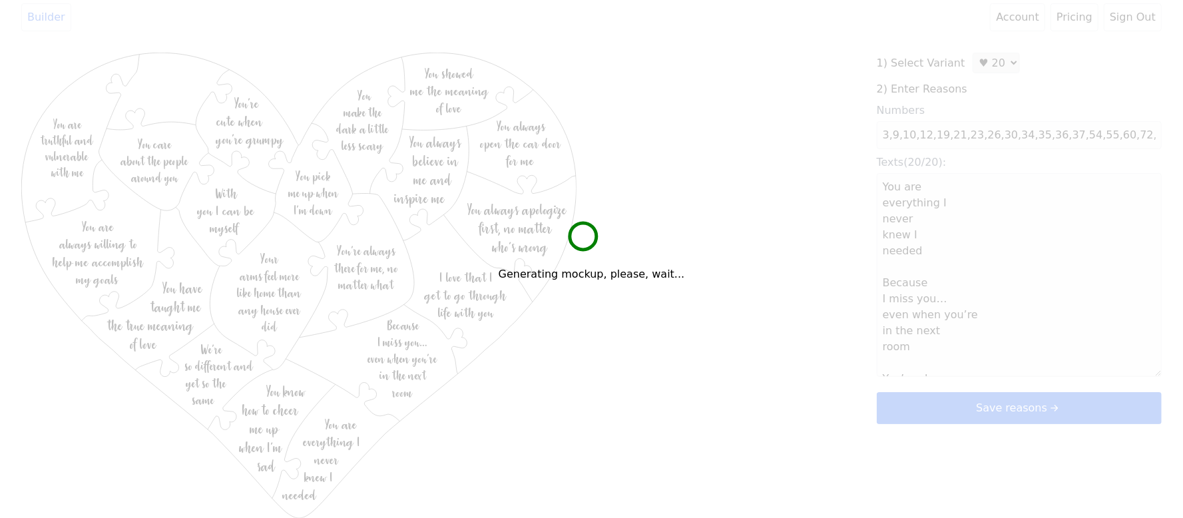
type textarea "You are everything I never knew I needed Because I miss you… even when you’re i…"
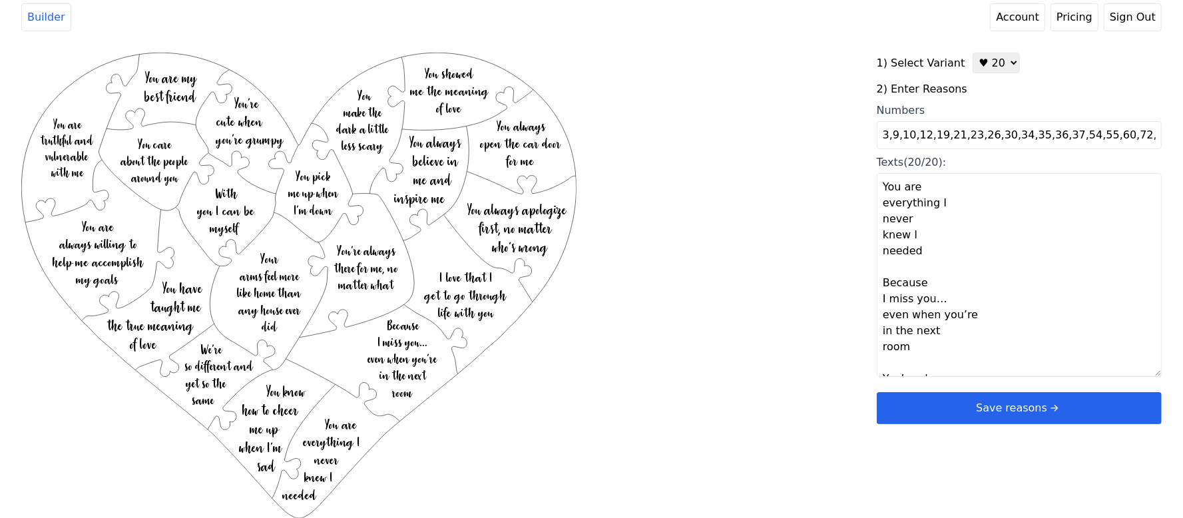
click at [972, 408] on button "Save reasons" at bounding box center [1018, 408] width 285 height 32
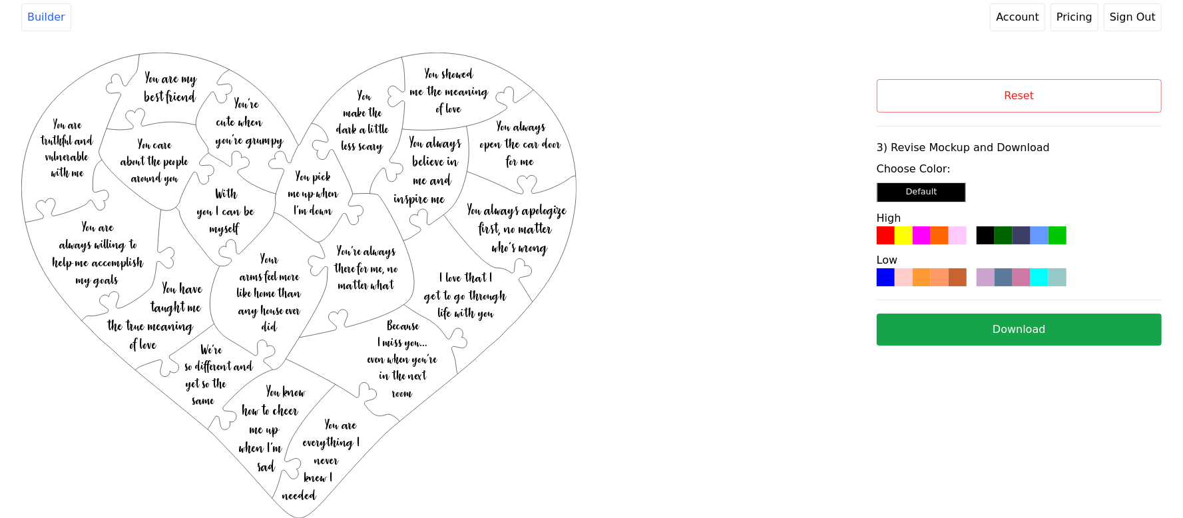
click at [940, 240] on div at bounding box center [939, 235] width 18 height 18
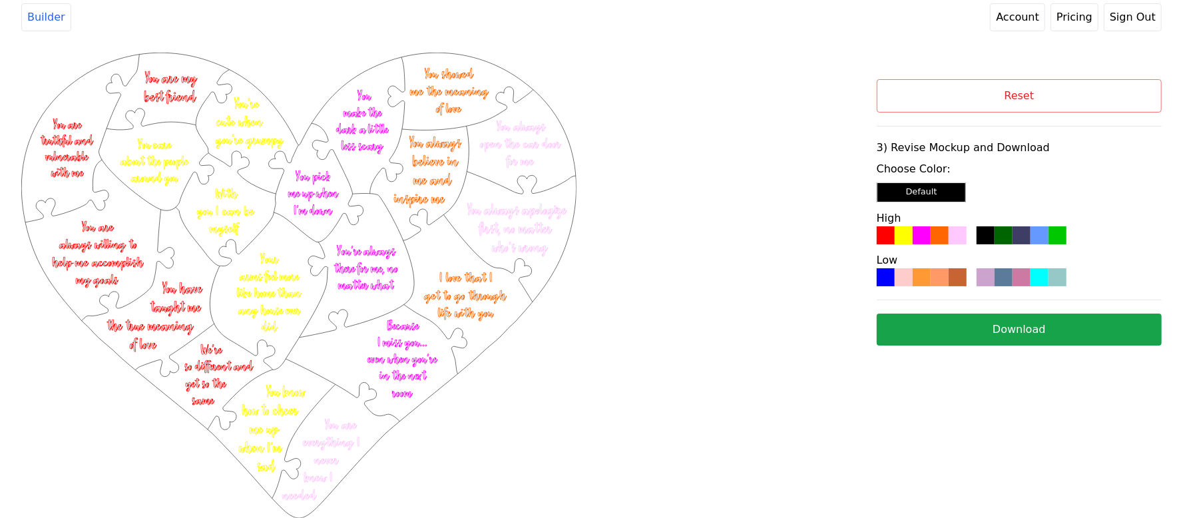
click at [962, 337] on button "Download" at bounding box center [1018, 329] width 285 height 32
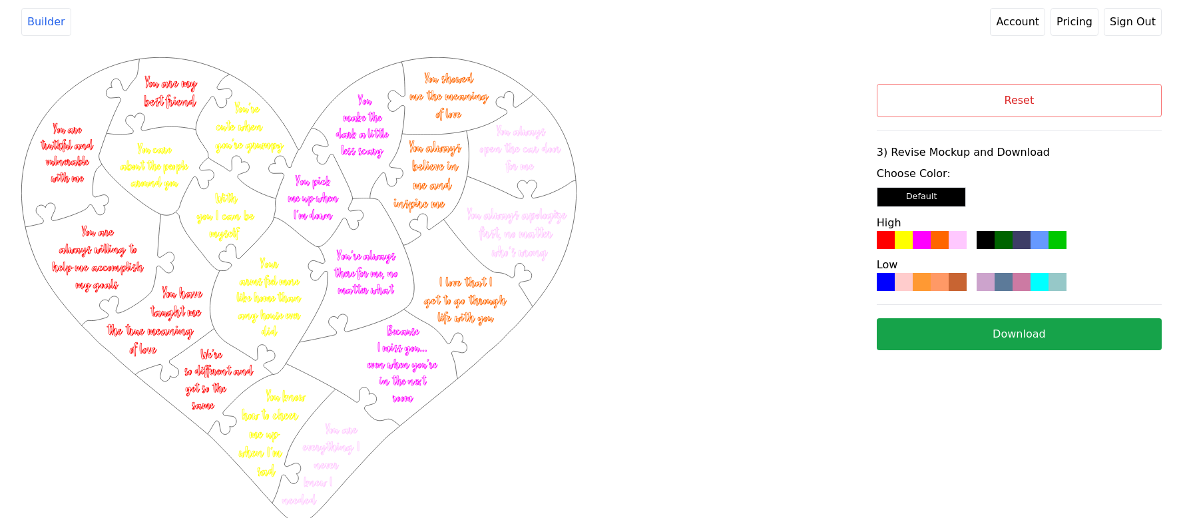
scroll to position [5, 0]
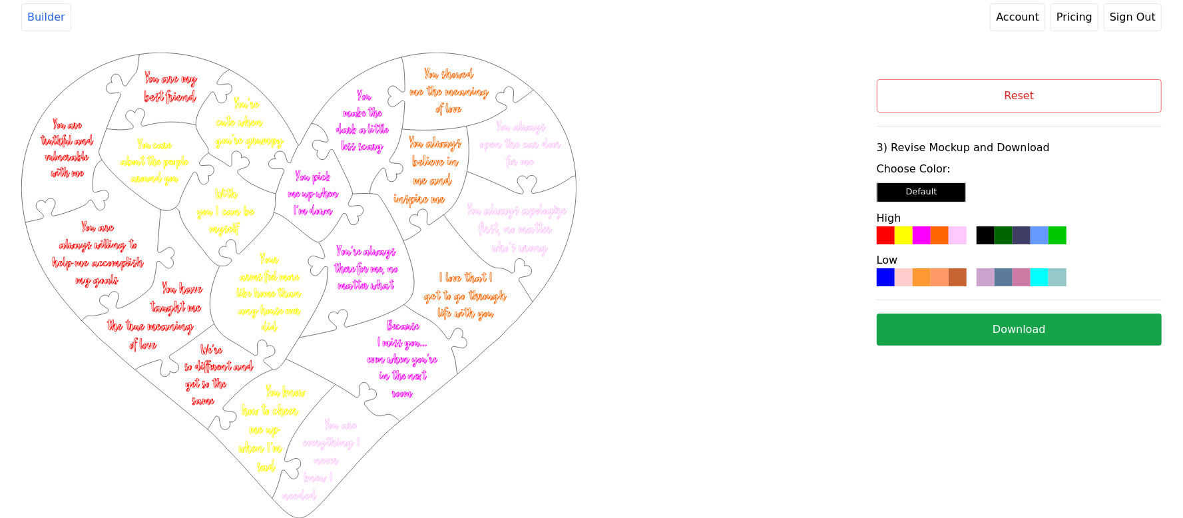
click at [578, 359] on div "Created with Snap .strokeh20 {stroke:#00ff00;stroke-width:1.56;stroke-miterlimi…" at bounding box center [448, 226] width 855 height 346
click at [984, 89] on button "Reset" at bounding box center [1018, 95] width 285 height 33
select select "2"
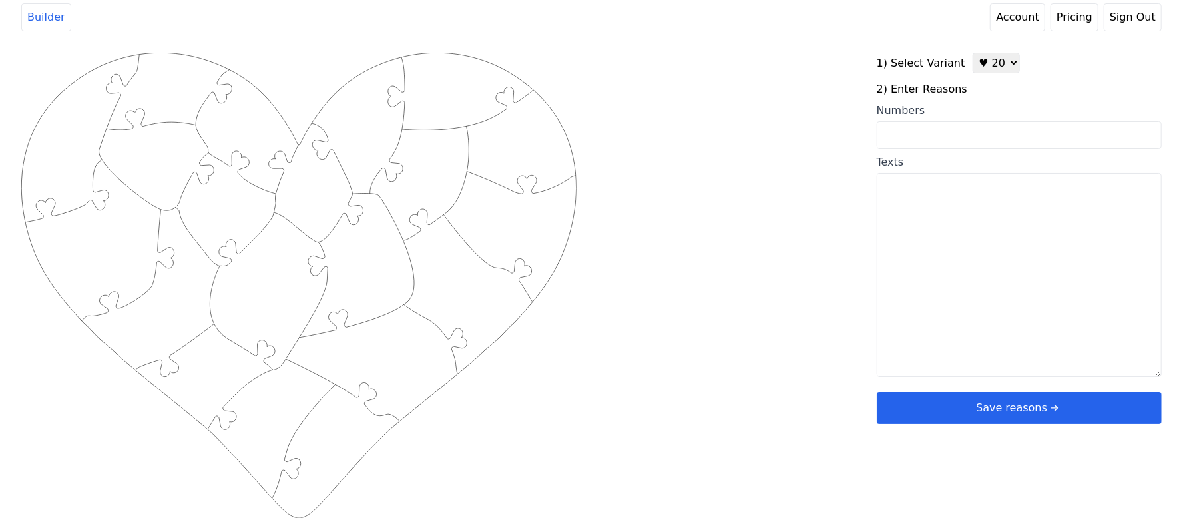
click at [1002, 264] on textarea "Texts" at bounding box center [1018, 275] width 285 height 204
paste textarea "Lisa the Millionairess"
drag, startPoint x: 1060, startPoint y: 234, endPoint x: 743, endPoint y: 163, distance: 324.7
click at [743, 163] on div "Created with Snap .strokeh20 {stroke:#00ff00;stroke-width:1.56;stroke-miterlimi…" at bounding box center [591, 265] width 1140 height 425
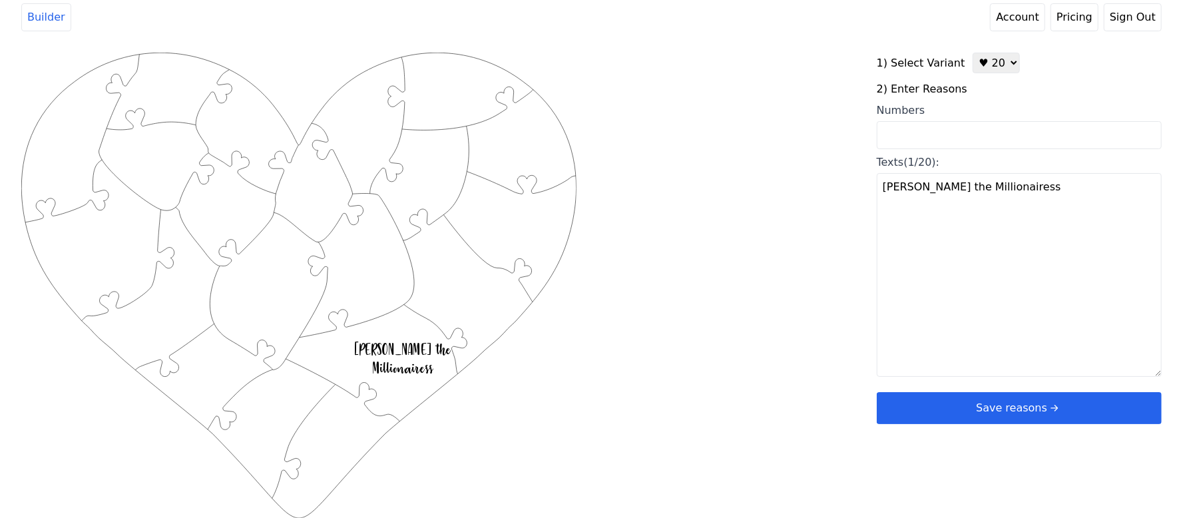
click at [944, 228] on textarea "Lisa the Millionairess" at bounding box center [1018, 275] width 285 height 204
drag, startPoint x: 1002, startPoint y: 214, endPoint x: 719, endPoint y: 198, distance: 283.2
click at [719, 198] on div "Created with Snap .strokeh20 {stroke:#00ff00;stroke-width:1.56;stroke-miterlimi…" at bounding box center [591, 265] width 1140 height 425
paste textarea "Thank You"
drag, startPoint x: 969, startPoint y: 189, endPoint x: 733, endPoint y: 185, distance: 236.3
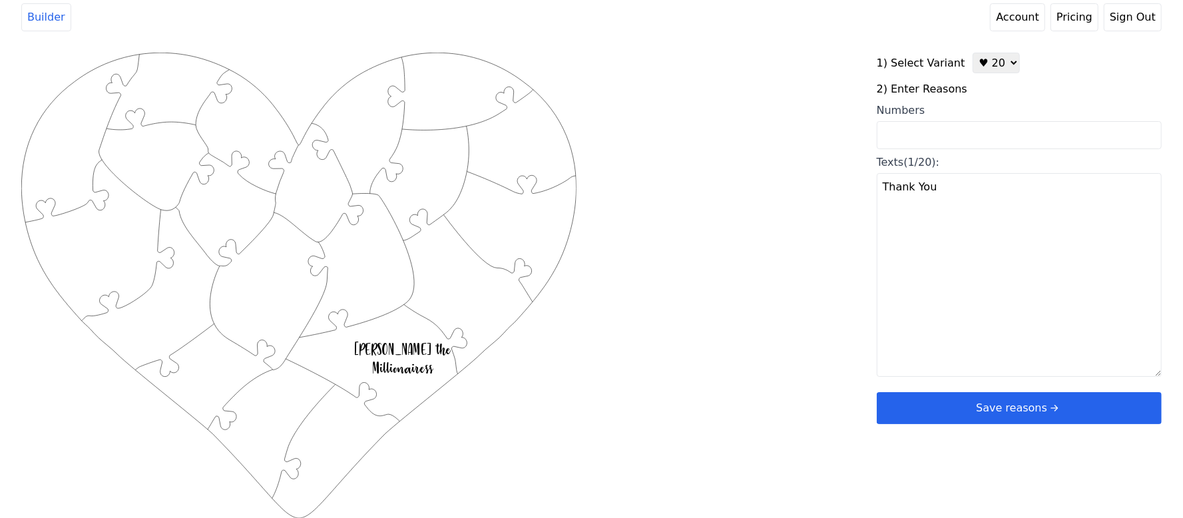
click at [736, 185] on div "Created with Snap .strokeh20 {stroke:#00ff00;stroke-width:1.56;stroke-miterlimi…" at bounding box center [591, 265] width 1140 height 425
paste textarea "SDF"
drag, startPoint x: 843, startPoint y: 206, endPoint x: 768, endPoint y: 201, distance: 74.7
click at [771, 201] on div "Created with Snap .strokeh20 {stroke:#00ff00;stroke-width:1.56;stroke-miterlimi…" at bounding box center [591, 265] width 1140 height 425
type textarea "SDF"
